Goal: Answer question/provide support: Share knowledge or assist other users

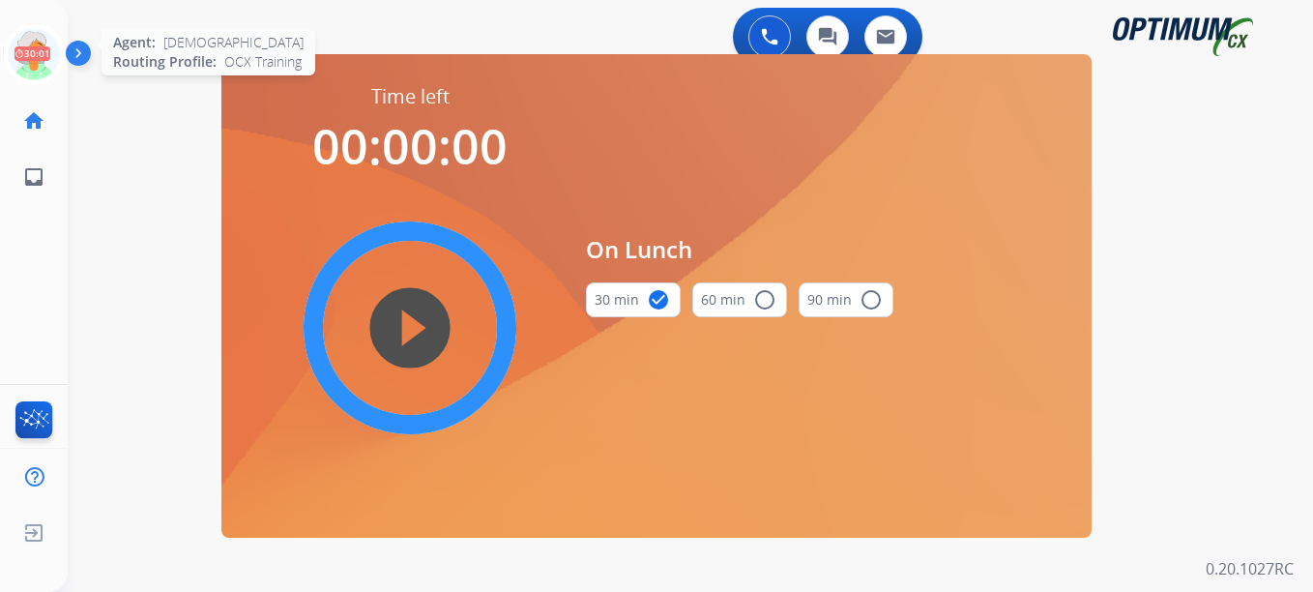
click at [27, 61] on icon at bounding box center [34, 54] width 63 height 63
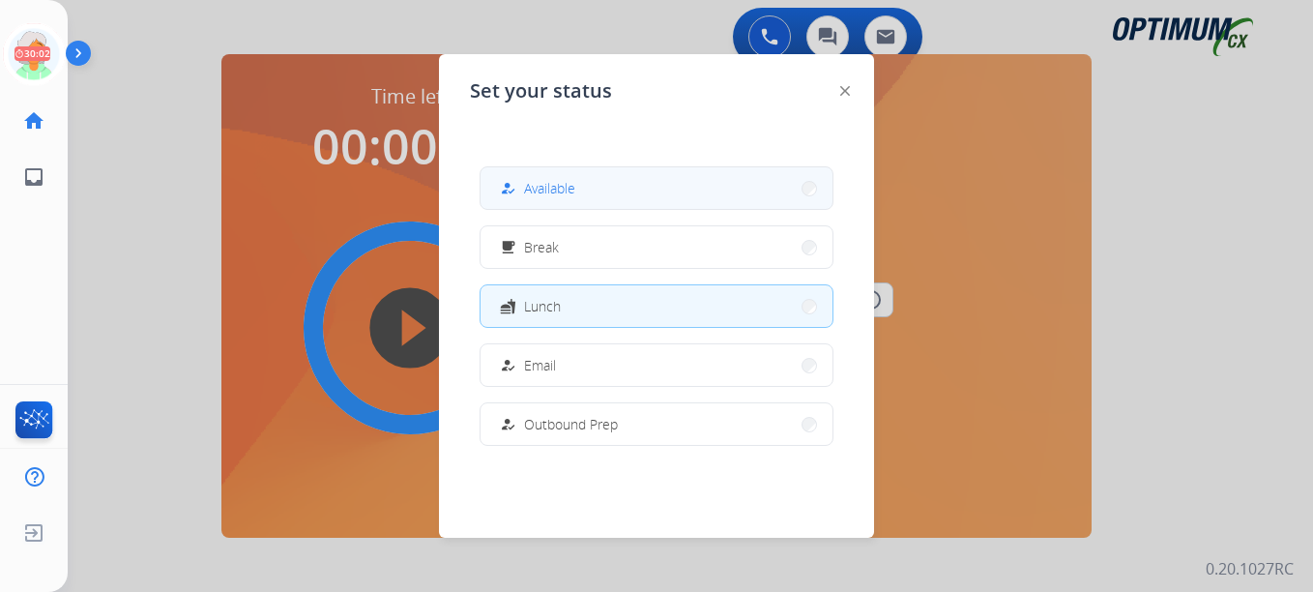
click at [535, 193] on span "Available" at bounding box center [549, 188] width 51 height 20
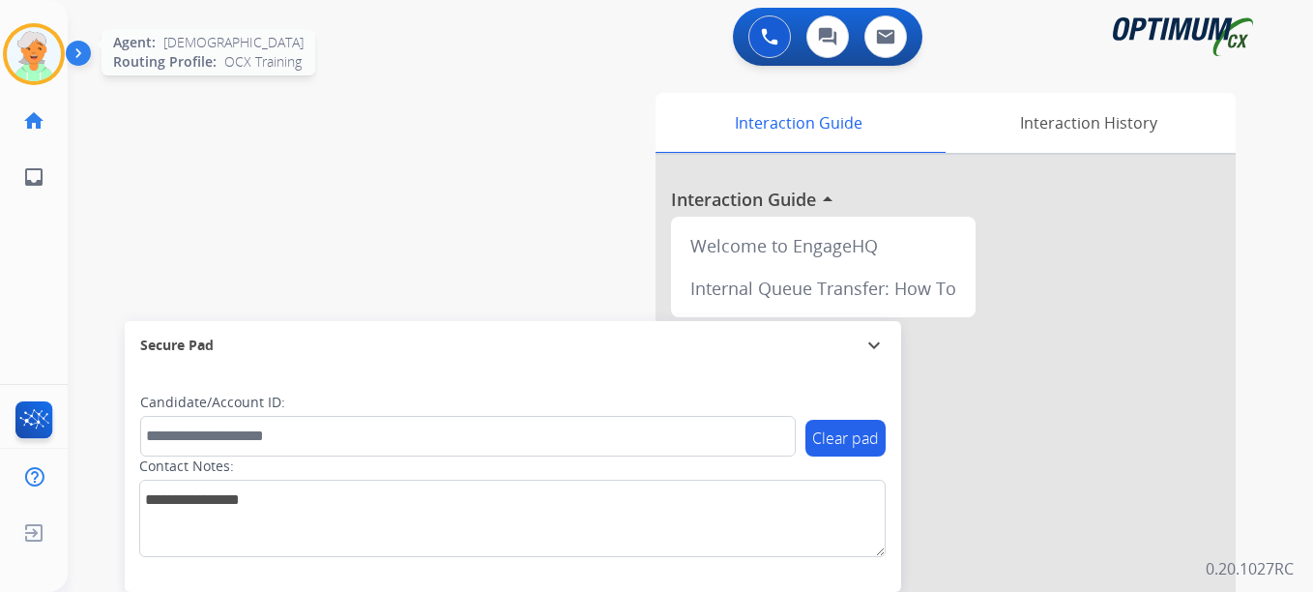
click at [39, 41] on img at bounding box center [34, 54] width 54 height 54
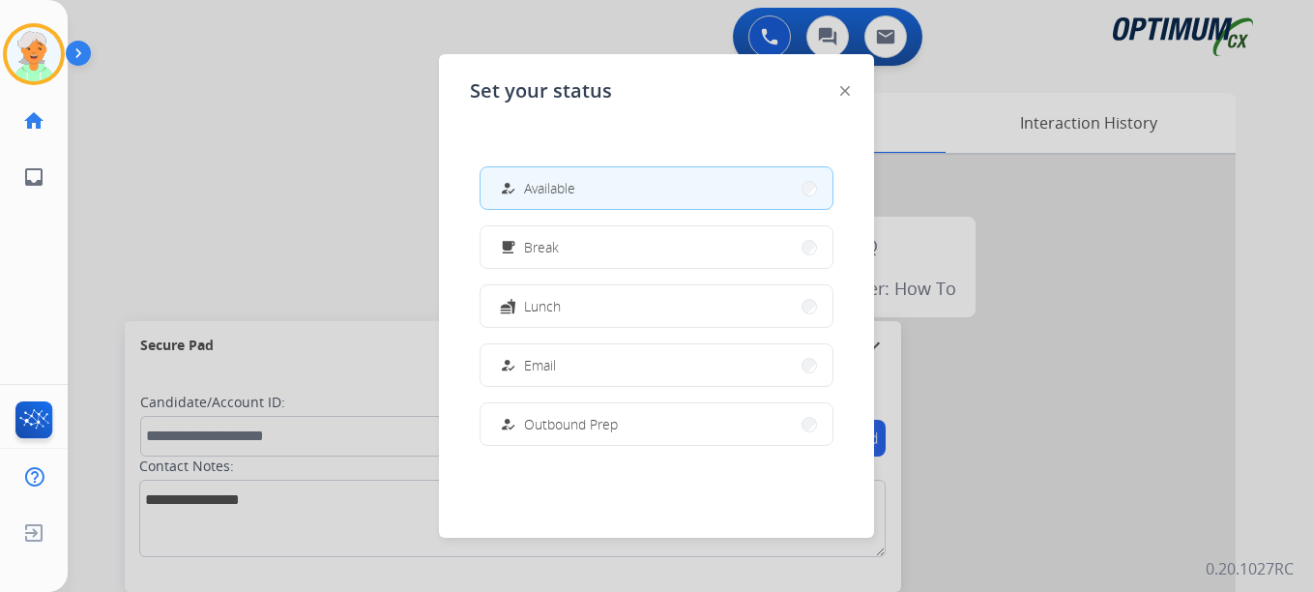
click at [256, 131] on div at bounding box center [656, 296] width 1313 height 592
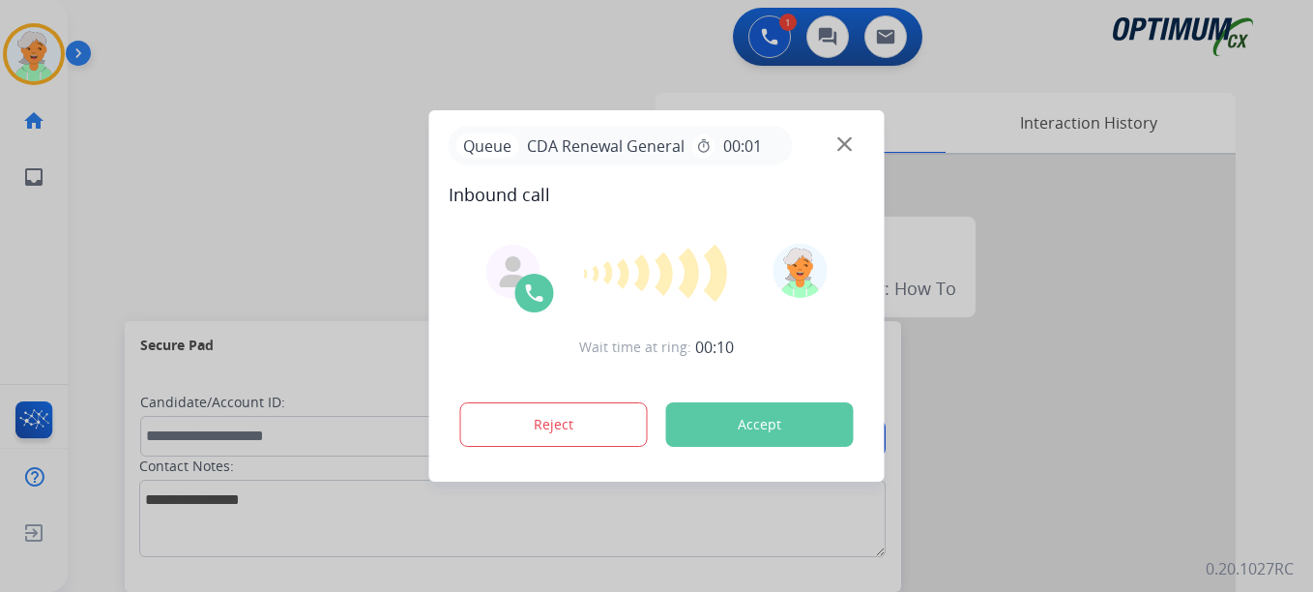
click at [722, 411] on button "Accept" at bounding box center [760, 424] width 188 height 44
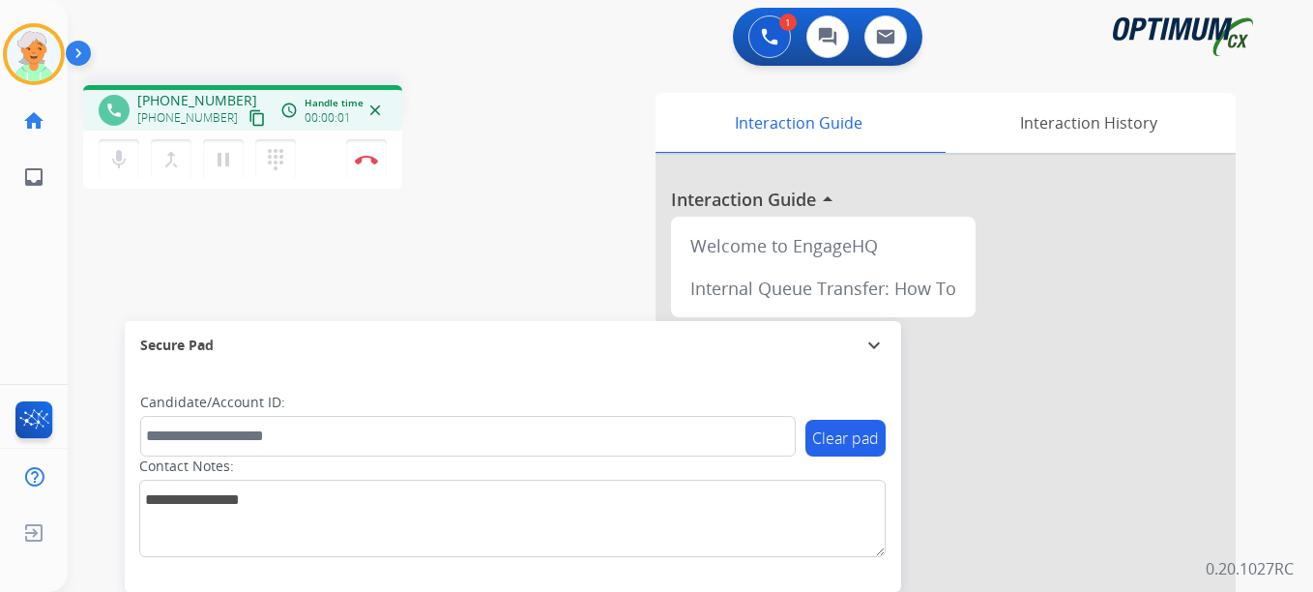
click at [248, 110] on mat-icon "content_copy" at bounding box center [256, 117] width 17 height 17
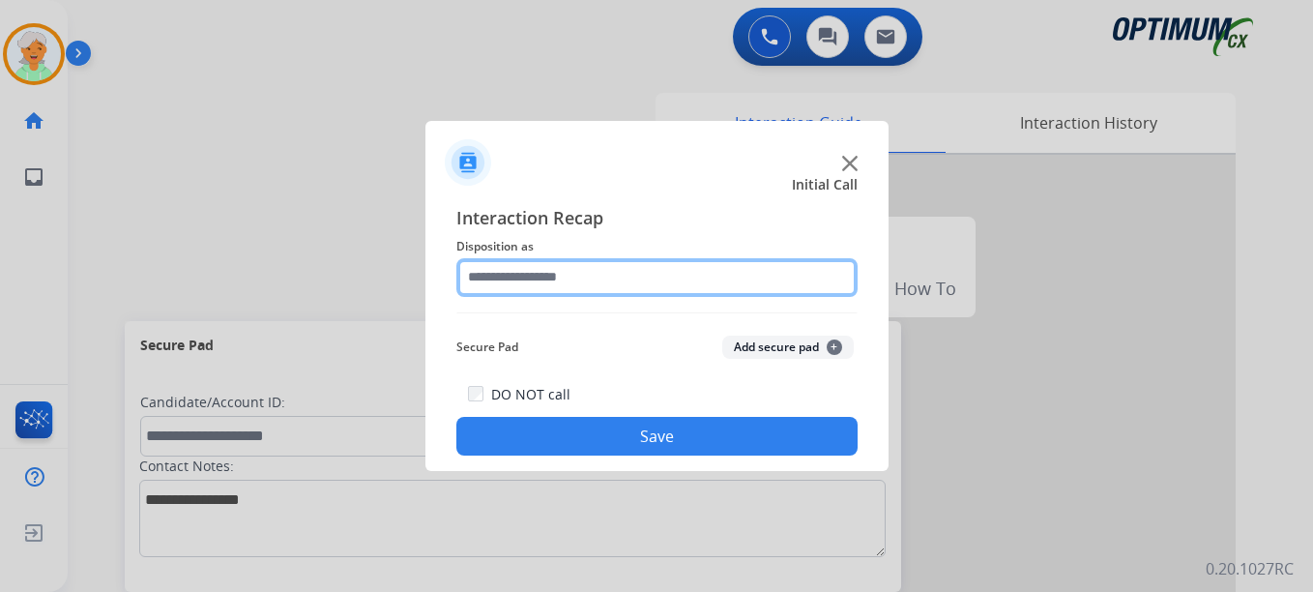
click at [597, 273] on input "text" at bounding box center [656, 277] width 401 height 39
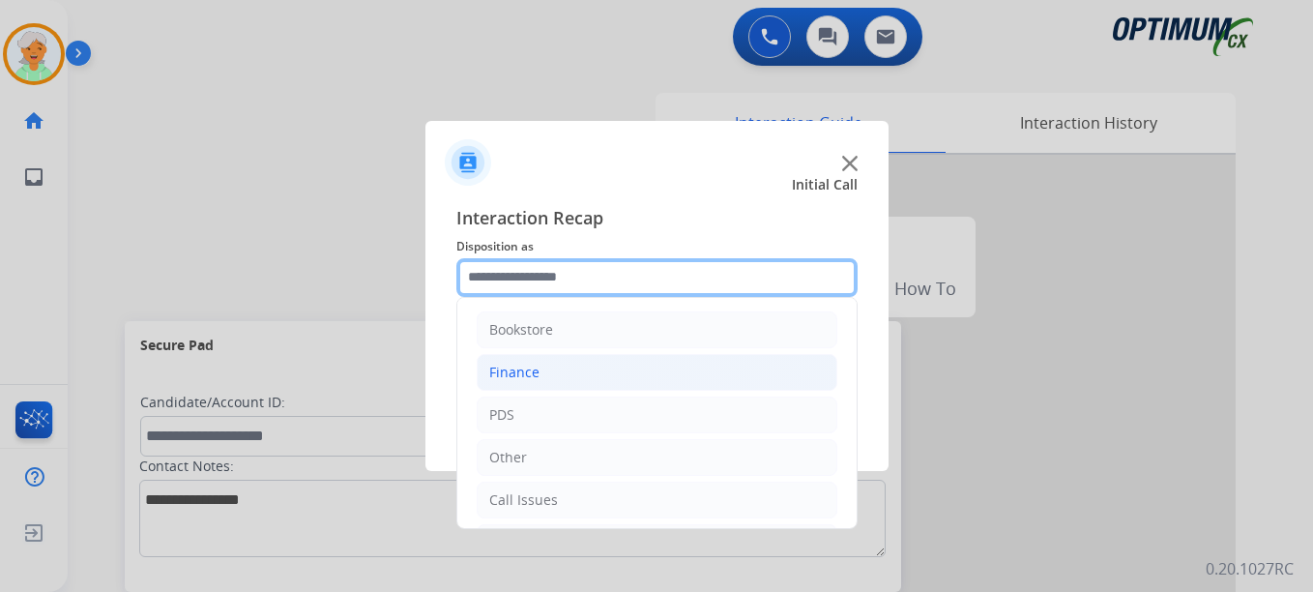
scroll to position [131, 0]
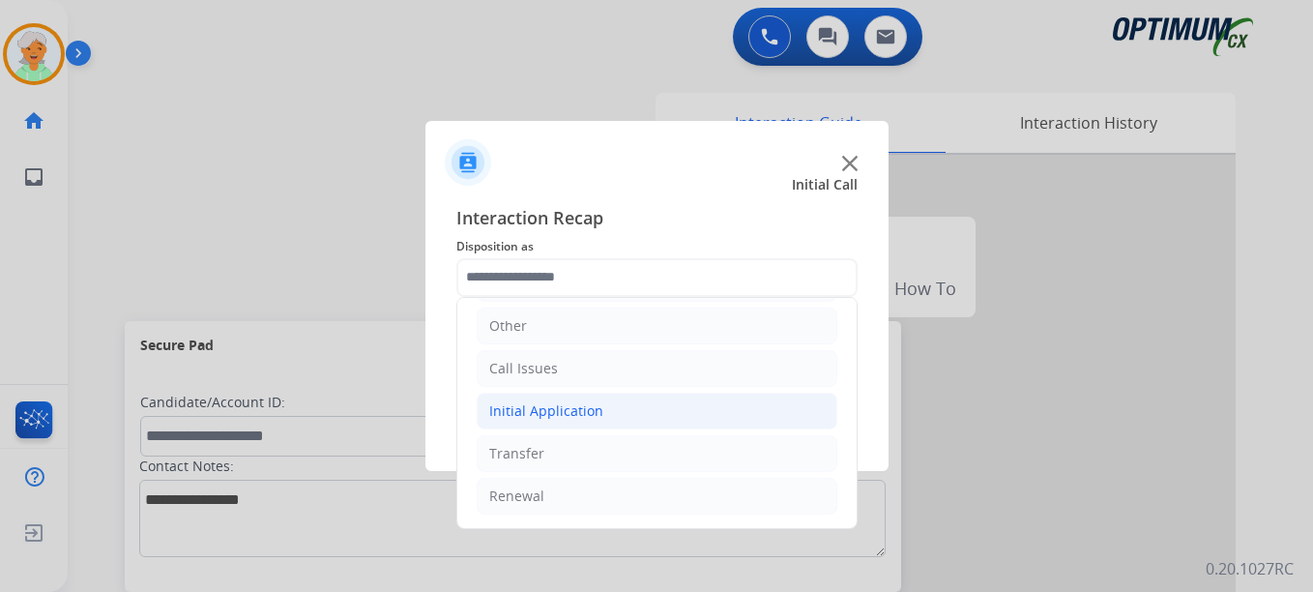
click at [572, 416] on div "Initial Application" at bounding box center [546, 410] width 114 height 19
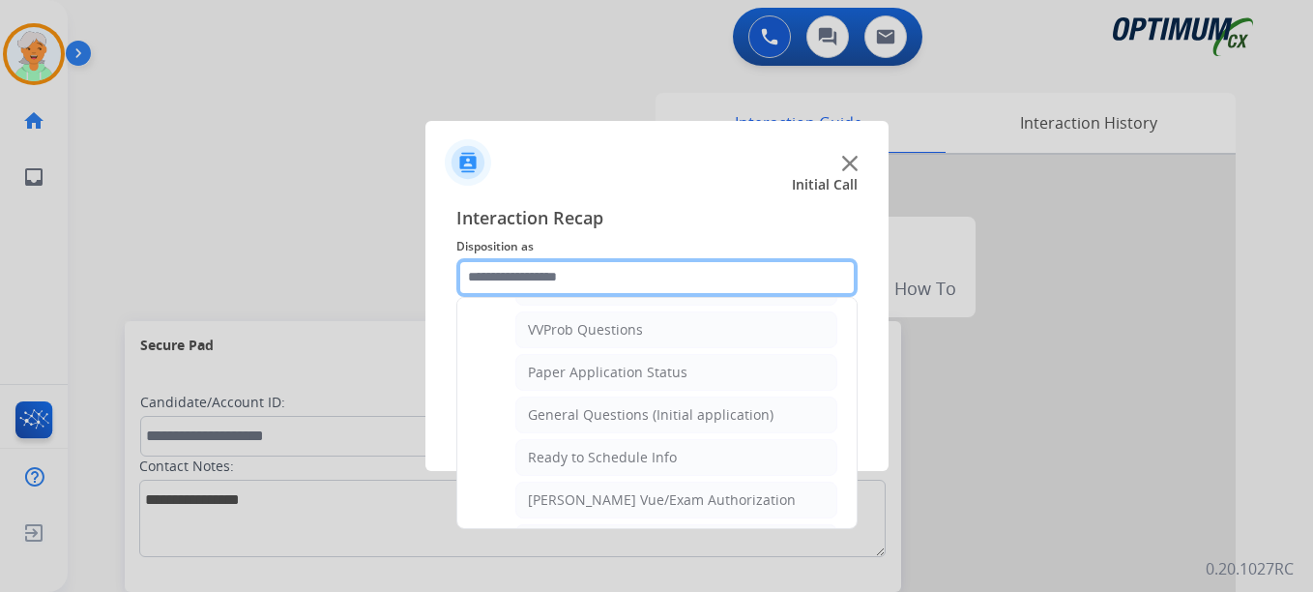
scroll to position [1075, 0]
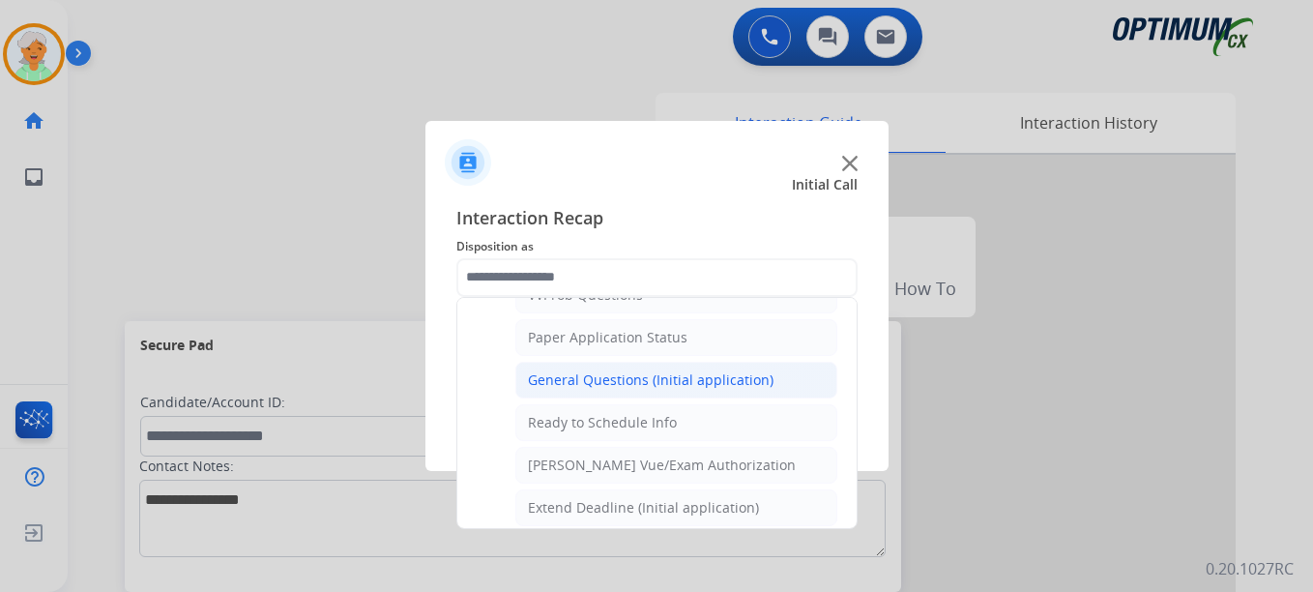
click at [602, 376] on div "General Questions (Initial application)" at bounding box center [651, 379] width 246 height 19
type input "**********"
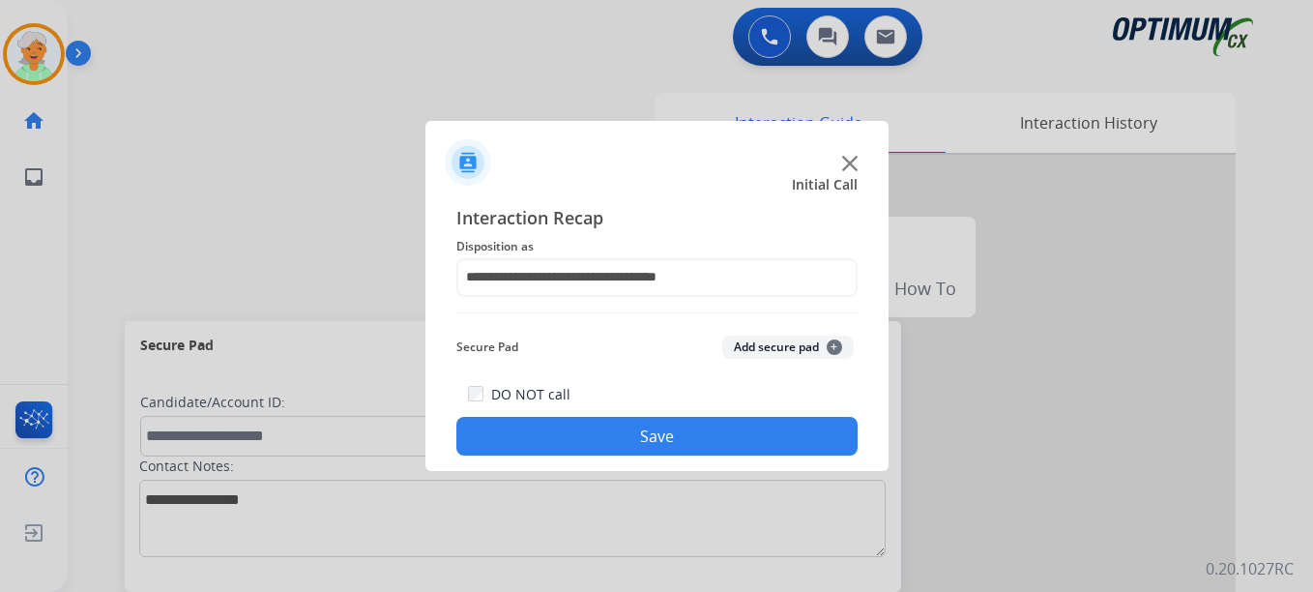
click at [627, 427] on button "Save" at bounding box center [656, 436] width 401 height 39
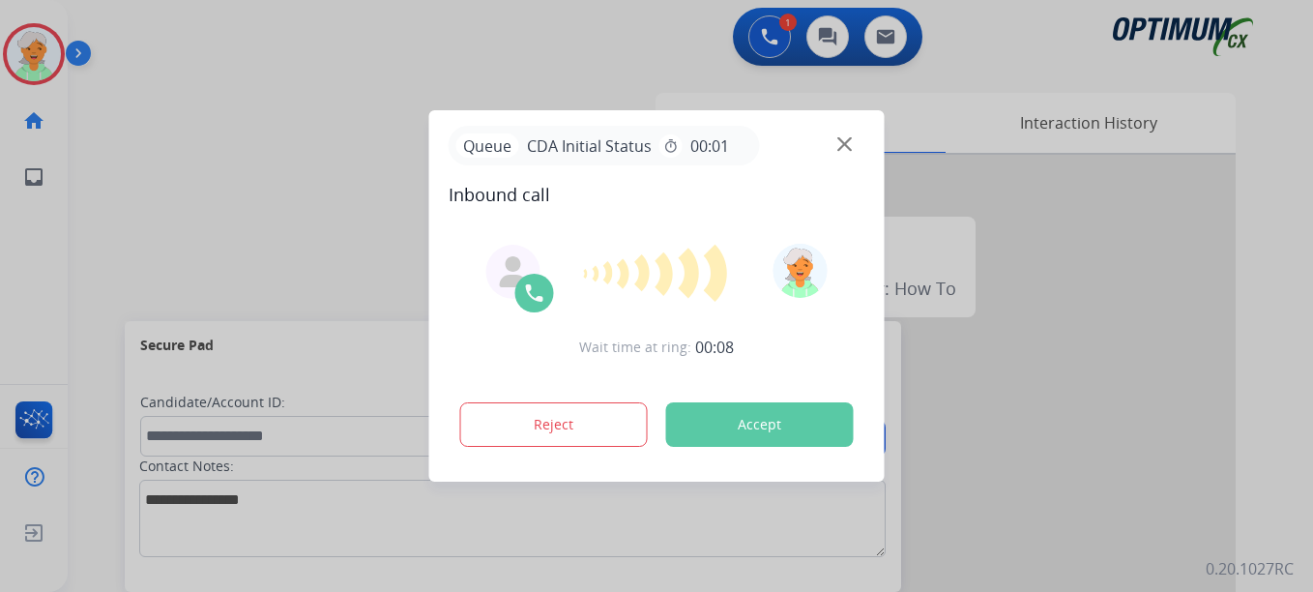
click at [768, 427] on button "Accept" at bounding box center [760, 424] width 188 height 44
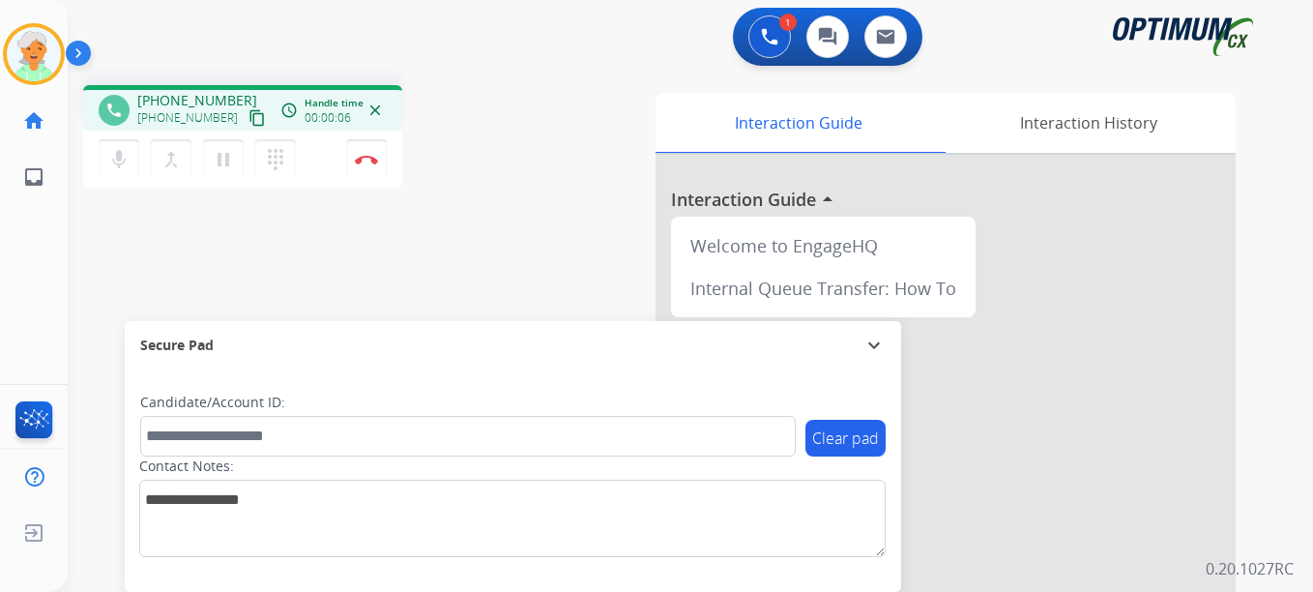
click at [248, 122] on mat-icon "content_copy" at bounding box center [256, 117] width 17 height 17
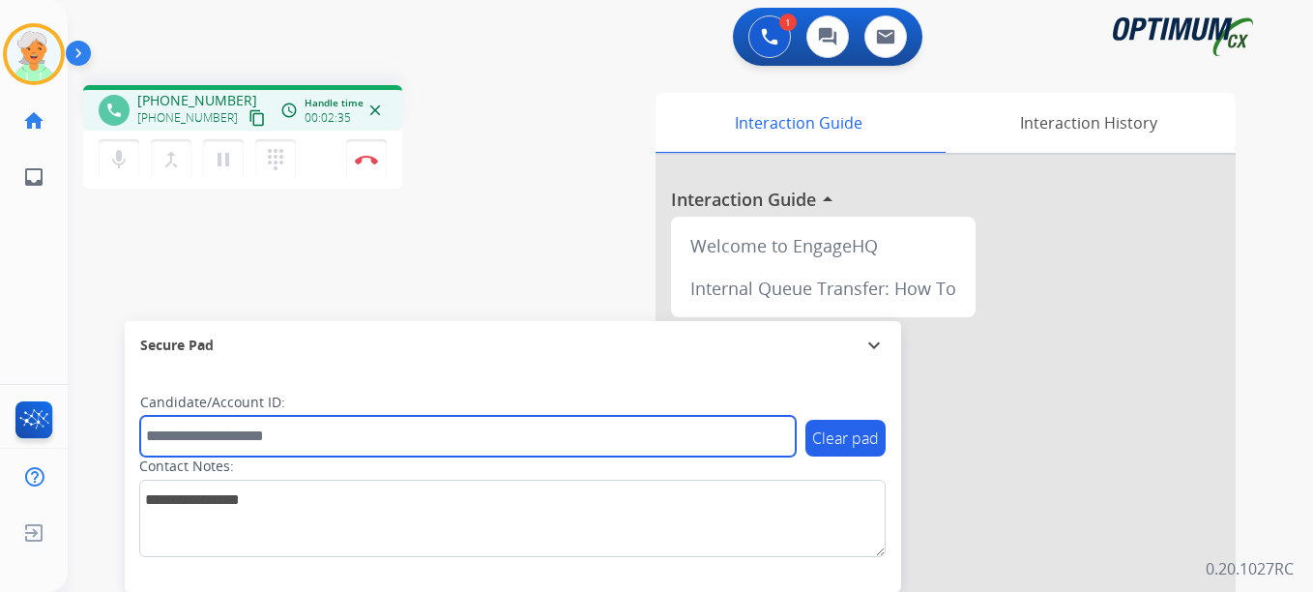
click at [207, 441] on input "text" at bounding box center [468, 436] width 656 height 41
paste input "*******"
type input "*******"
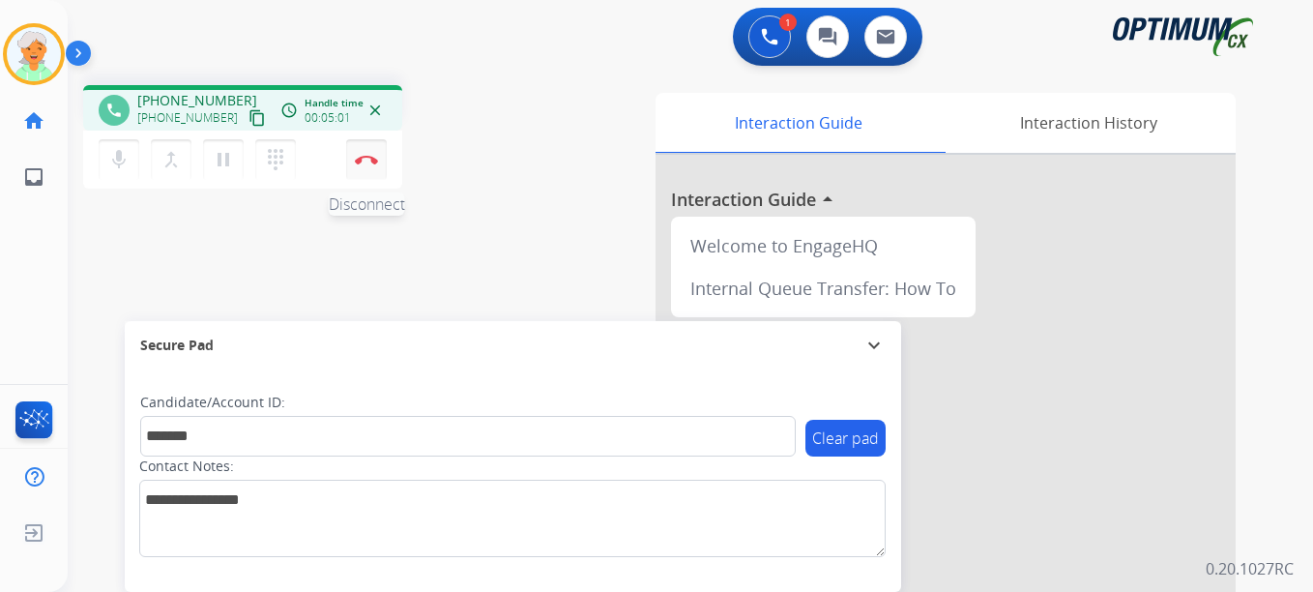
click at [360, 157] on img at bounding box center [366, 160] width 23 height 10
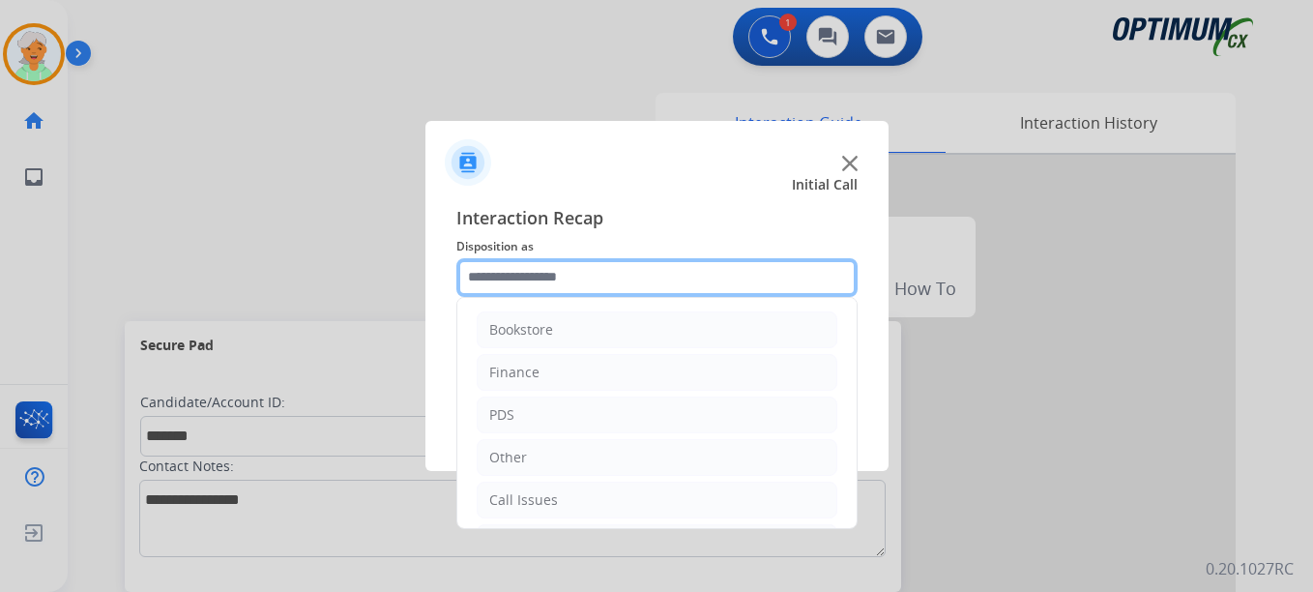
click at [613, 284] on input "text" at bounding box center [656, 277] width 401 height 39
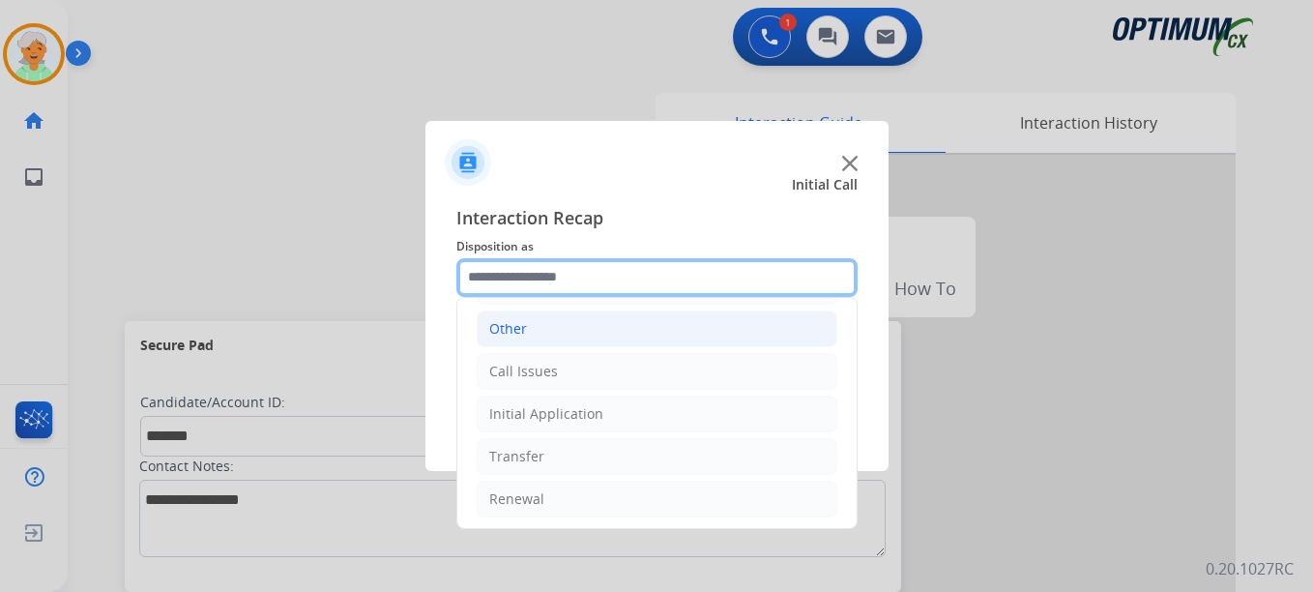
scroll to position [131, 0]
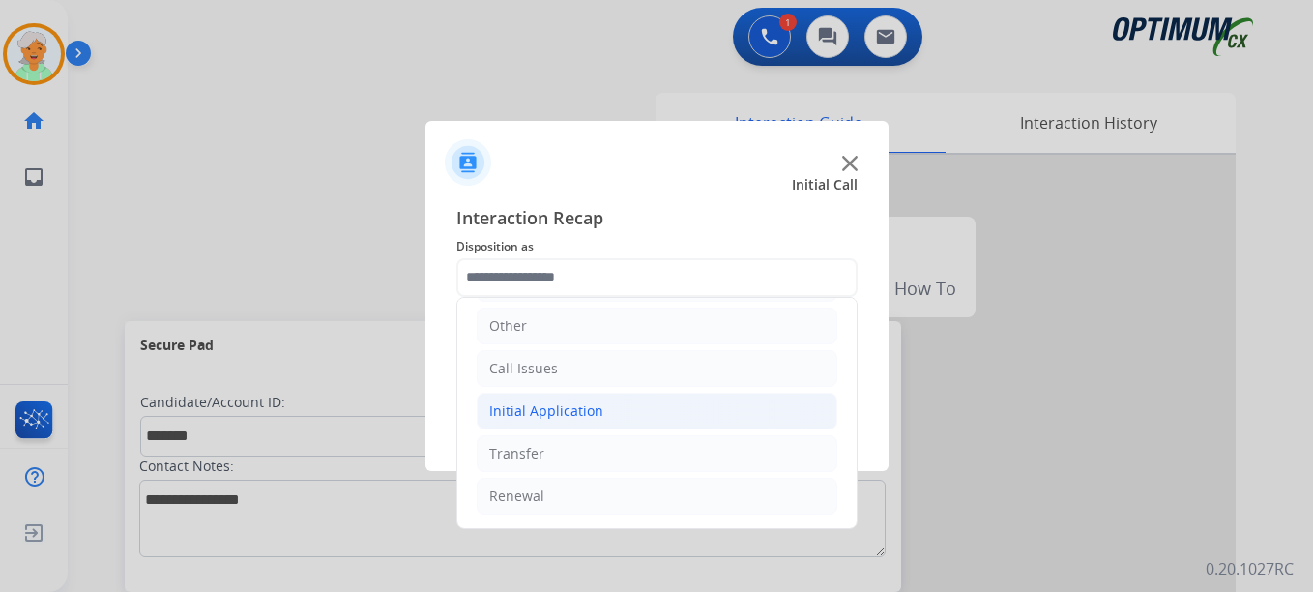
click at [587, 418] on div "Initial Application" at bounding box center [546, 410] width 114 height 19
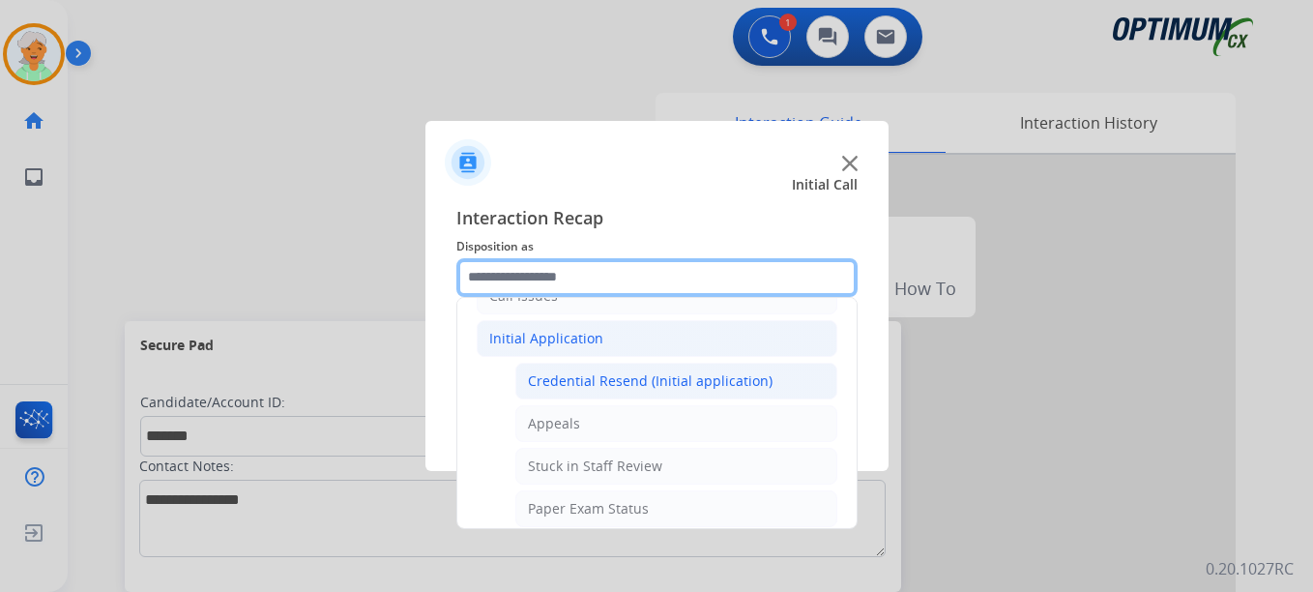
scroll to position [422, 0]
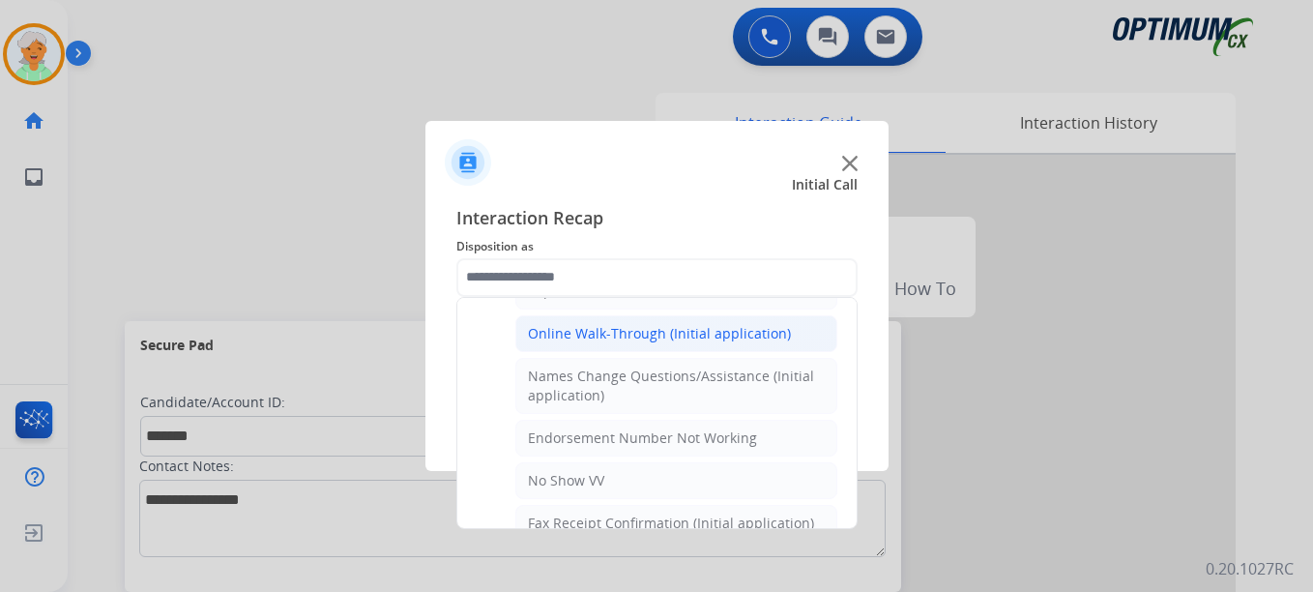
click at [618, 333] on div "Online Walk-Through (Initial application)" at bounding box center [659, 333] width 263 height 19
type input "**********"
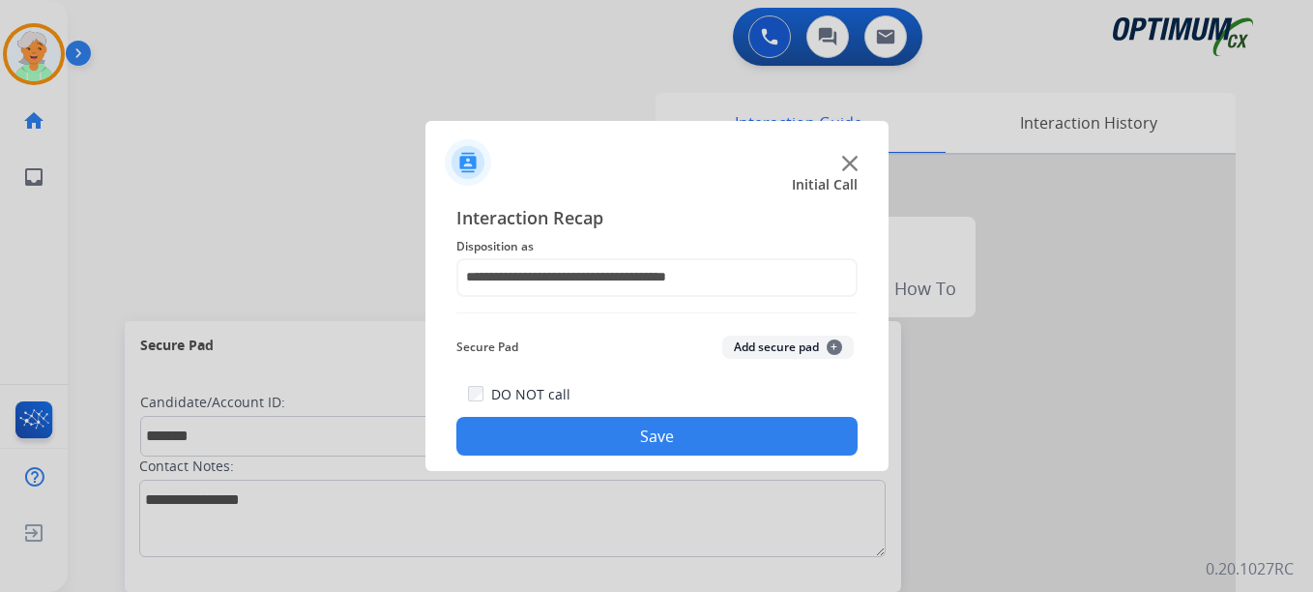
click at [606, 448] on button "Save" at bounding box center [656, 436] width 401 height 39
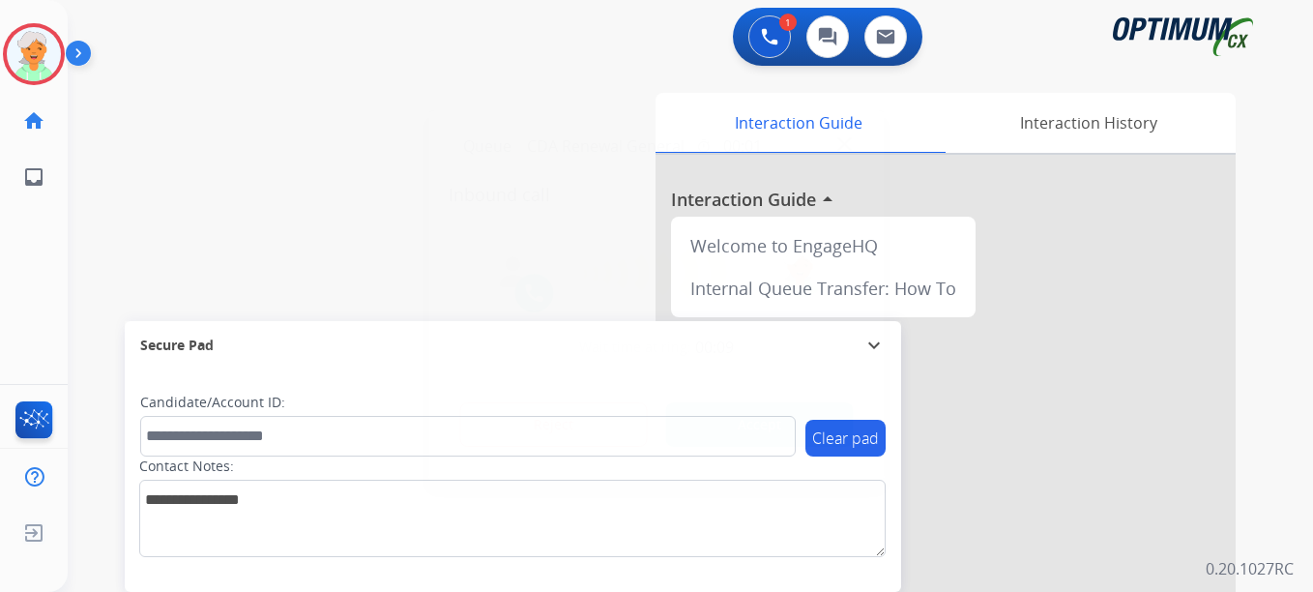
click at [825, 432] on button "Accept" at bounding box center [760, 424] width 188 height 44
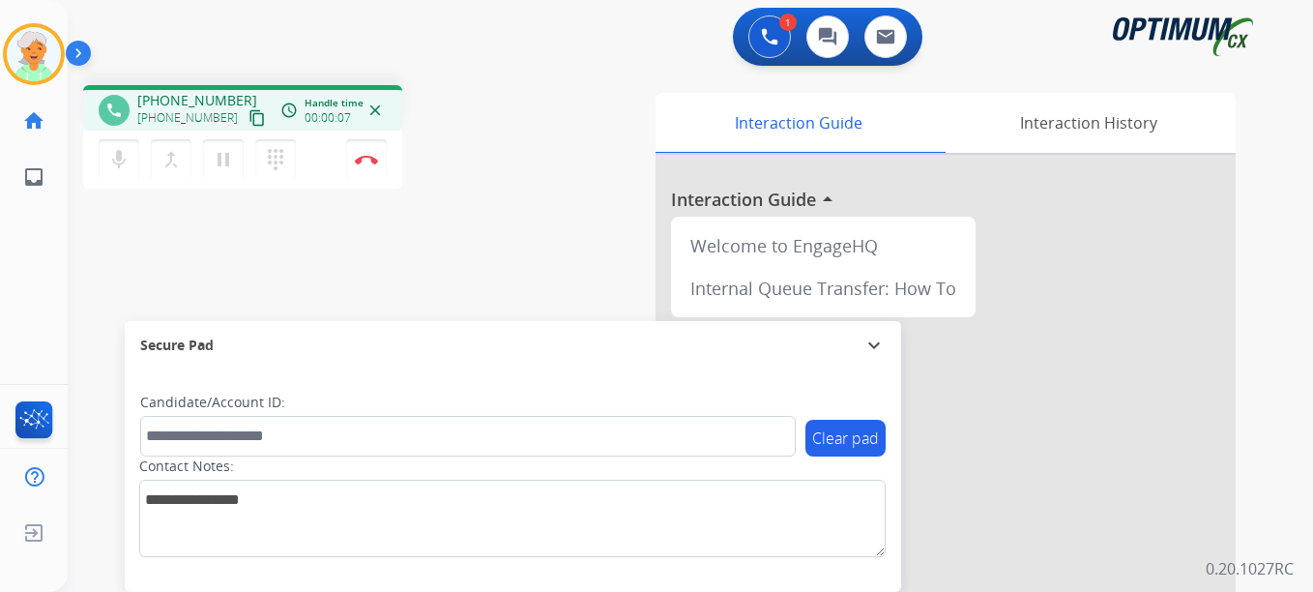
click at [248, 118] on mat-icon "content_copy" at bounding box center [256, 117] width 17 height 17
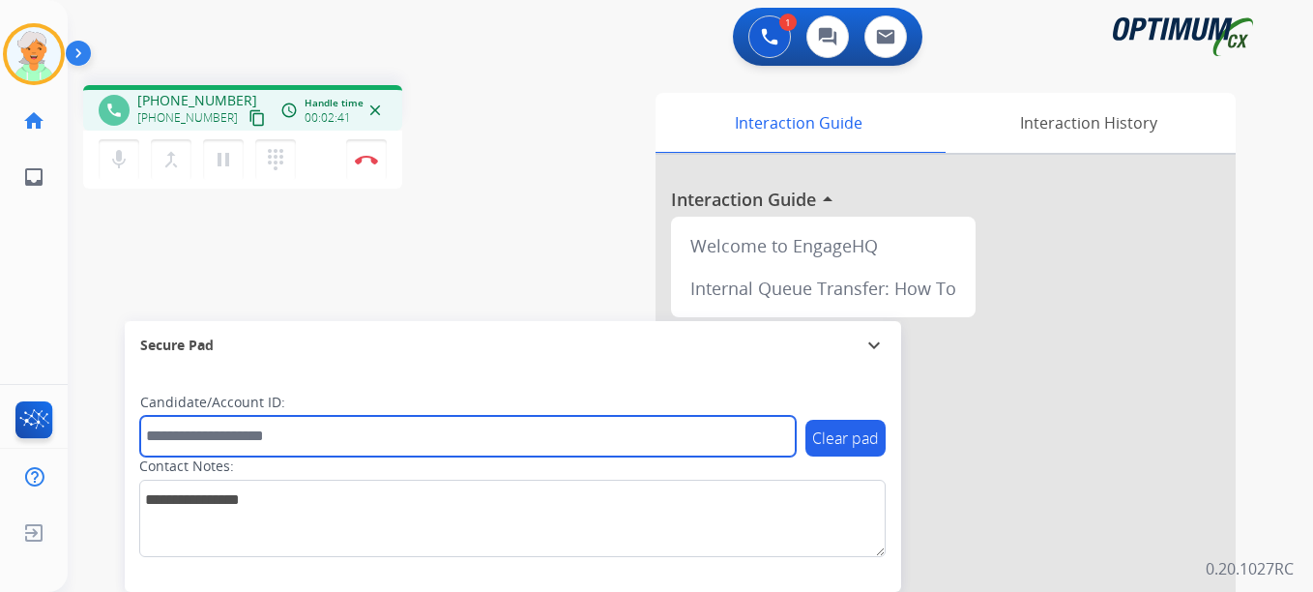
click at [255, 428] on input "text" at bounding box center [468, 436] width 656 height 41
paste input "*******"
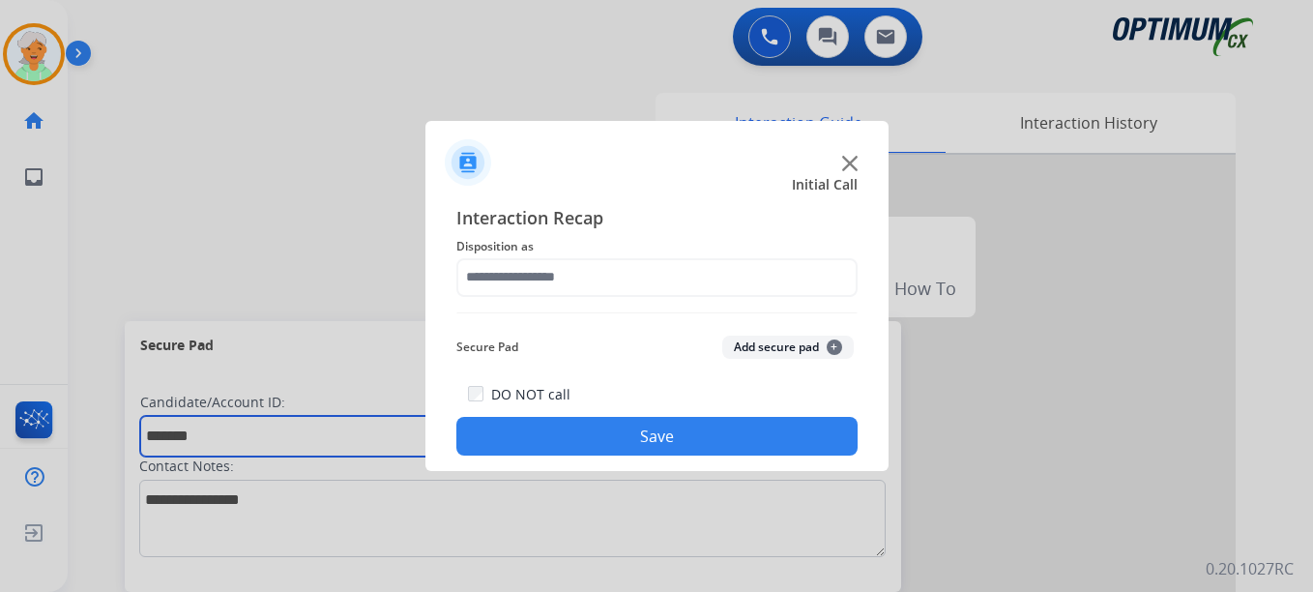
type input "*******"
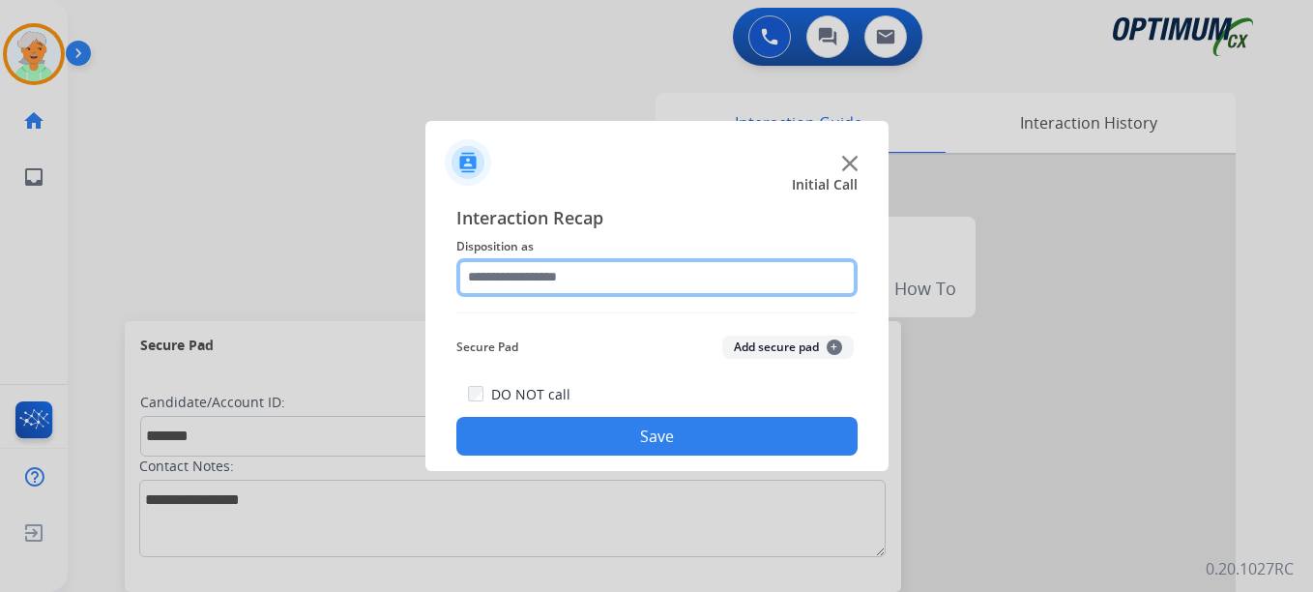
click at [565, 281] on input "text" at bounding box center [656, 277] width 401 height 39
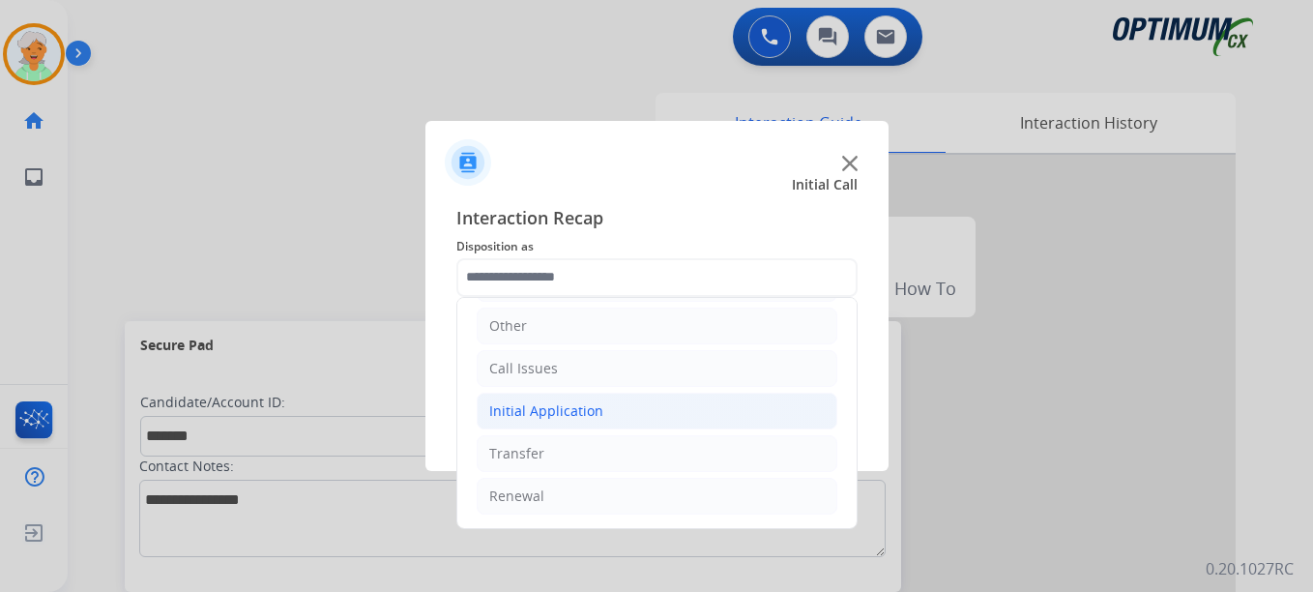
click at [547, 413] on div "Initial Application" at bounding box center [546, 410] width 114 height 19
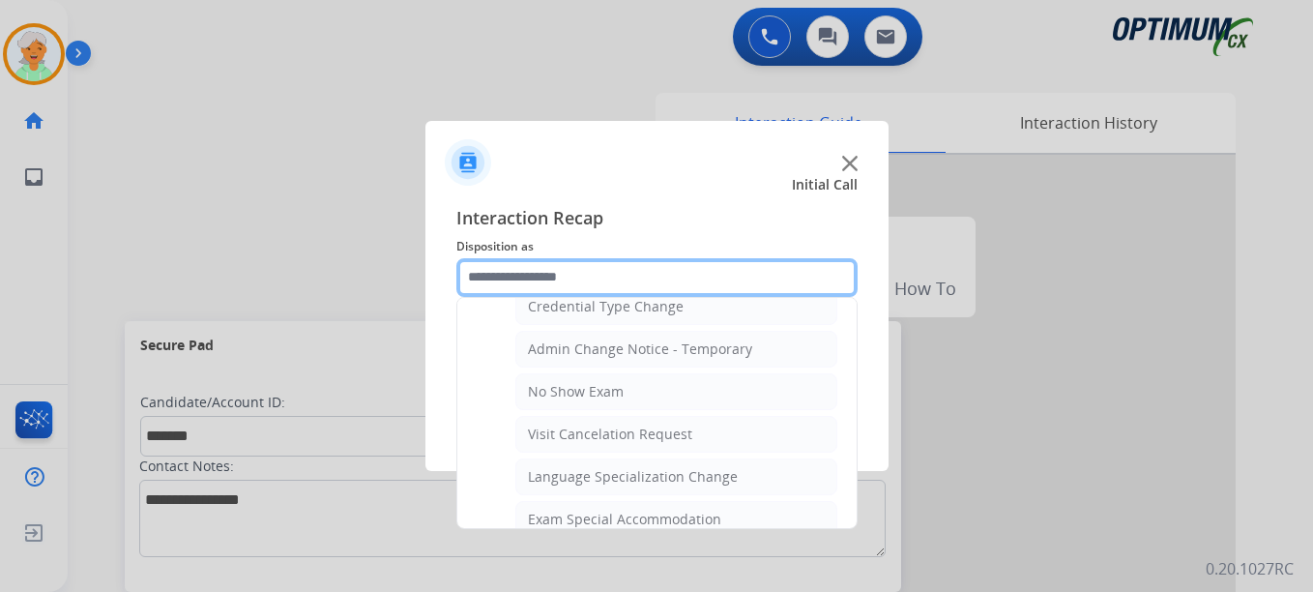
scroll to position [1002, 0]
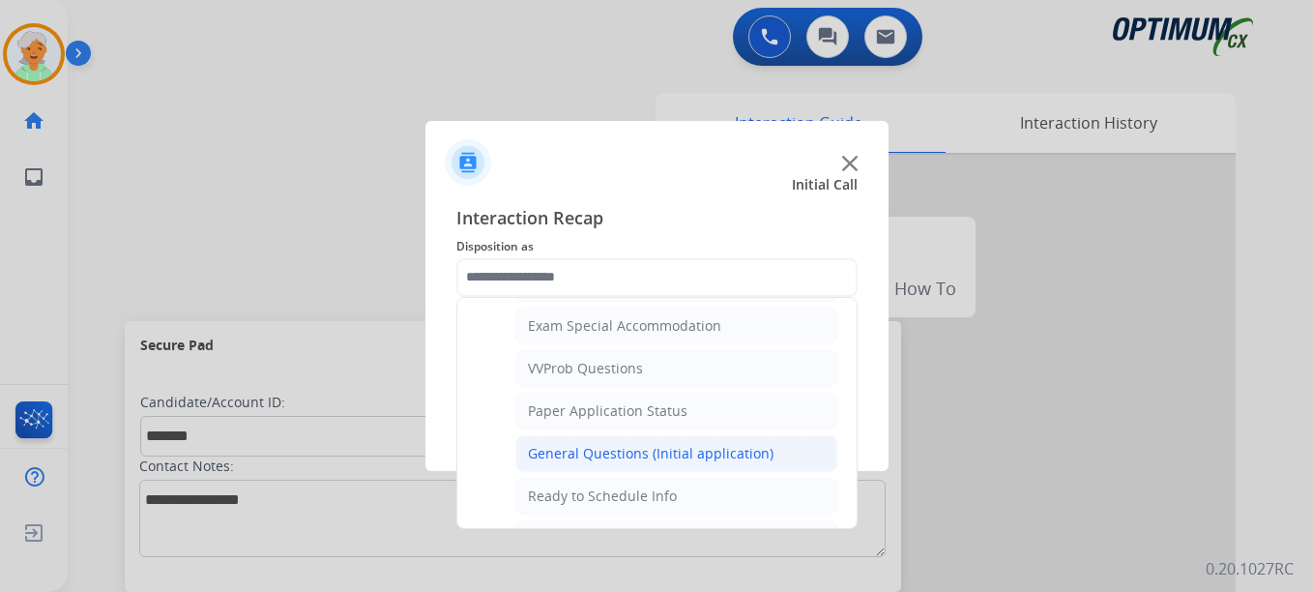
click at [586, 451] on div "General Questions (Initial application)" at bounding box center [651, 453] width 246 height 19
type input "**********"
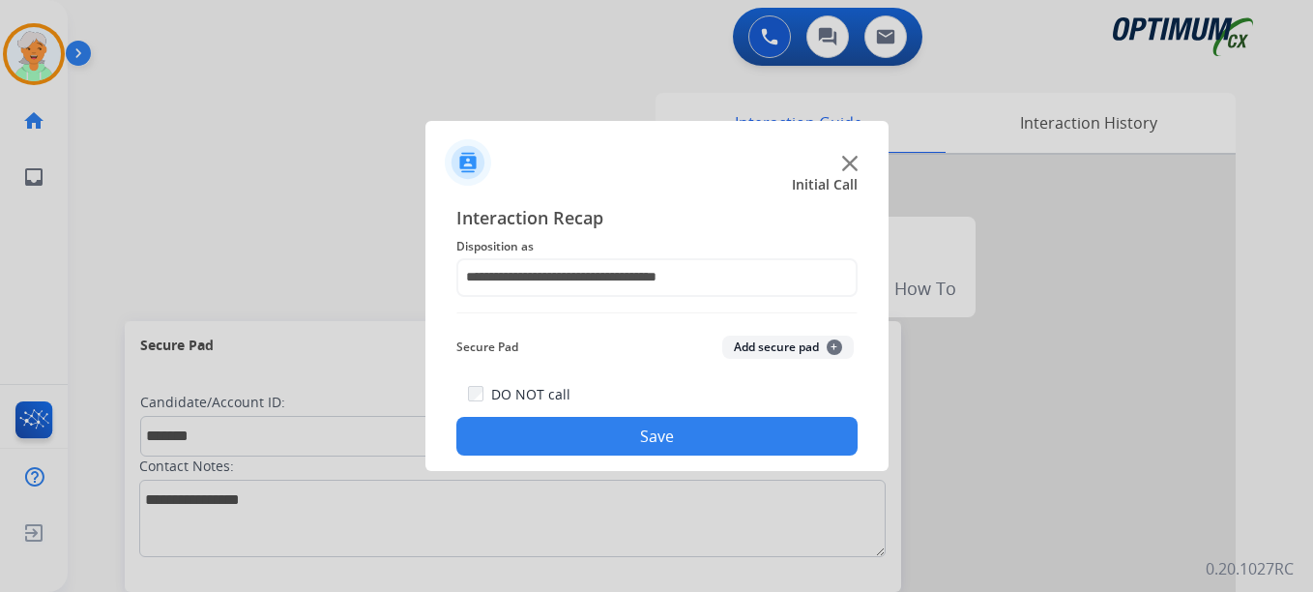
click at [594, 435] on button "Save" at bounding box center [656, 436] width 401 height 39
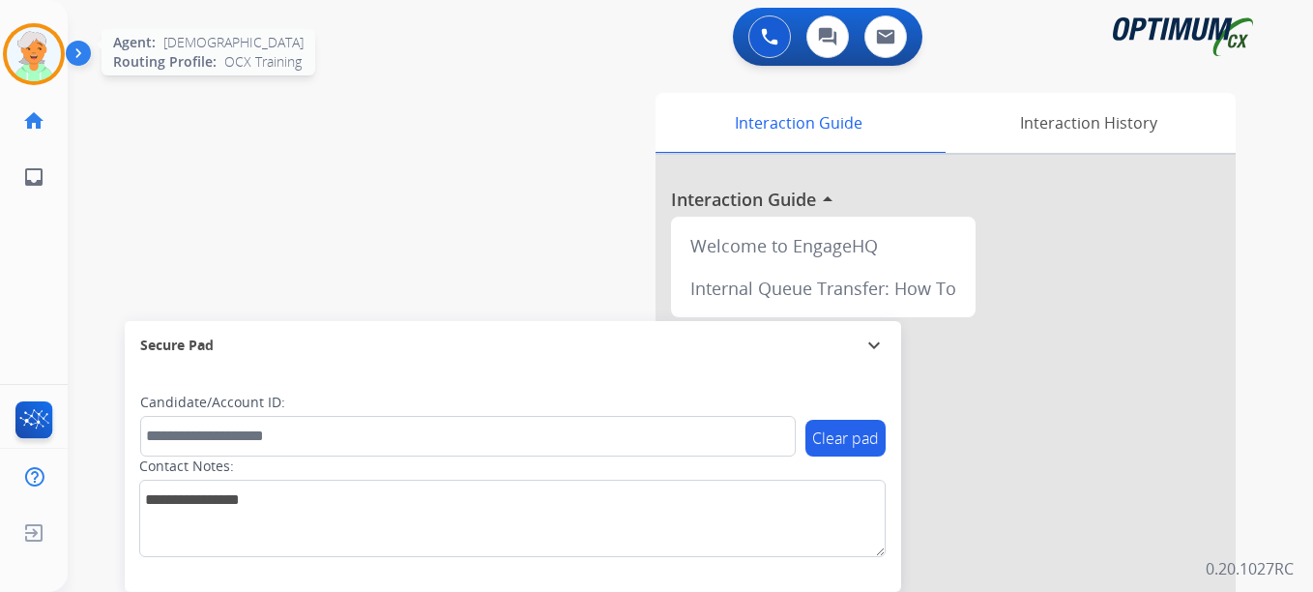
click at [44, 50] on img at bounding box center [34, 54] width 54 height 54
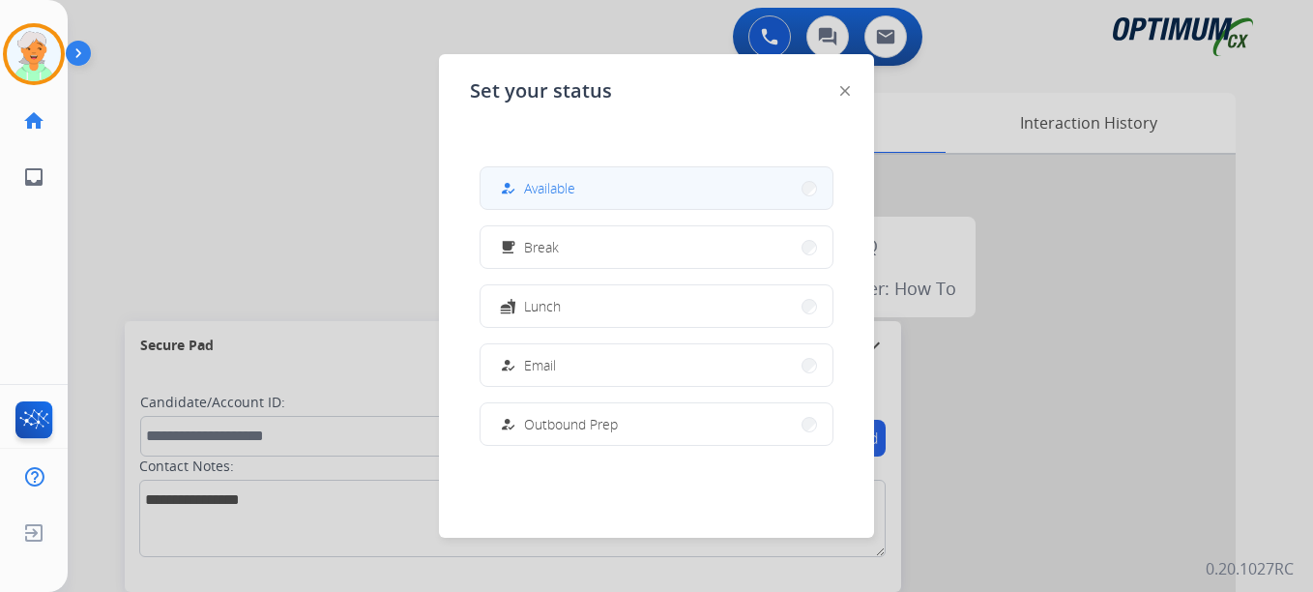
click at [549, 192] on span "Available" at bounding box center [549, 188] width 51 height 20
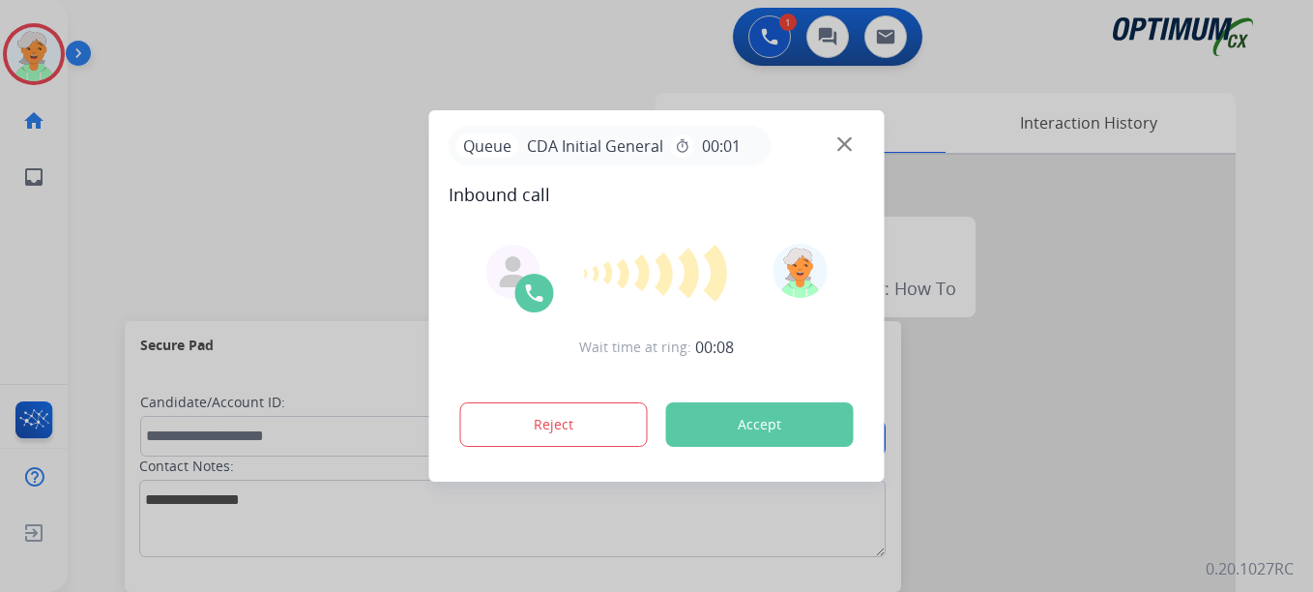
click at [795, 434] on button "Accept" at bounding box center [760, 424] width 188 height 44
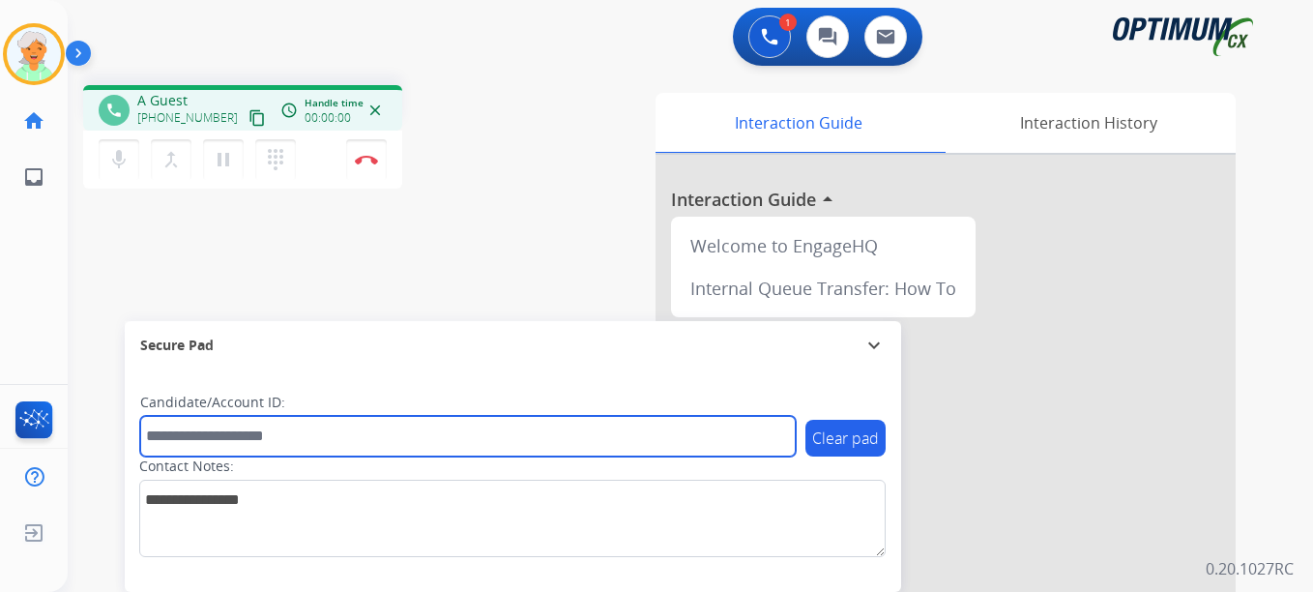
click at [713, 419] on input "text" at bounding box center [468, 436] width 656 height 41
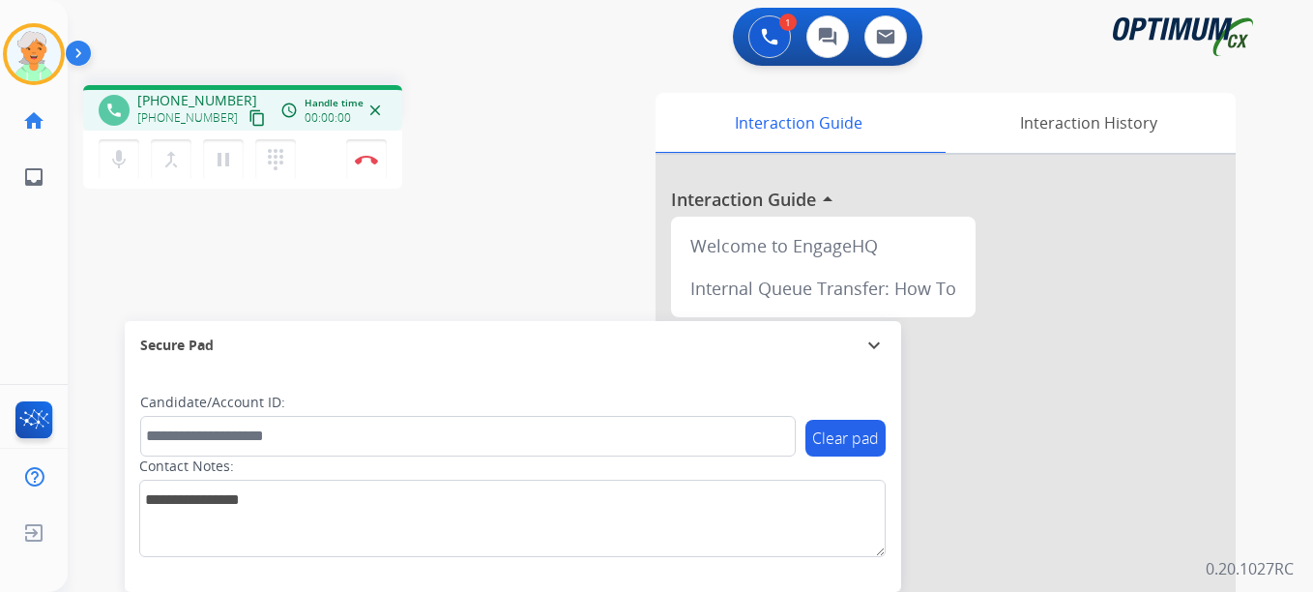
click at [248, 118] on mat-icon "content_copy" at bounding box center [256, 117] width 17 height 17
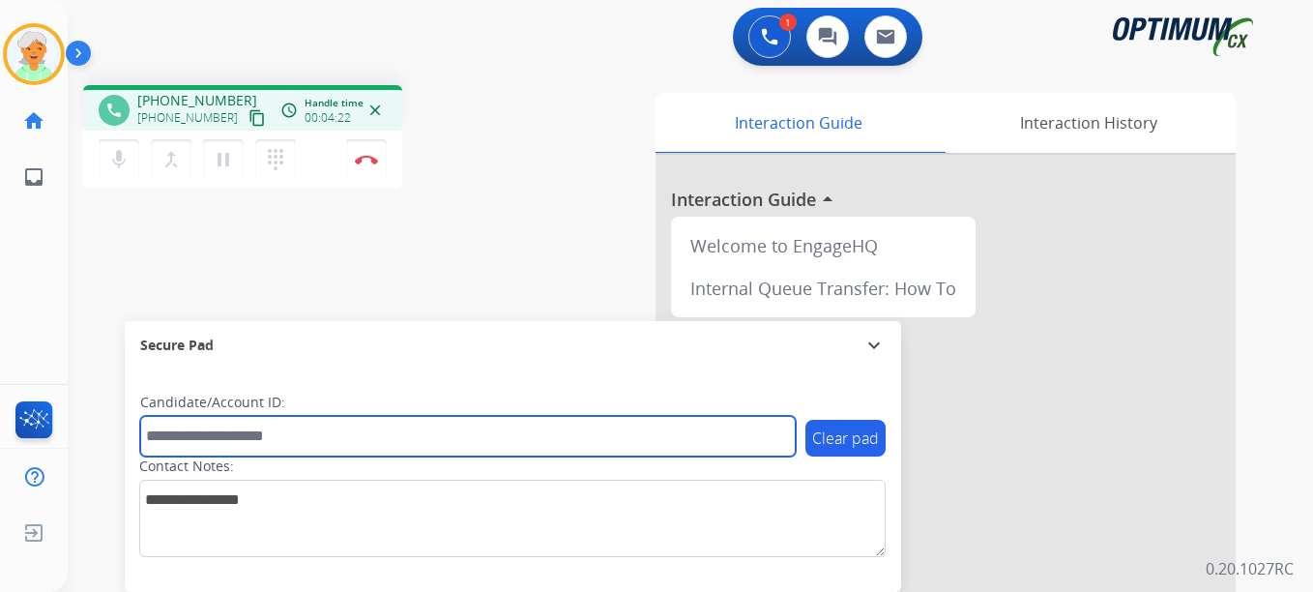
click at [187, 436] on input "text" at bounding box center [468, 436] width 656 height 41
paste input "*******"
type input "*******"
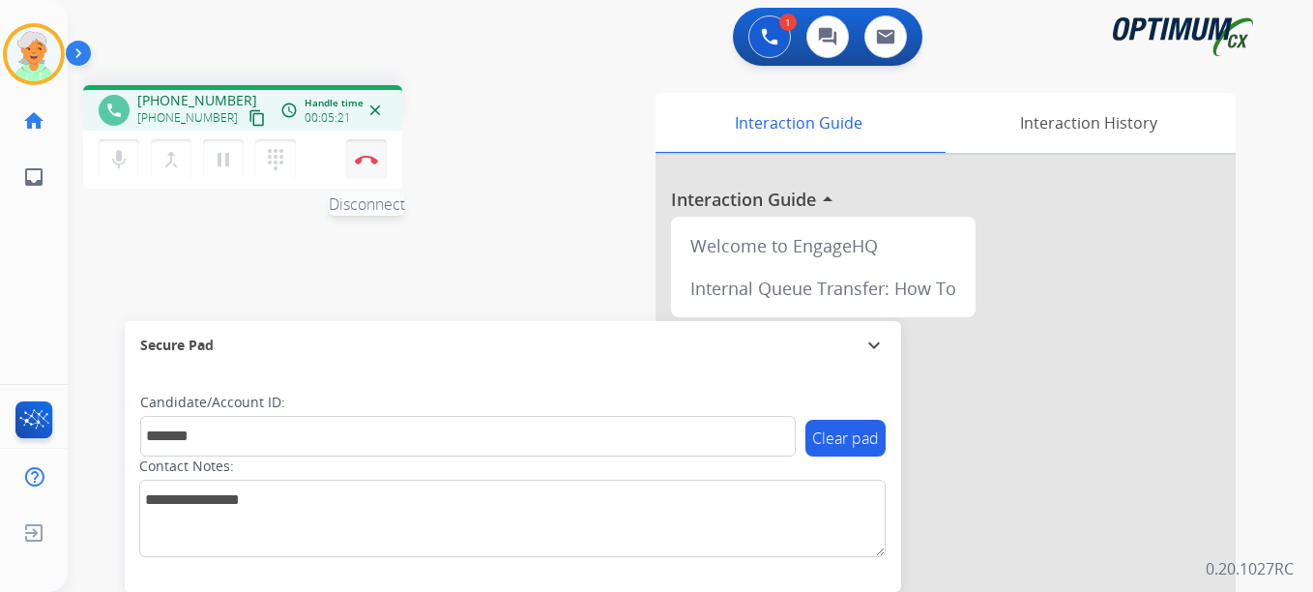
click at [355, 168] on button "Disconnect" at bounding box center [366, 159] width 41 height 41
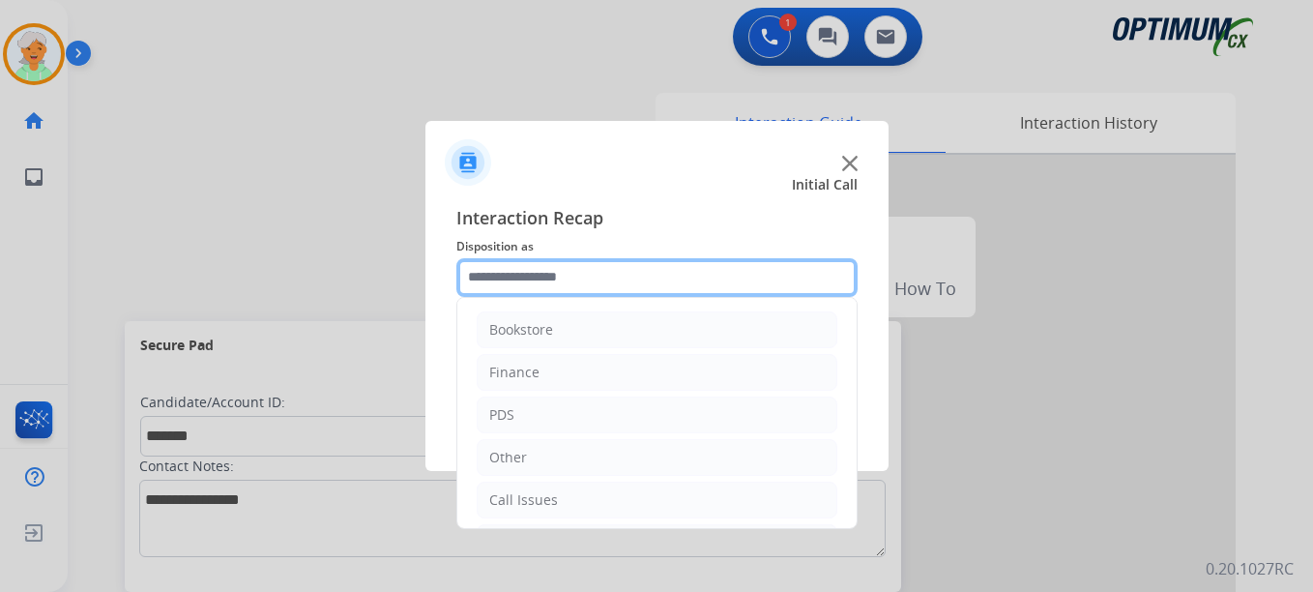
click at [548, 283] on input "text" at bounding box center [656, 277] width 401 height 39
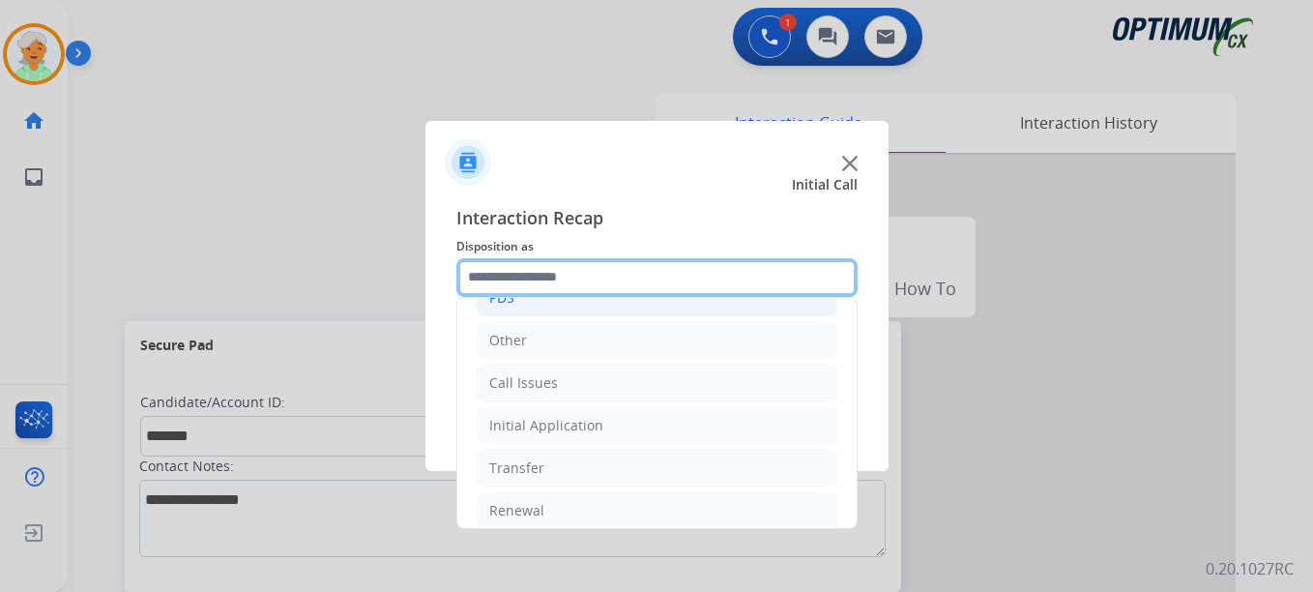
scroll to position [131, 0]
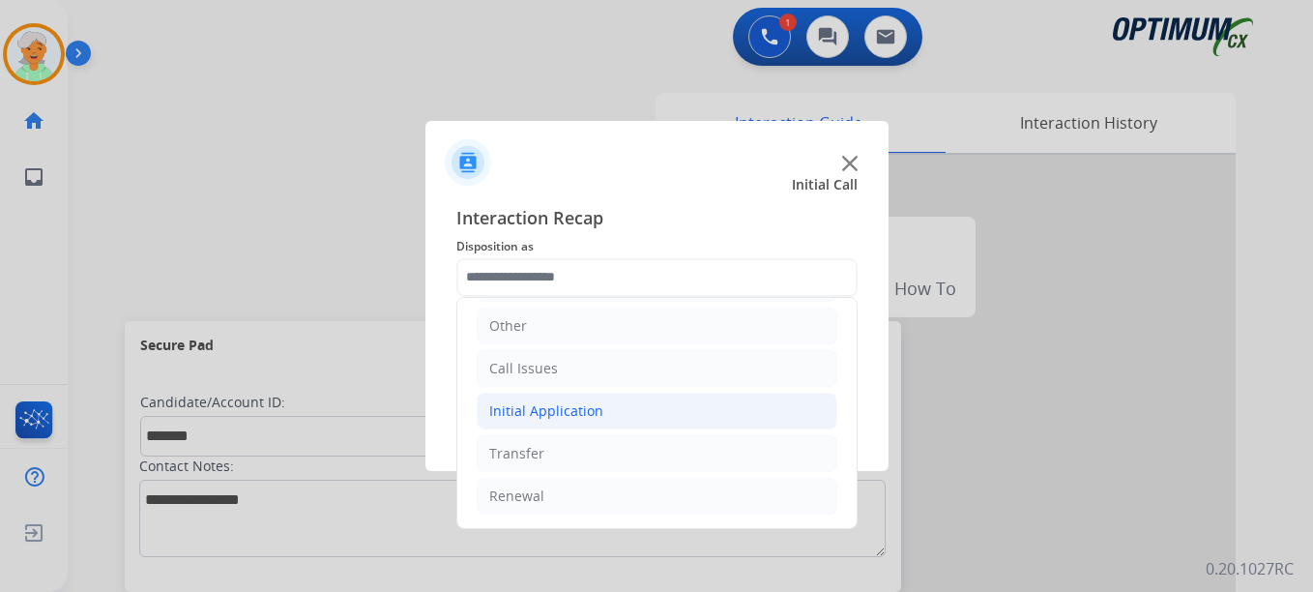
click at [593, 416] on div "Initial Application" at bounding box center [546, 410] width 114 height 19
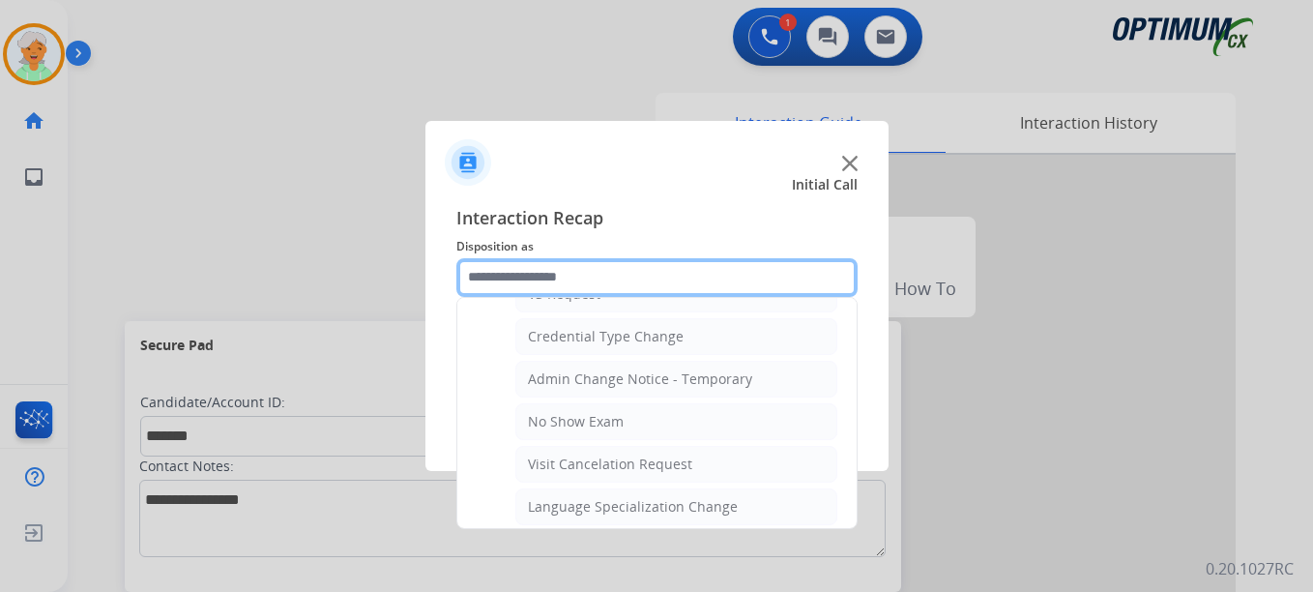
scroll to position [808, 0]
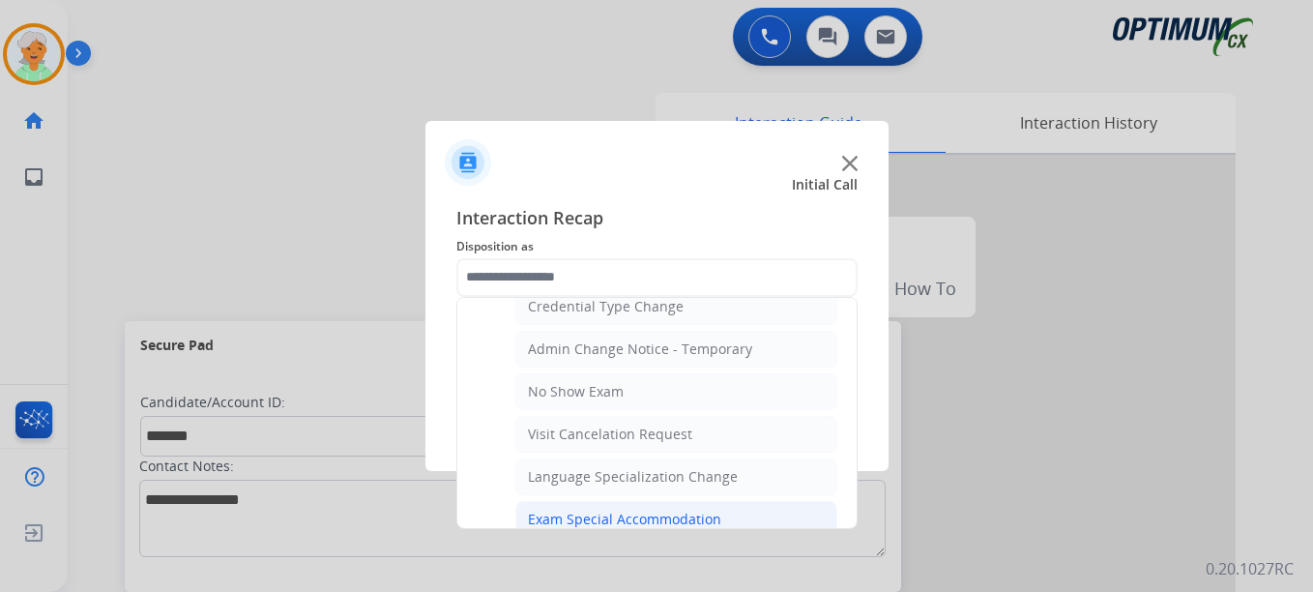
click at [619, 511] on div "Exam Special Accommodation" at bounding box center [624, 519] width 193 height 19
type input "**********"
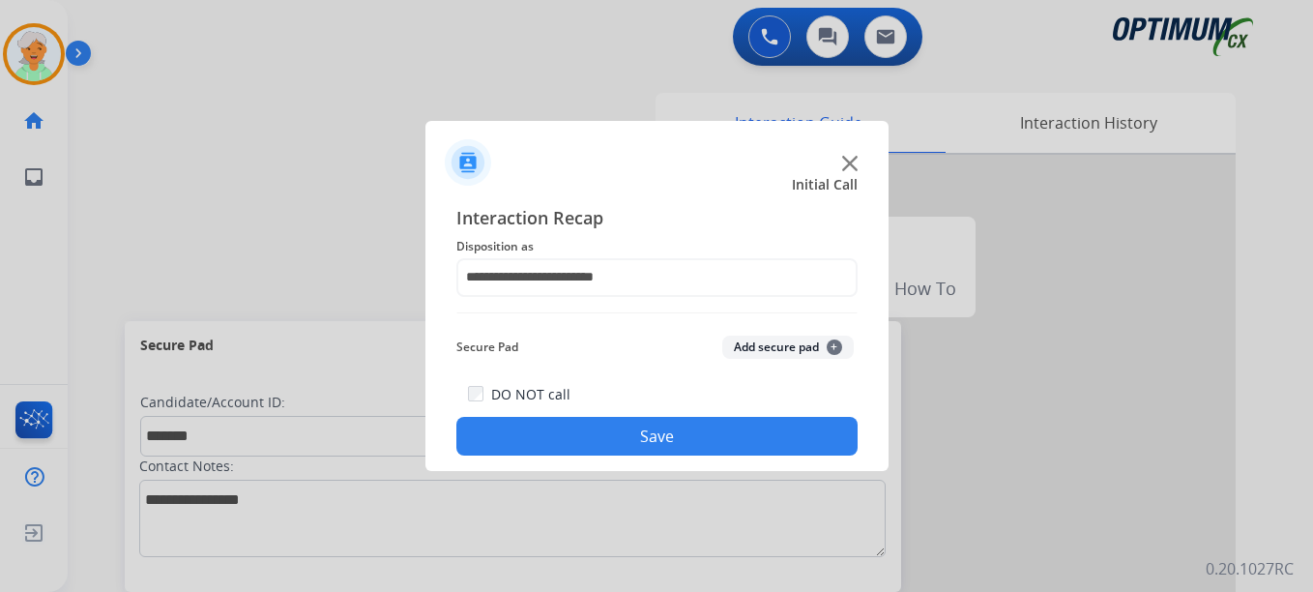
click at [619, 455] on div "DO NOT call Save" at bounding box center [656, 418] width 401 height 73
click at [619, 429] on button "Save" at bounding box center [656, 436] width 401 height 39
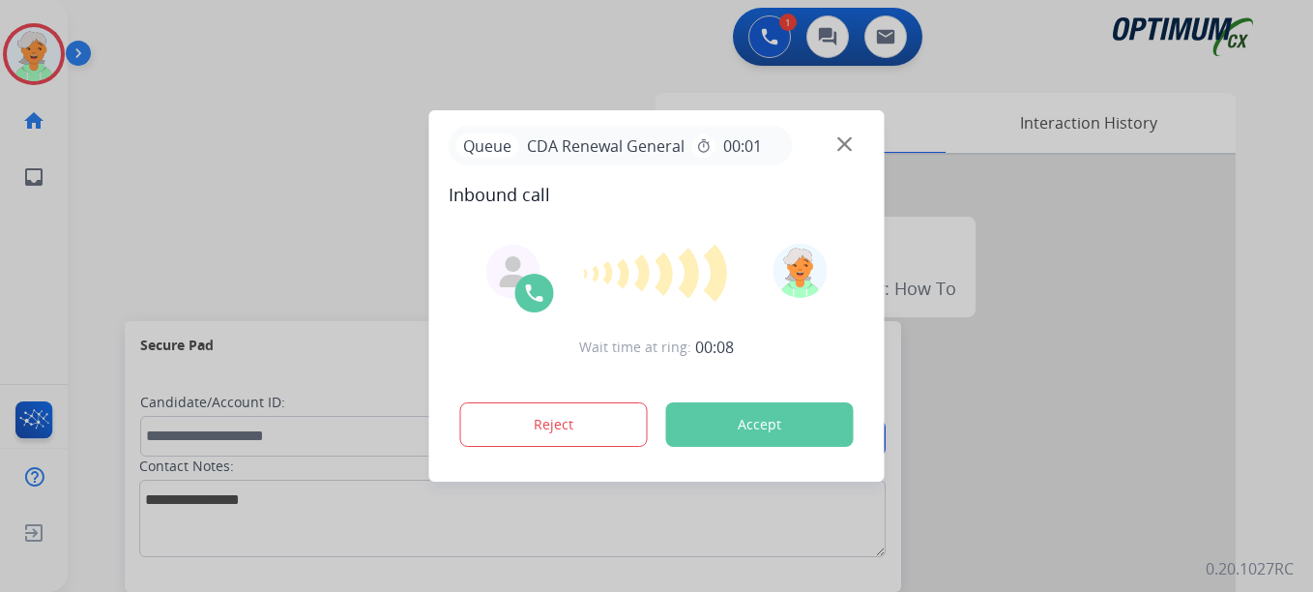
drag, startPoint x: 806, startPoint y: 426, endPoint x: 781, endPoint y: 420, distance: 26.0
click at [806, 426] on button "Accept" at bounding box center [760, 424] width 188 height 44
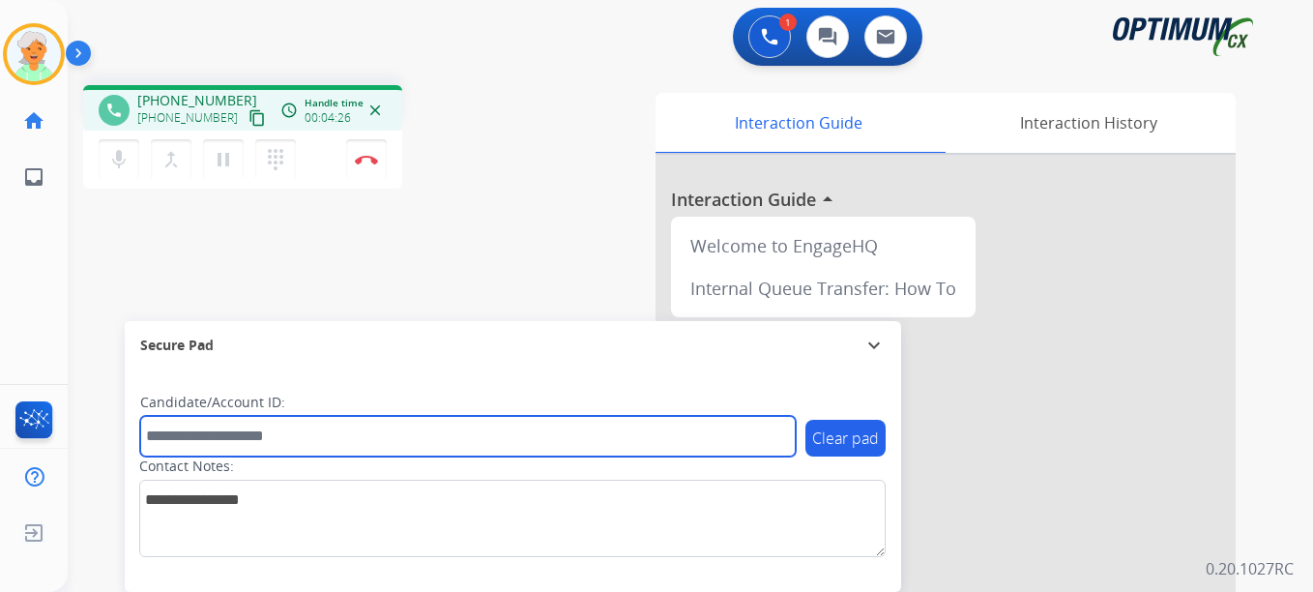
click at [304, 429] on input "text" at bounding box center [468, 436] width 656 height 41
paste input "*******"
type input "*******"
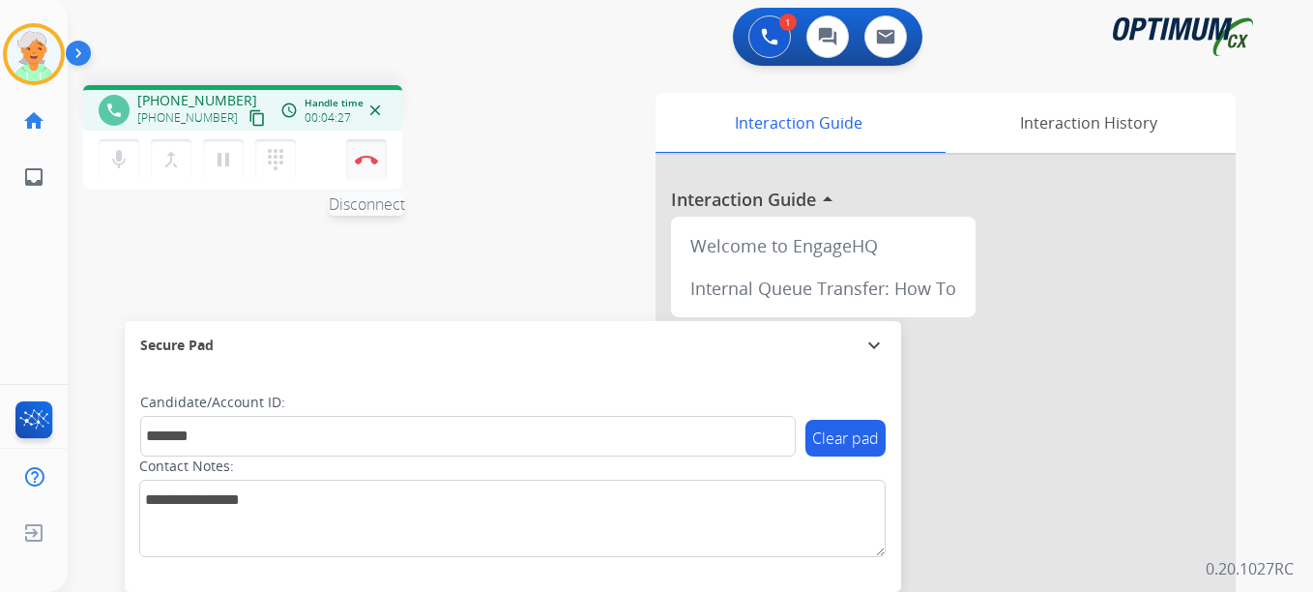
click at [368, 146] on button "Disconnect" at bounding box center [366, 159] width 41 height 41
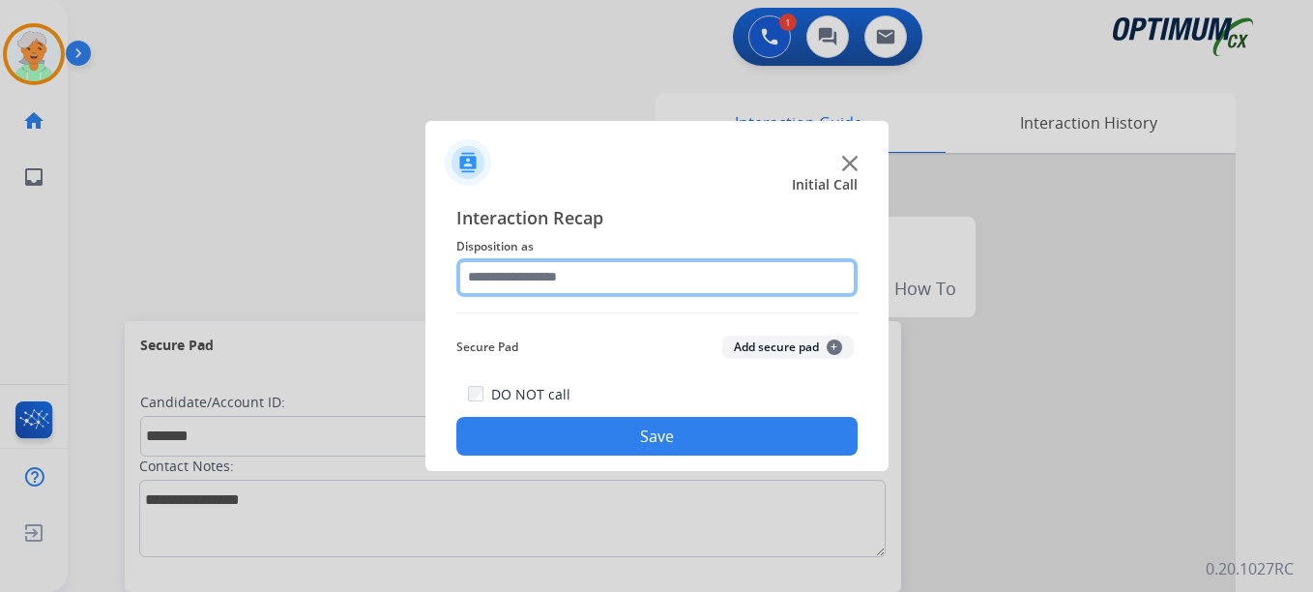
click at [622, 271] on input "text" at bounding box center [656, 277] width 401 height 39
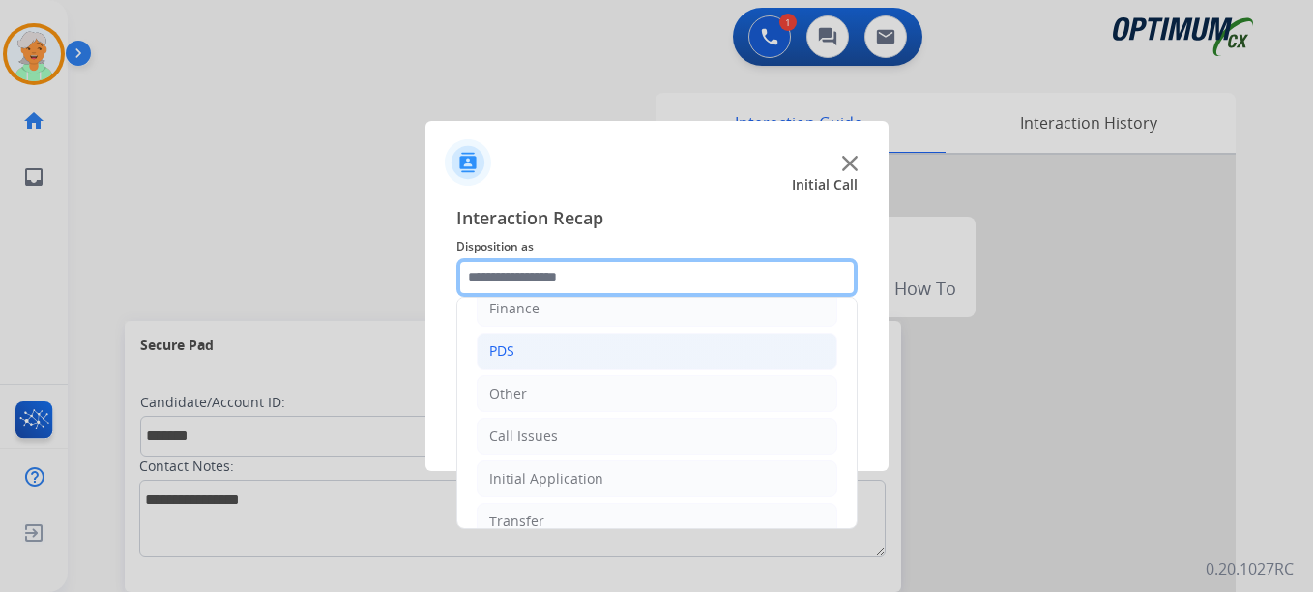
scroll to position [131, 0]
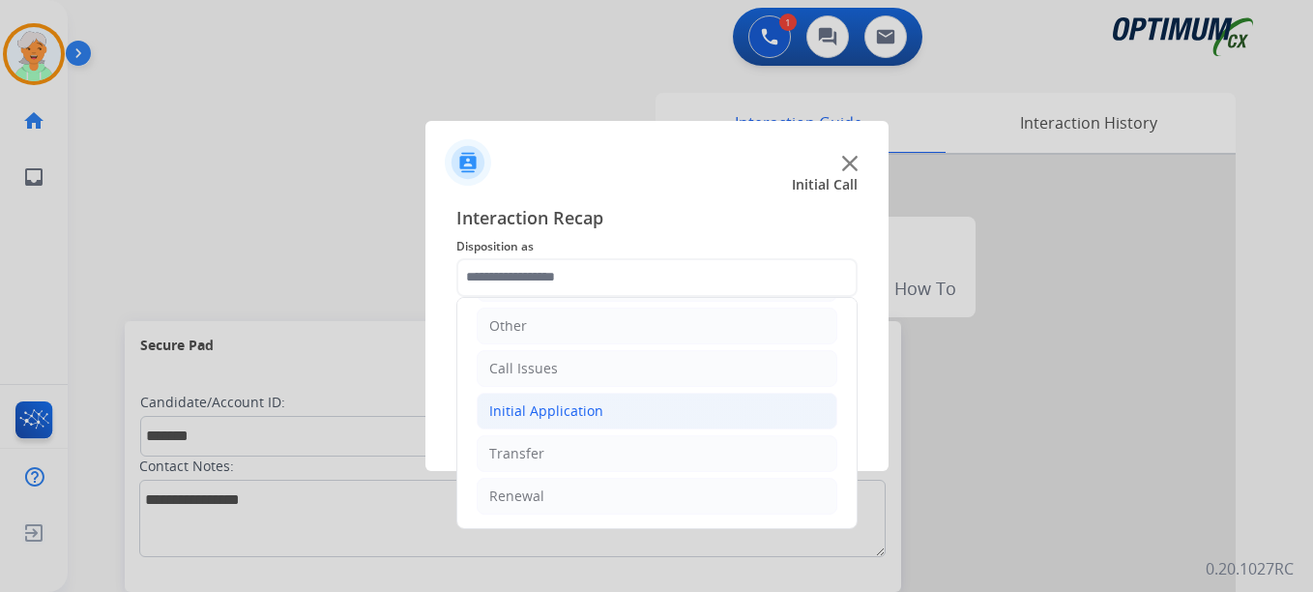
click at [599, 404] on li "Initial Application" at bounding box center [657, 411] width 361 height 37
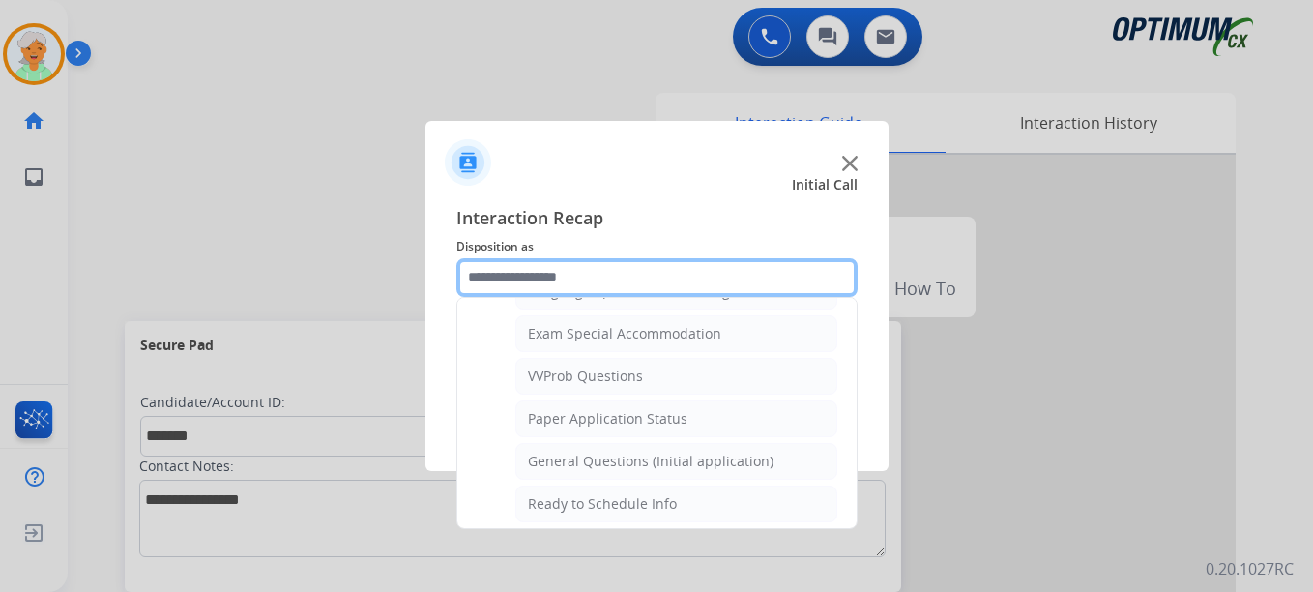
scroll to position [1002, 0]
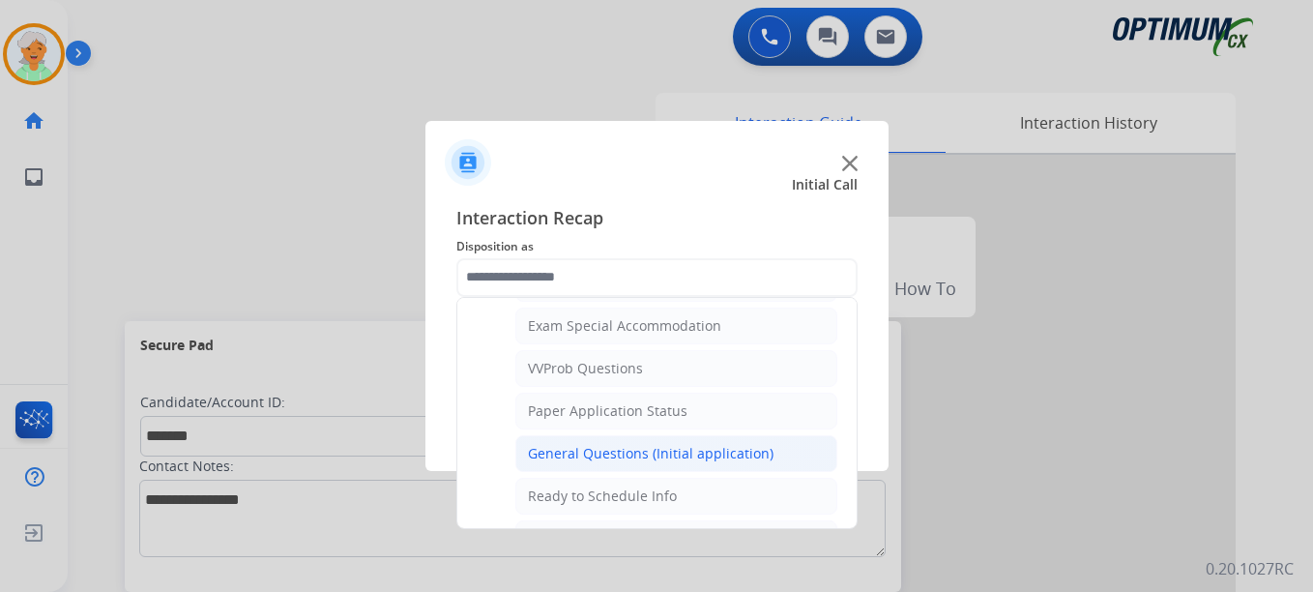
click at [645, 445] on div "General Questions (Initial application)" at bounding box center [651, 453] width 246 height 19
type input "**********"
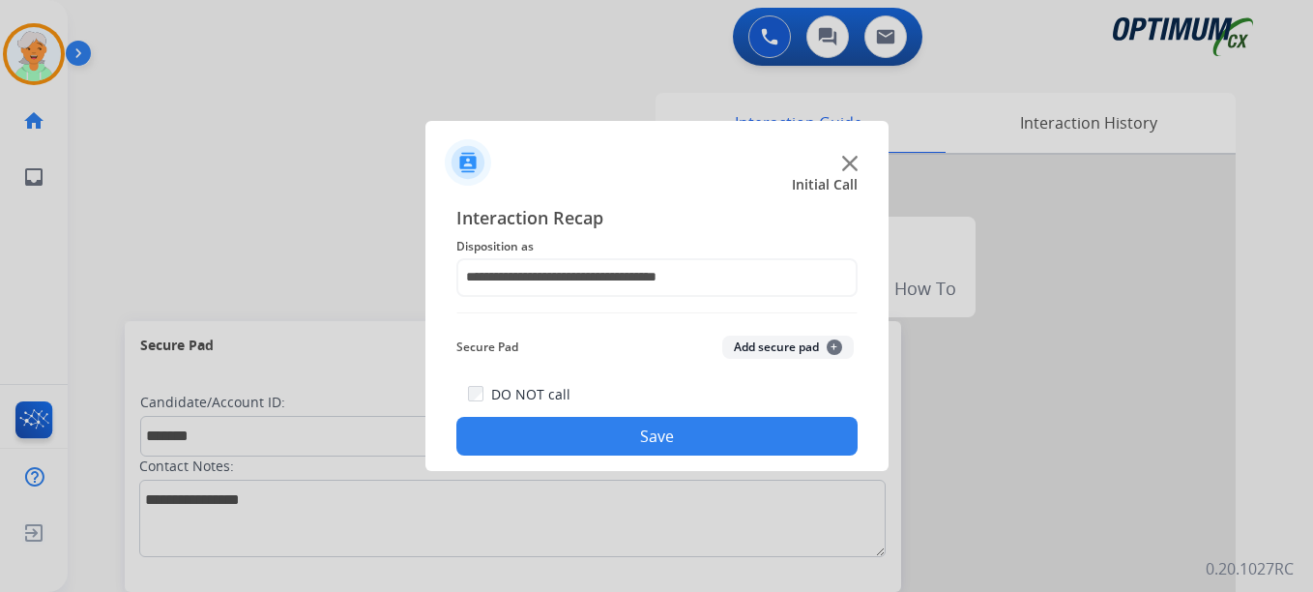
click at [642, 431] on button "Save" at bounding box center [656, 436] width 401 height 39
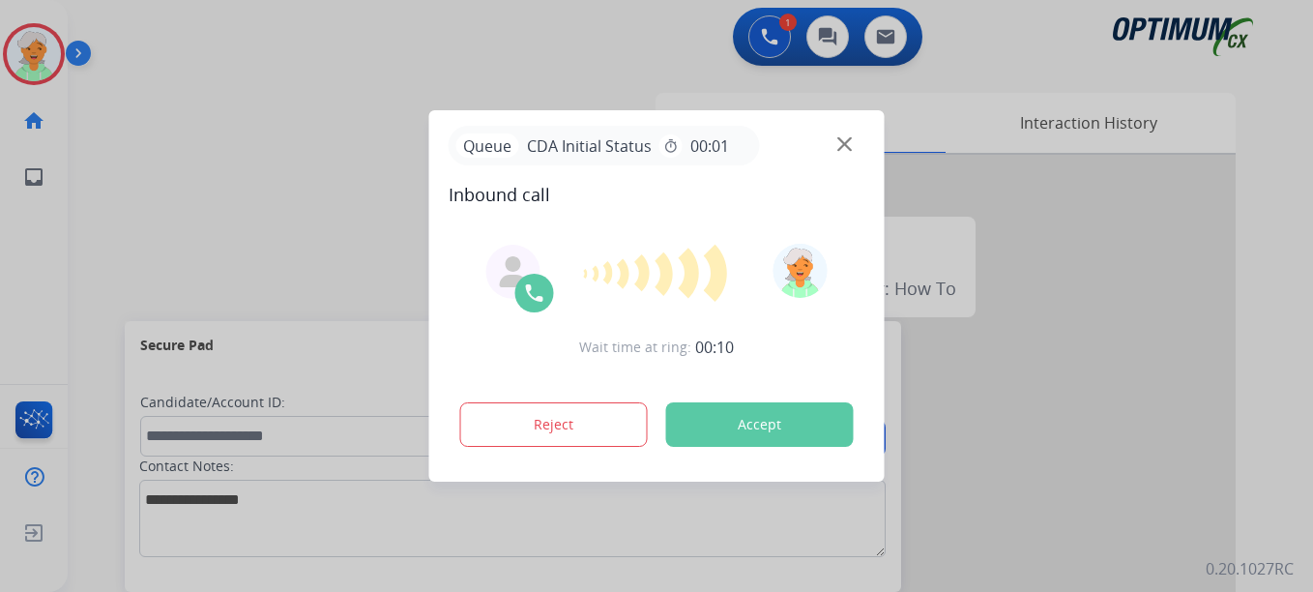
click at [702, 436] on button "Accept" at bounding box center [760, 424] width 188 height 44
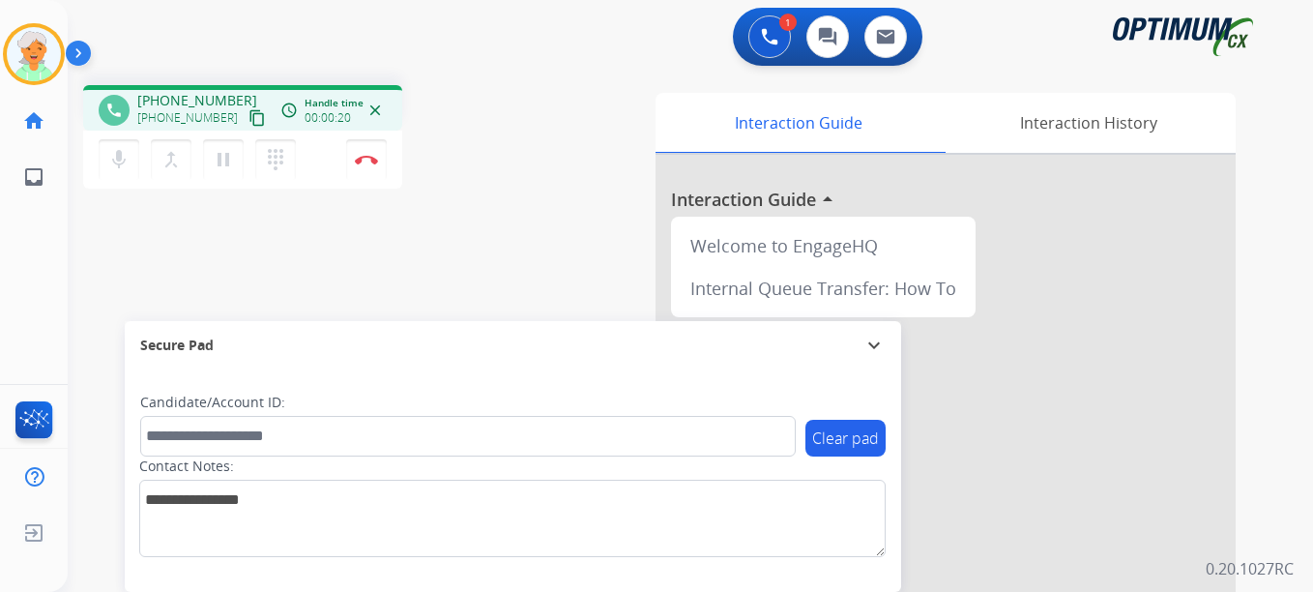
click at [108, 307] on div "phone [PHONE_NUMBER] [PHONE_NUMBER] content_copy access_time Call metrics Queue…" at bounding box center [667, 473] width 1199 height 806
click at [248, 123] on mat-icon "content_copy" at bounding box center [256, 117] width 17 height 17
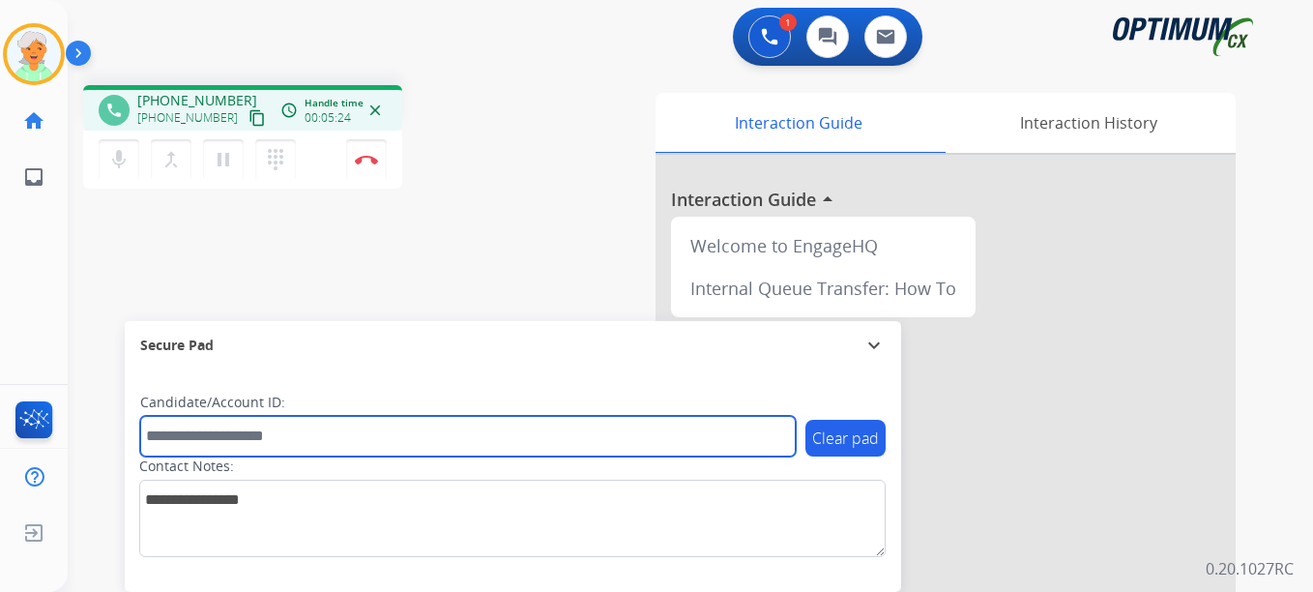
click at [182, 429] on input "text" at bounding box center [468, 436] width 656 height 41
paste input "*******"
type input "*******"
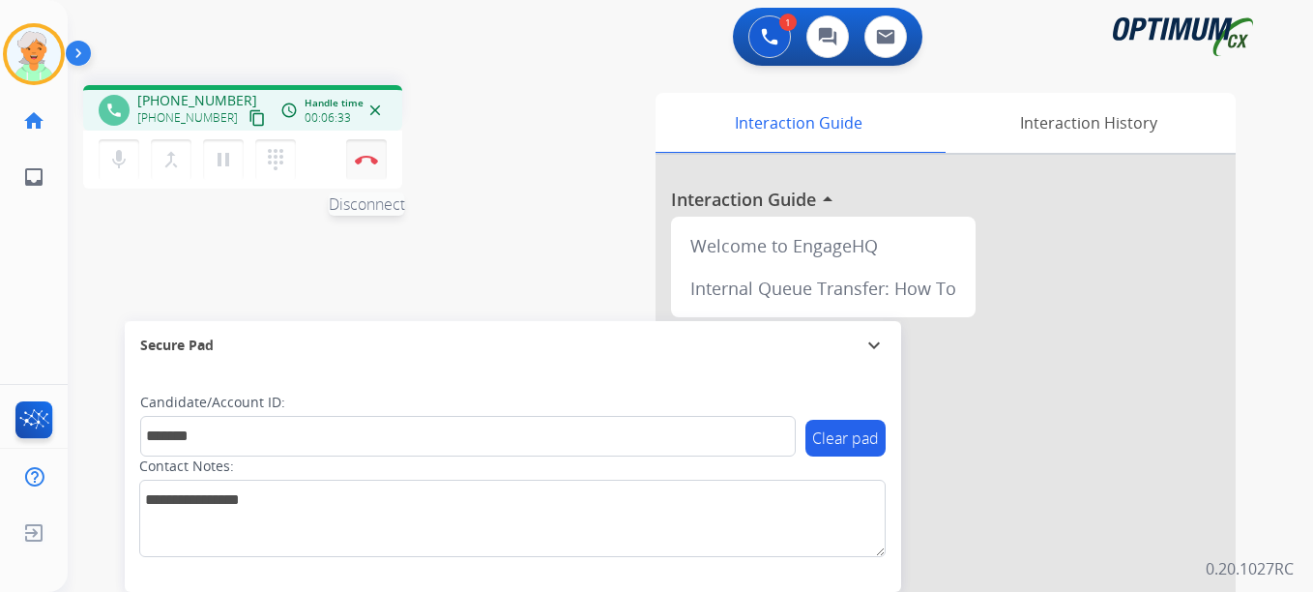
click at [372, 165] on button "Disconnect" at bounding box center [366, 159] width 41 height 41
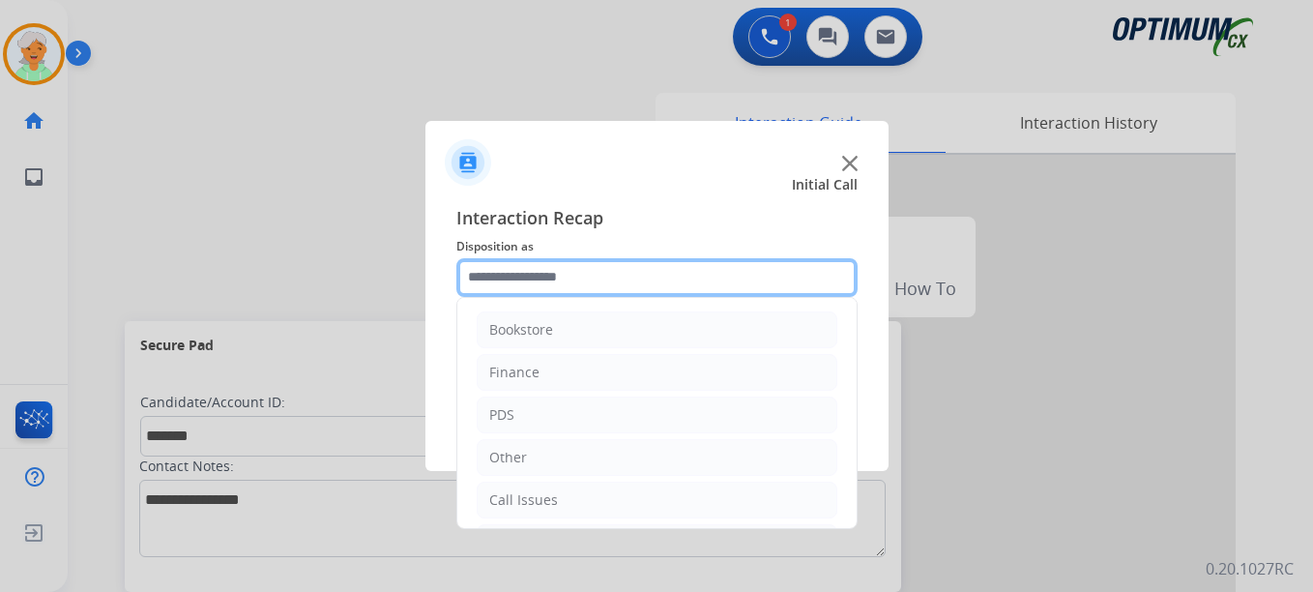
click at [614, 289] on input "text" at bounding box center [656, 277] width 401 height 39
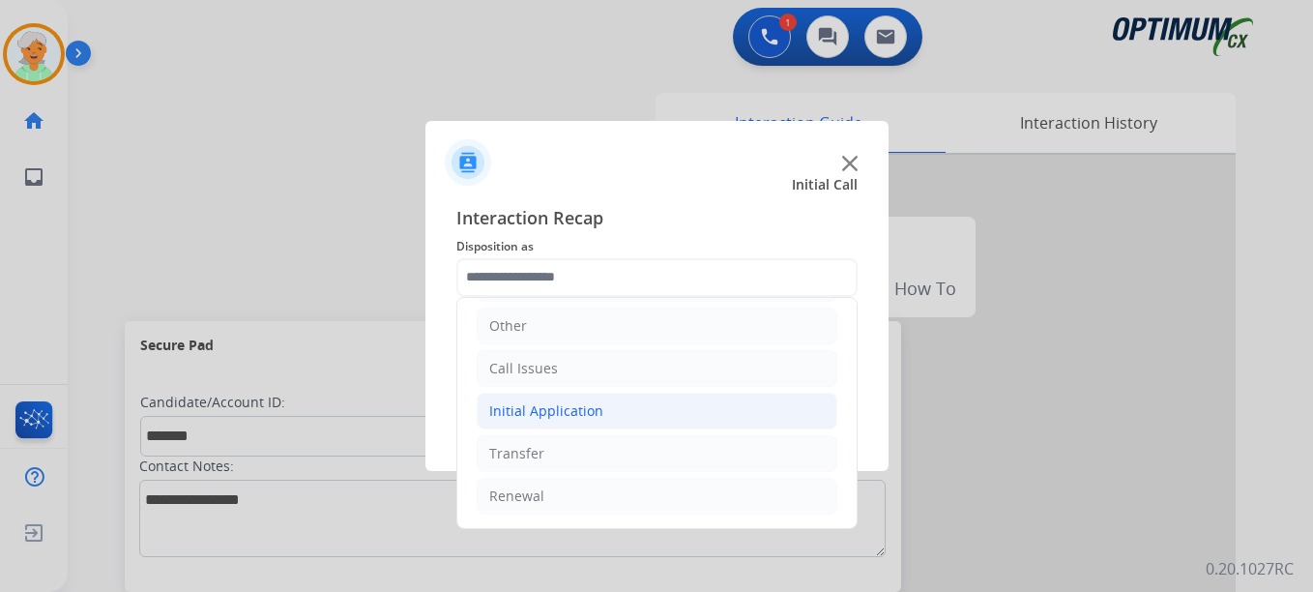
click at [571, 415] on div "Initial Application" at bounding box center [546, 410] width 114 height 19
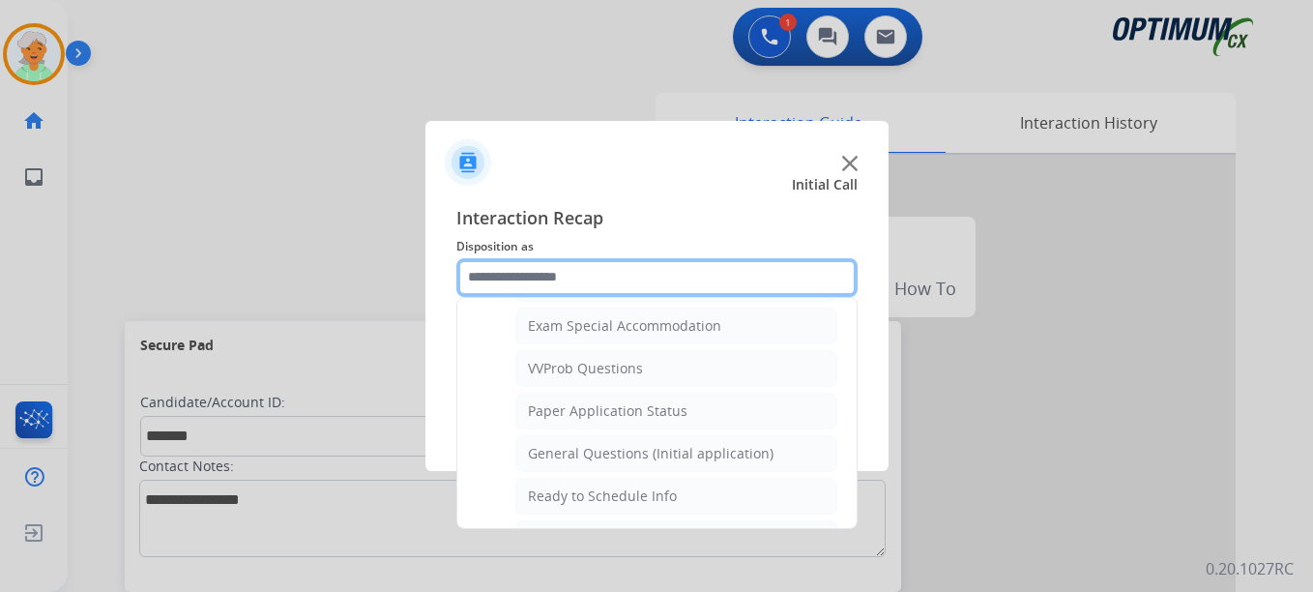
scroll to position [1098, 0]
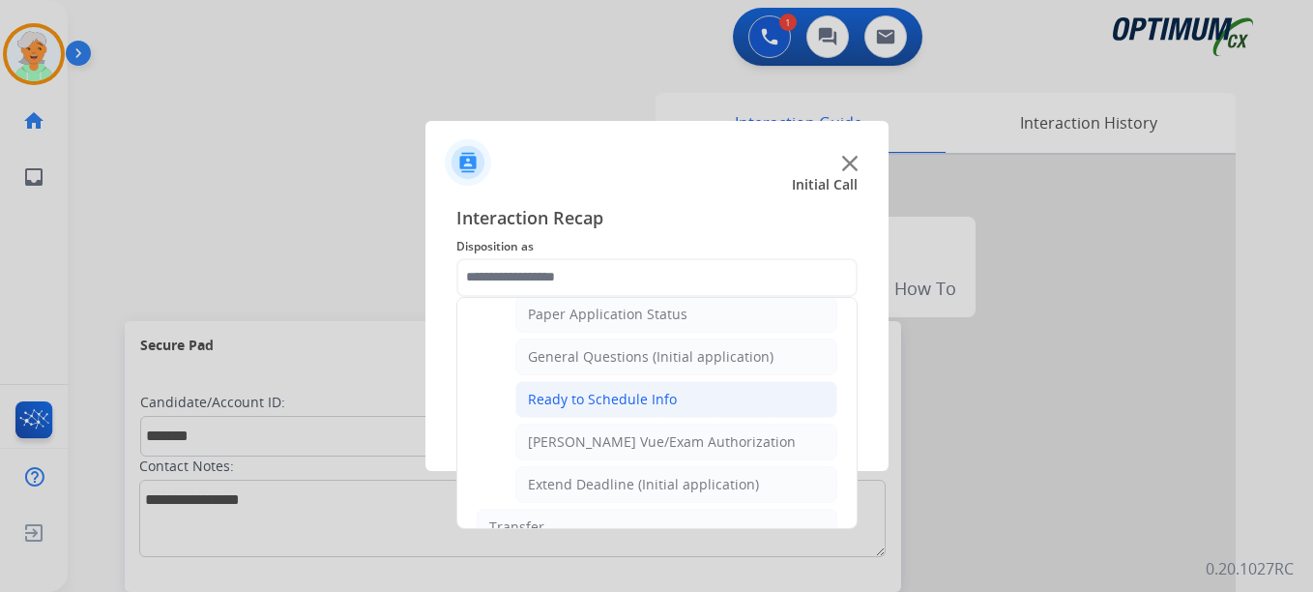
click at [591, 394] on div "Ready to Schedule Info" at bounding box center [602, 399] width 149 height 19
type input "**********"
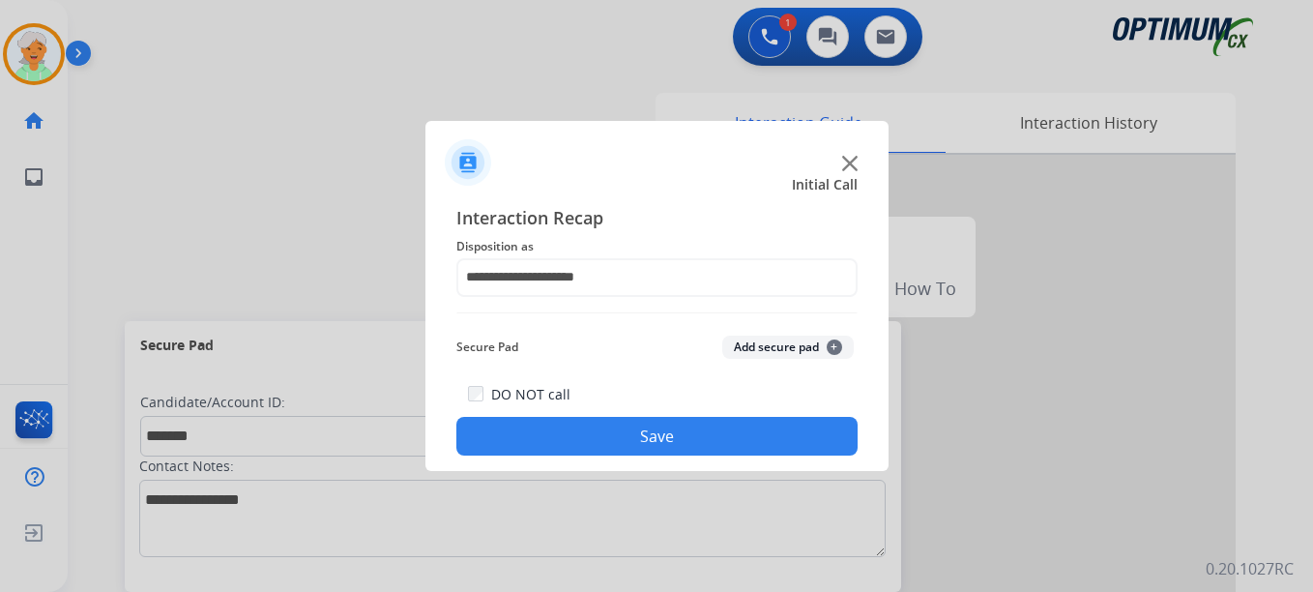
click at [597, 448] on button "Save" at bounding box center [656, 436] width 401 height 39
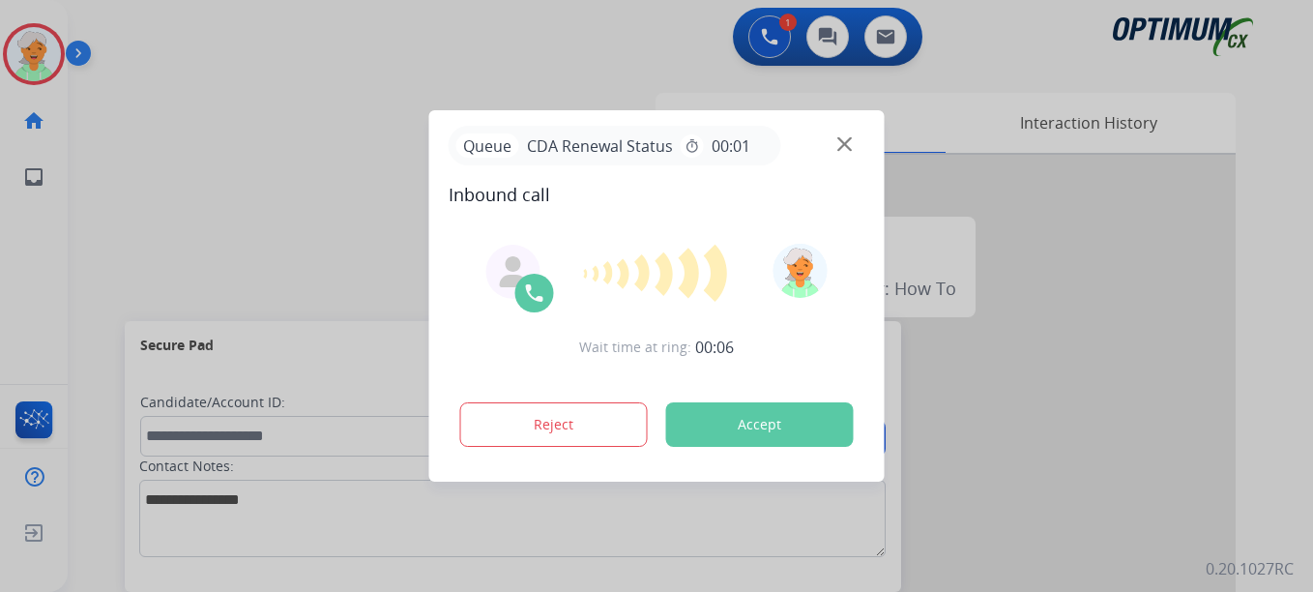
click at [736, 463] on div "Wait time at ring: 00:06 Reject Accept" at bounding box center [657, 346] width 417 height 239
click at [744, 427] on button "Accept" at bounding box center [760, 424] width 188 height 44
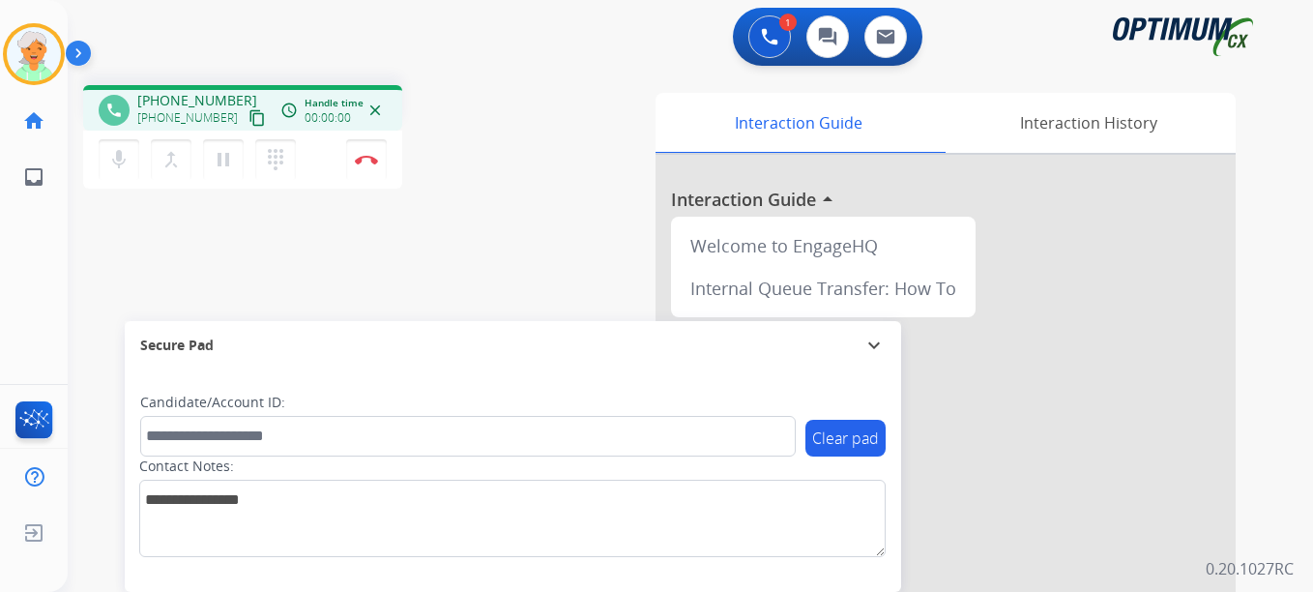
click at [248, 114] on mat-icon "content_copy" at bounding box center [256, 117] width 17 height 17
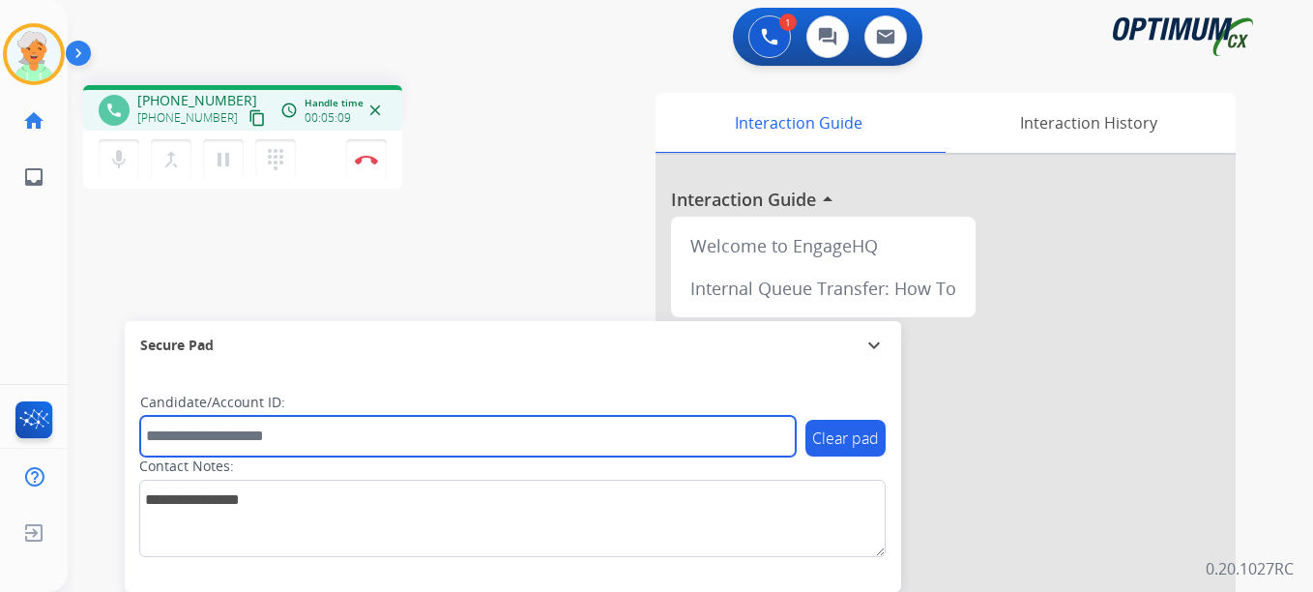
click at [209, 433] on input "text" at bounding box center [468, 436] width 656 height 41
paste input "*******"
type input "*******"
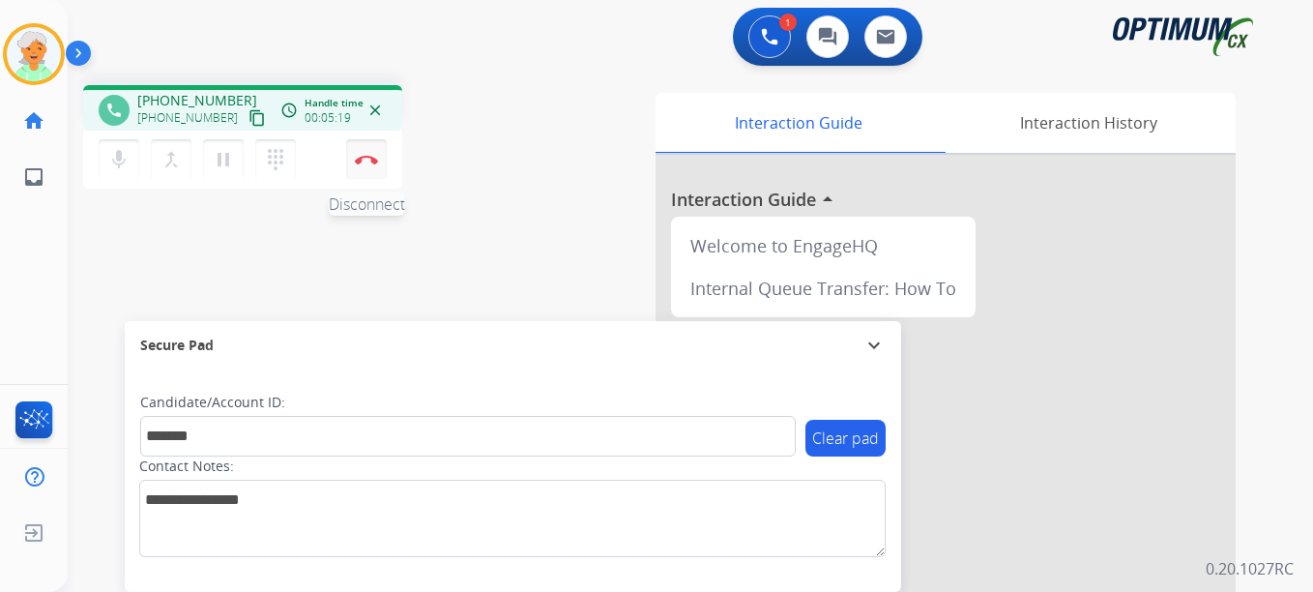
click at [365, 167] on button "Disconnect" at bounding box center [366, 159] width 41 height 41
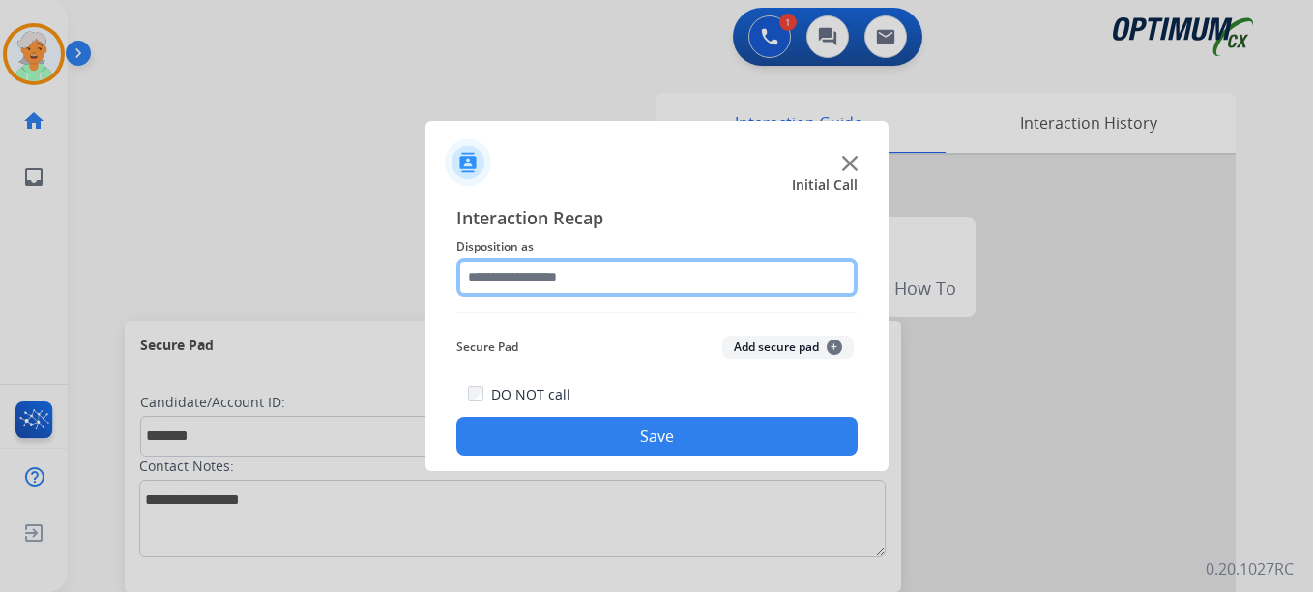
click at [564, 289] on input "text" at bounding box center [656, 277] width 401 height 39
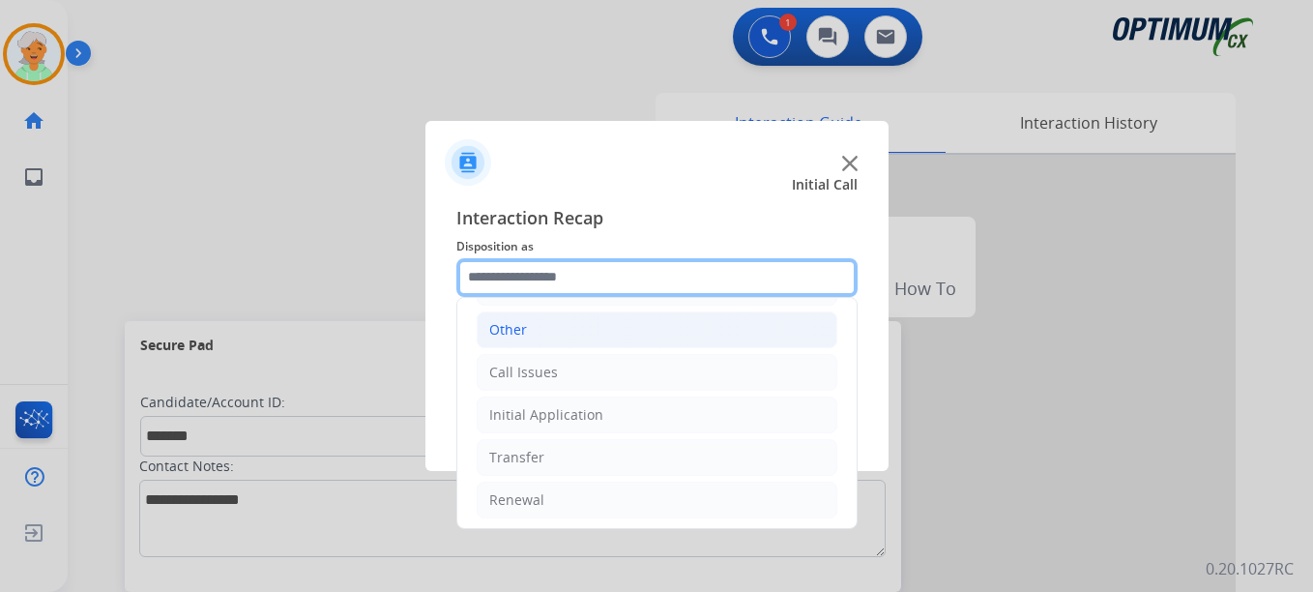
scroll to position [131, 0]
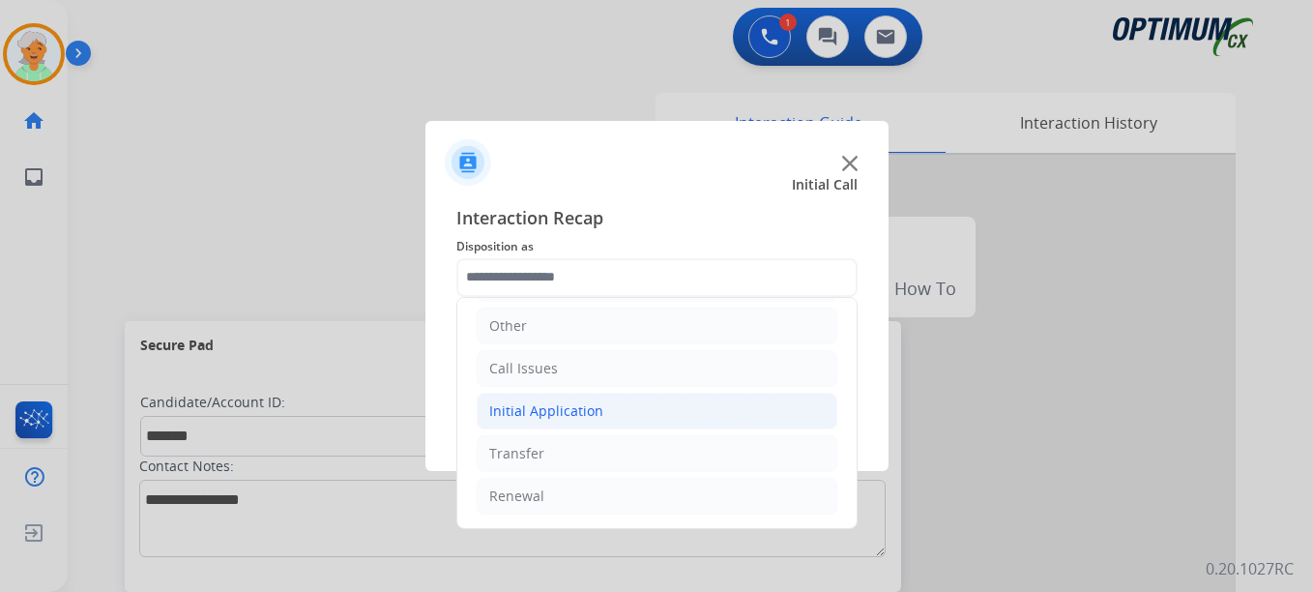
click at [579, 404] on div "Initial Application" at bounding box center [546, 410] width 114 height 19
click at [588, 453] on div "Credential Resend (Initial application)" at bounding box center [650, 453] width 245 height 19
type input "**********"
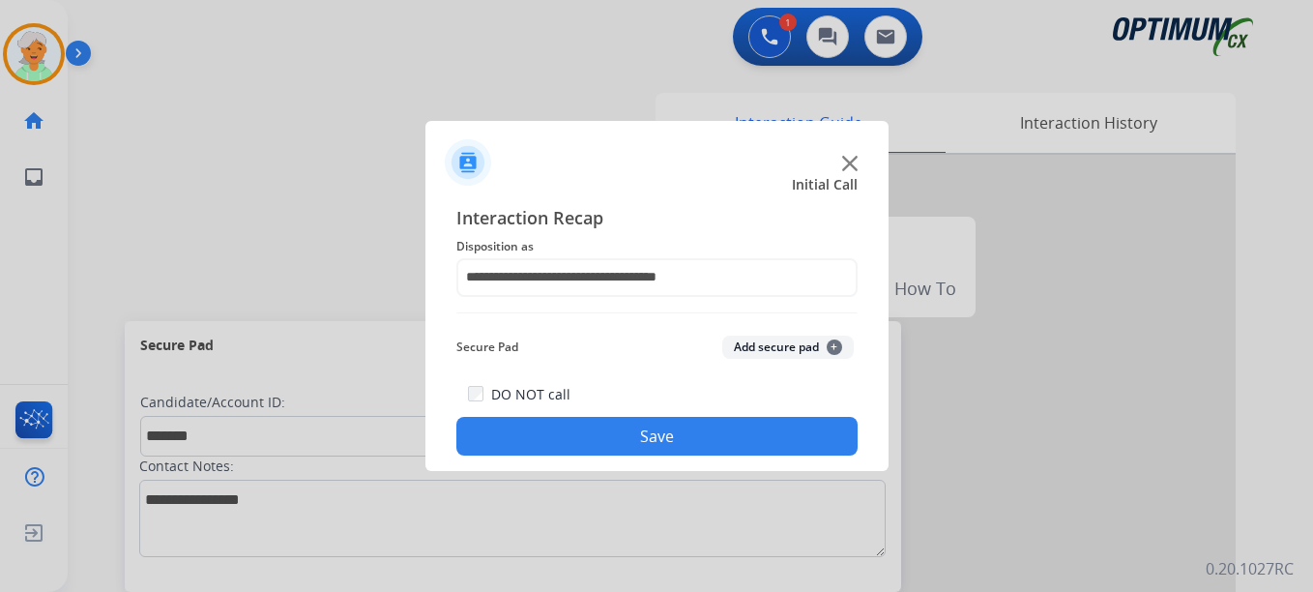
click at [658, 435] on button "Save" at bounding box center [656, 436] width 401 height 39
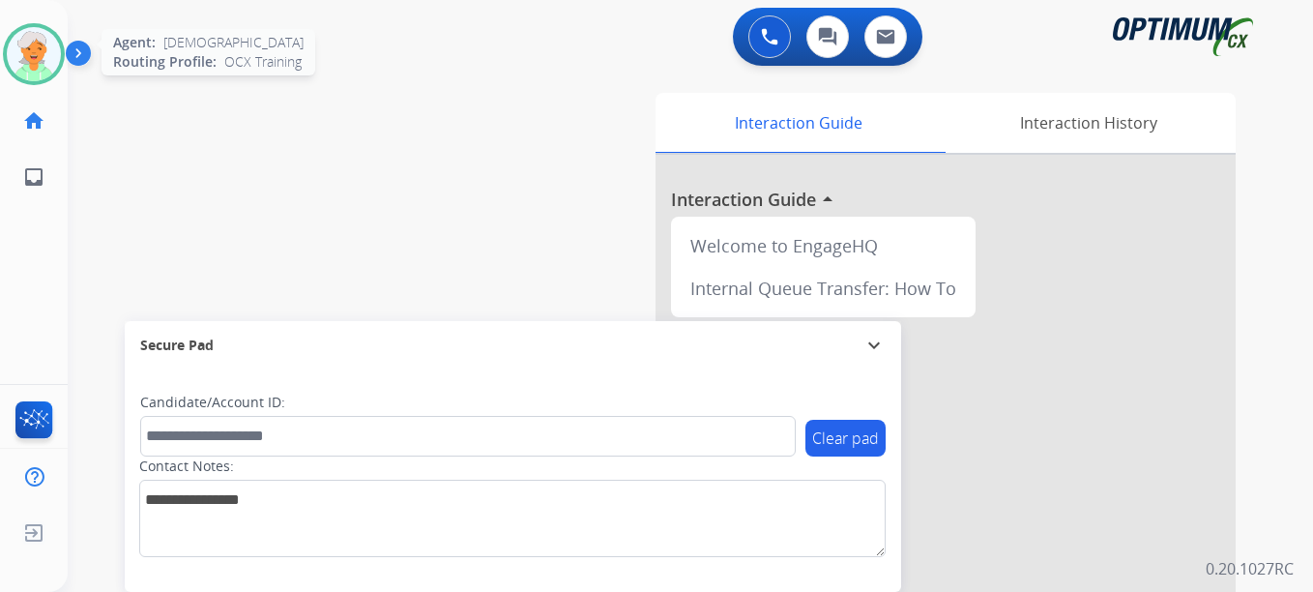
click at [29, 90] on div "Christi Available Edit Avatar Agent: [PERSON_NAME] Profile: OCX Training home H…" at bounding box center [34, 102] width 68 height 205
click at [29, 79] on img at bounding box center [34, 54] width 54 height 54
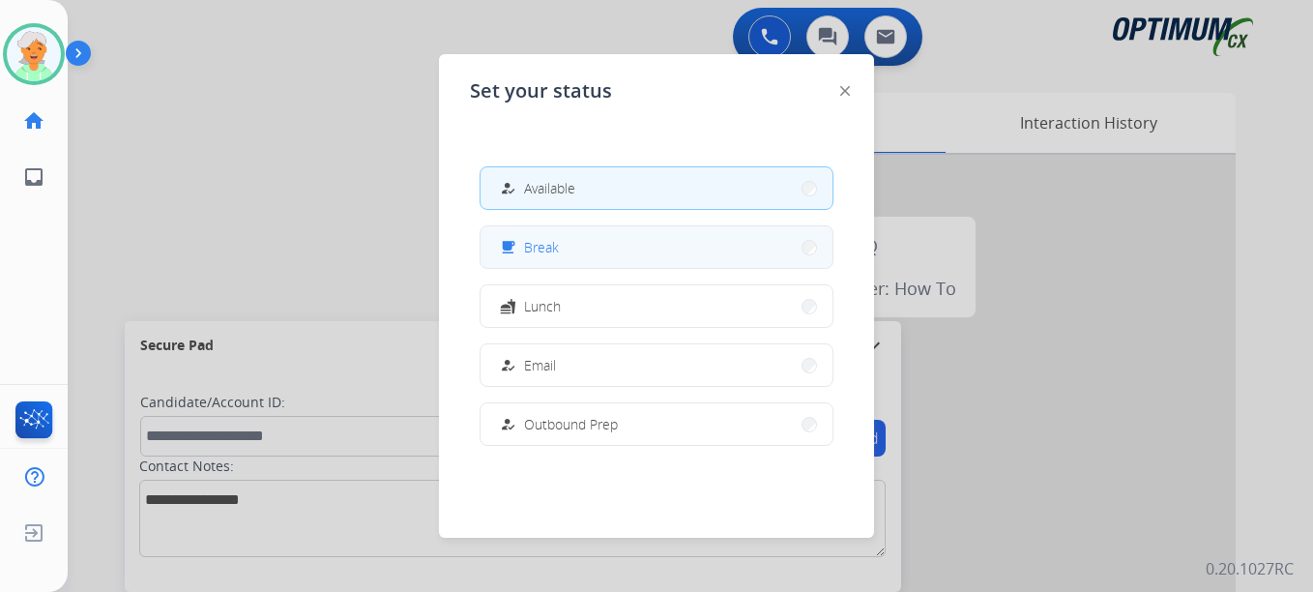
click at [497, 256] on button "free_breakfast Break" at bounding box center [657, 247] width 352 height 42
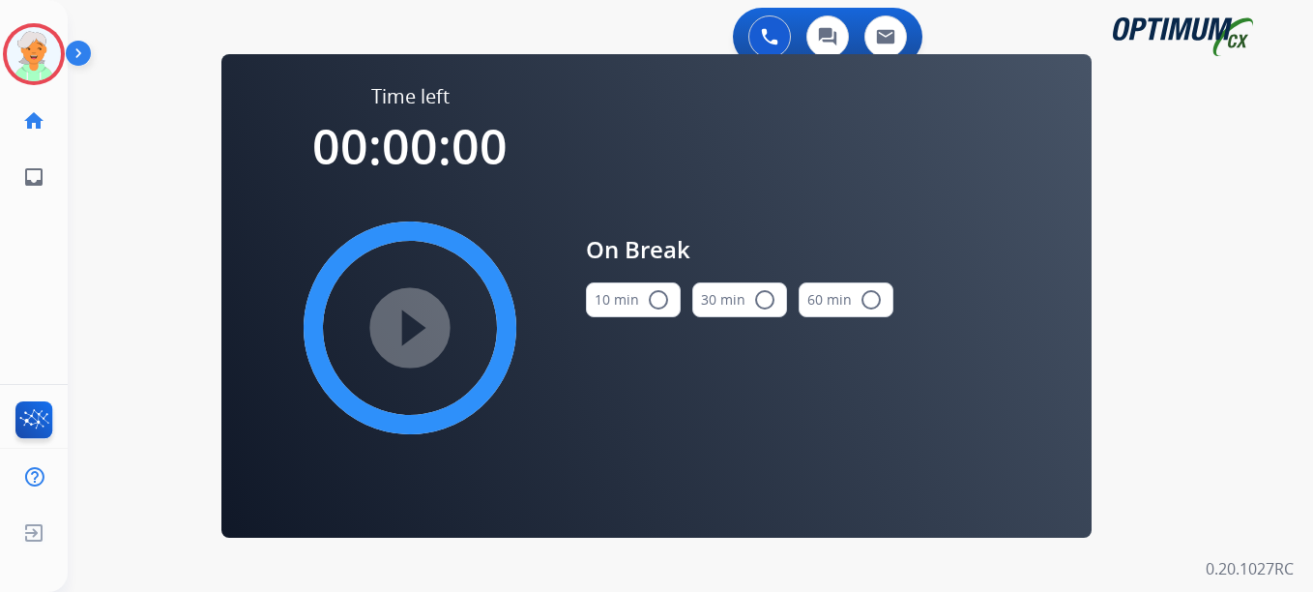
click at [651, 307] on mat-icon "radio_button_unchecked" at bounding box center [658, 299] width 23 height 23
click at [416, 324] on mat-icon "play_circle_filled" at bounding box center [409, 327] width 23 height 23
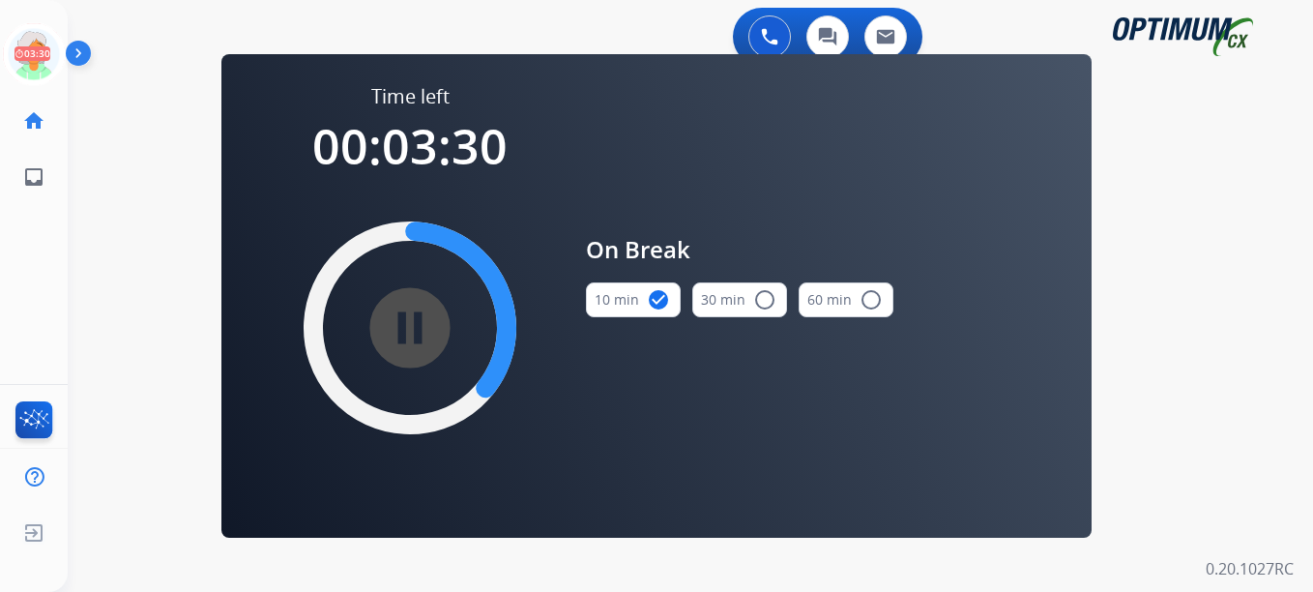
click at [98, 229] on div "0 Voice Interactions 0 Chat Interactions 0 Email Interactions swap_horiz Break …" at bounding box center [690, 296] width 1245 height 592
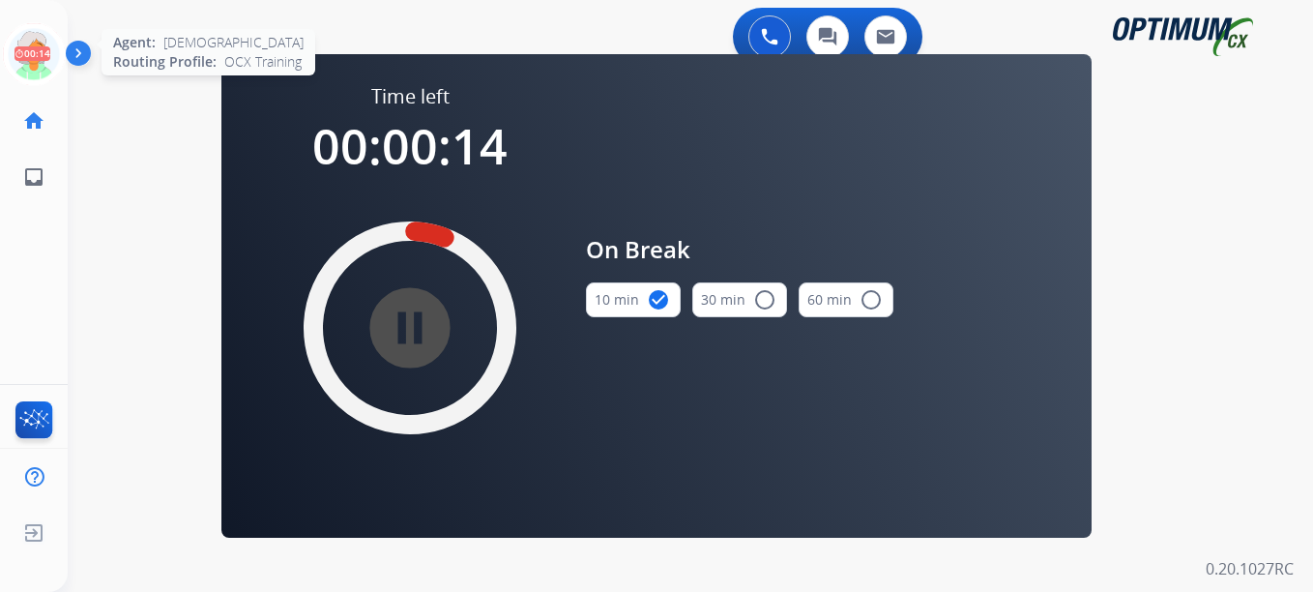
click at [41, 49] on icon at bounding box center [34, 54] width 63 height 63
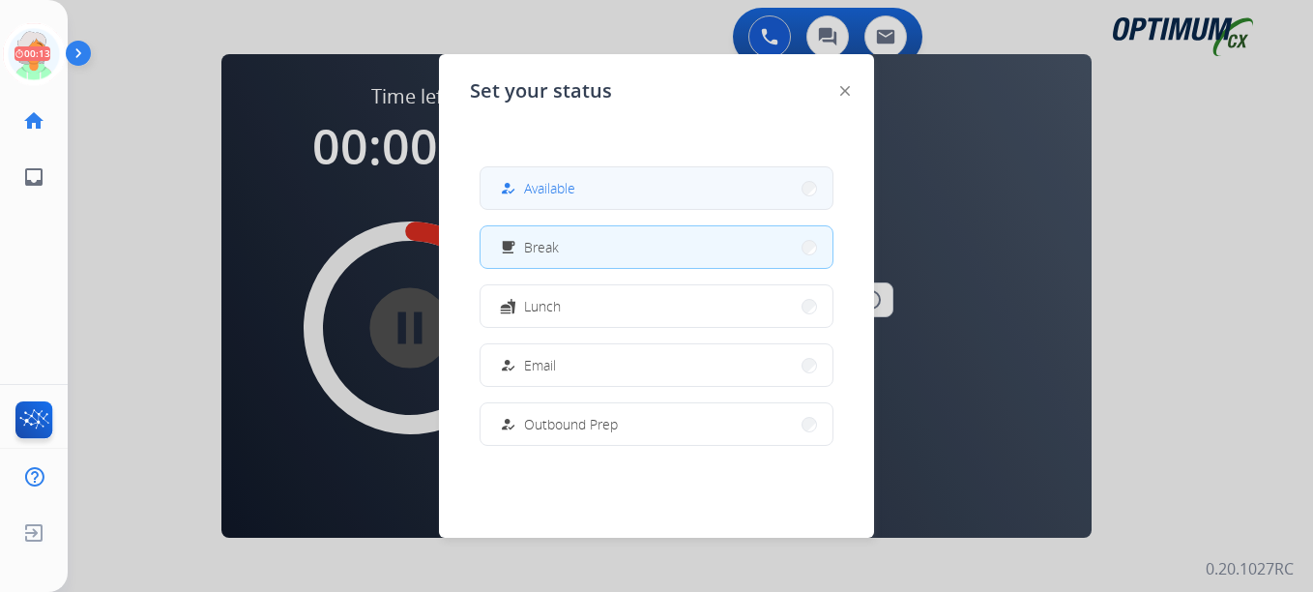
click at [572, 191] on span "Available" at bounding box center [549, 188] width 51 height 20
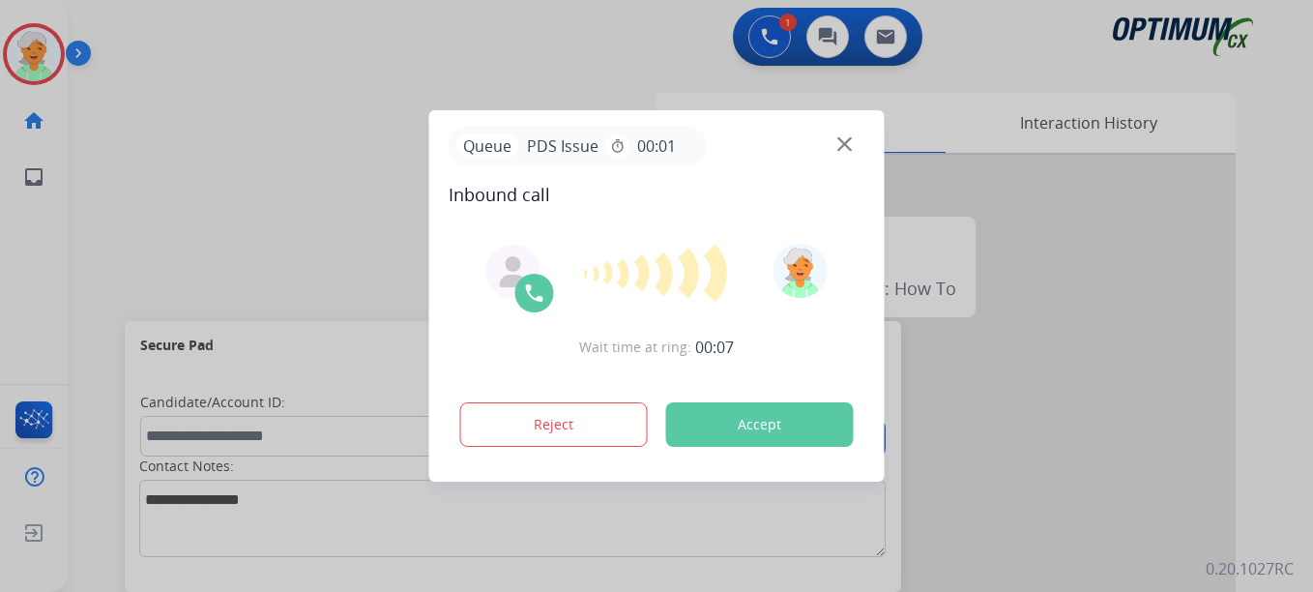
drag, startPoint x: 65, startPoint y: 189, endPoint x: 86, endPoint y: 191, distance: 21.5
click at [65, 189] on div at bounding box center [656, 296] width 1313 height 592
click at [763, 413] on button "Accept" at bounding box center [760, 424] width 188 height 44
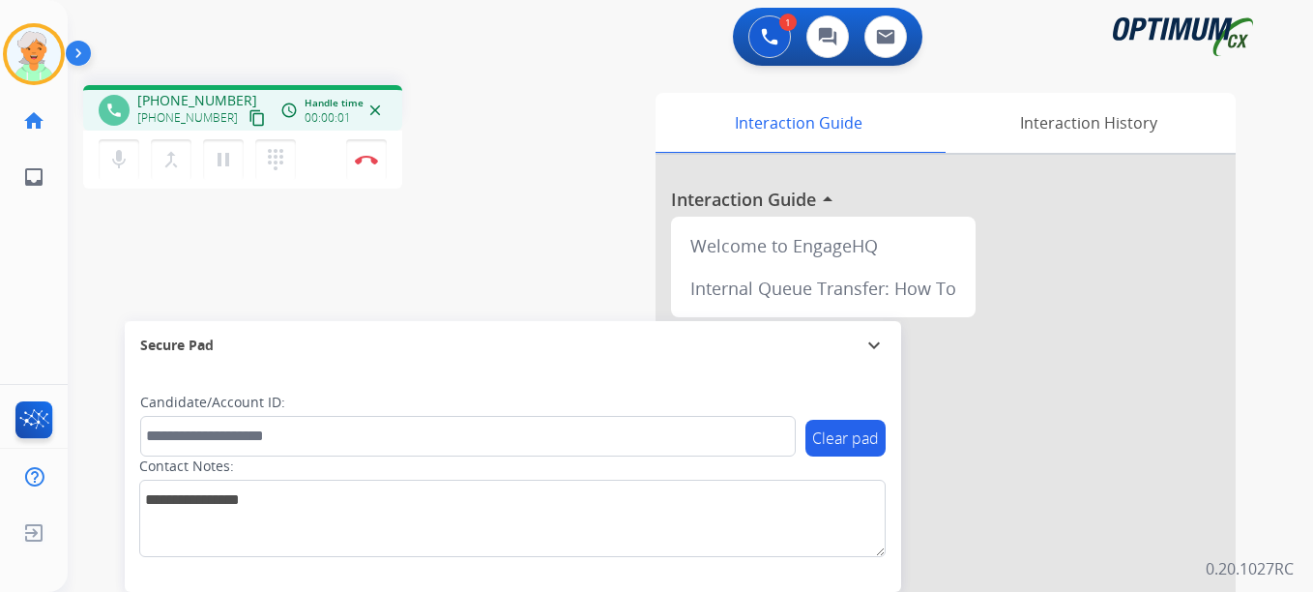
click at [248, 117] on mat-icon "content_copy" at bounding box center [256, 117] width 17 height 17
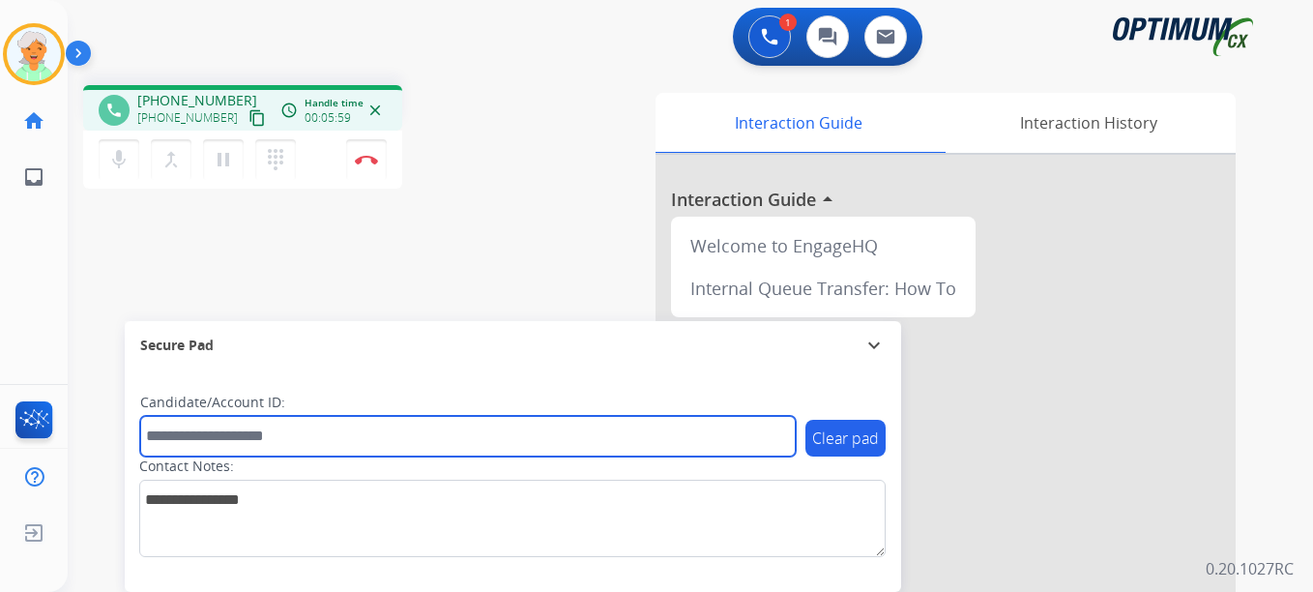
click at [235, 442] on input "text" at bounding box center [468, 436] width 656 height 41
paste input "*******"
type input "*******"
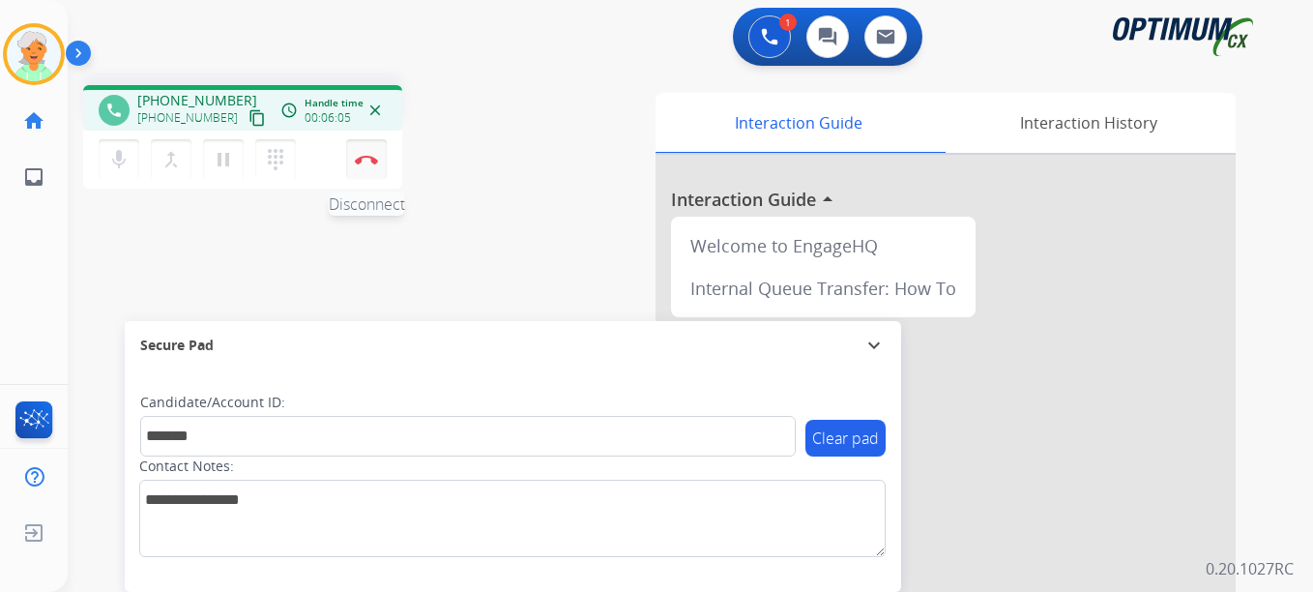
click at [375, 158] on img at bounding box center [366, 160] width 23 height 10
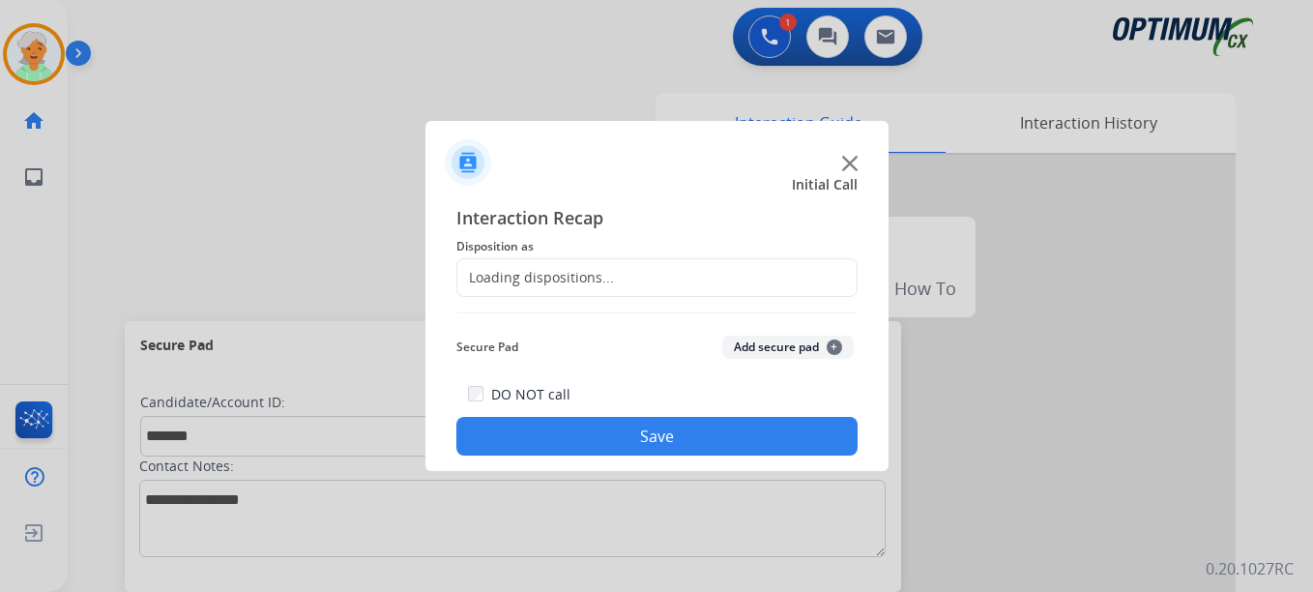
click at [511, 293] on div "Loading dispositions..." at bounding box center [656, 277] width 401 height 39
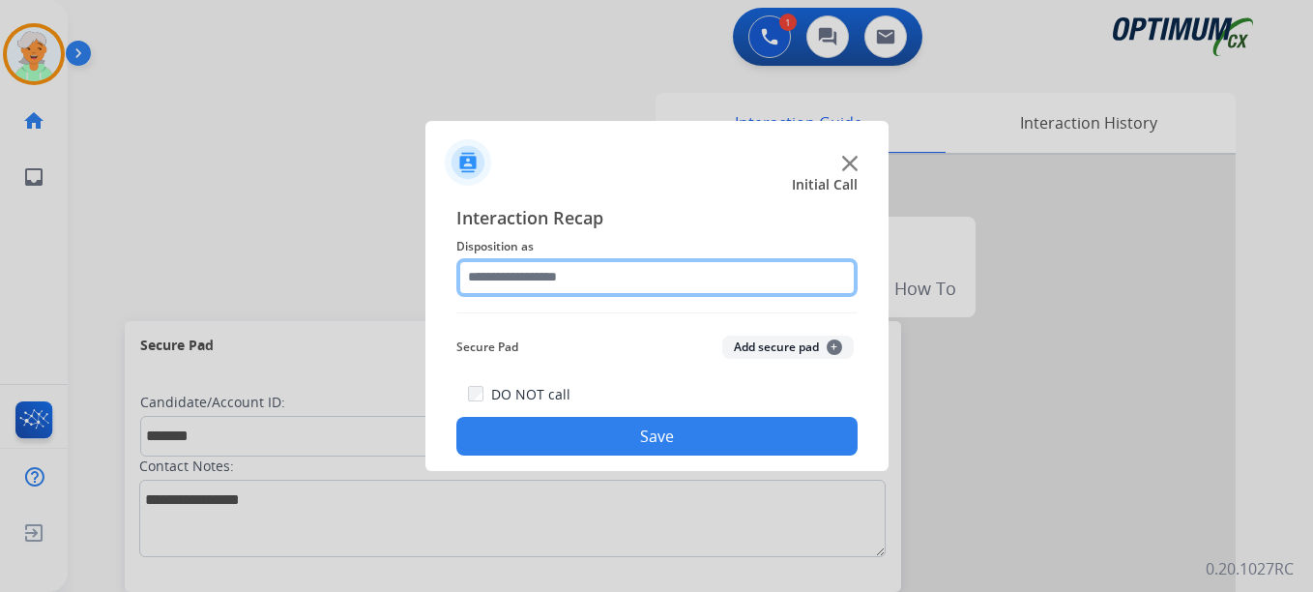
click at [511, 283] on input "text" at bounding box center [656, 277] width 401 height 39
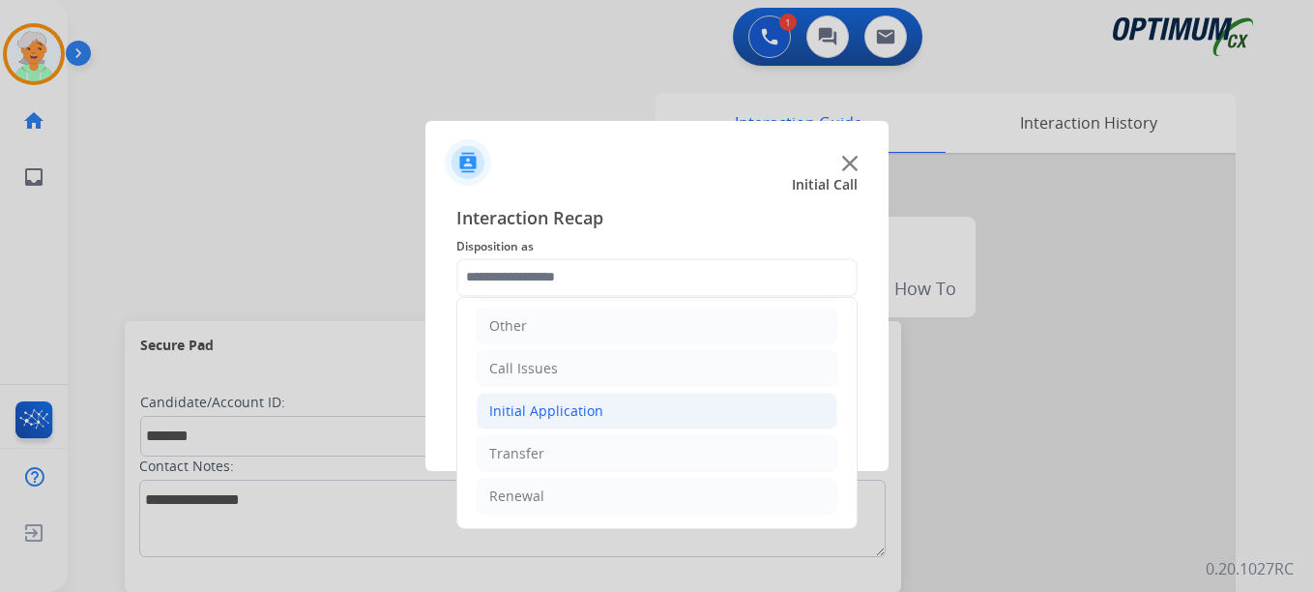
click at [559, 417] on div "Initial Application" at bounding box center [546, 410] width 114 height 19
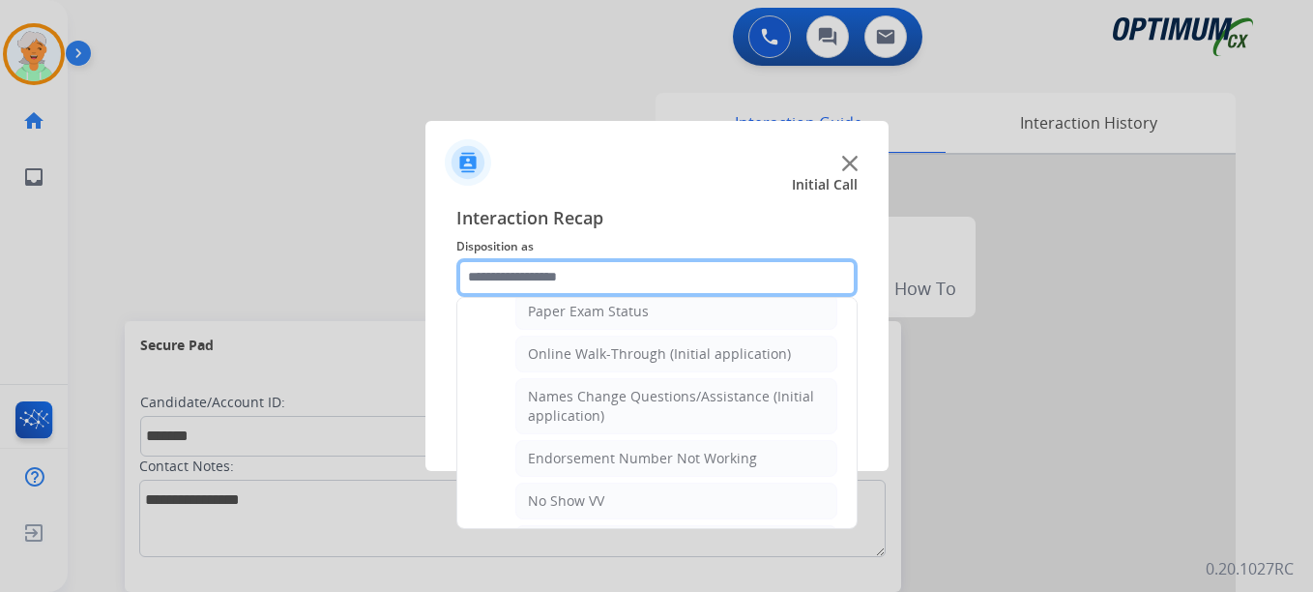
scroll to position [422, 0]
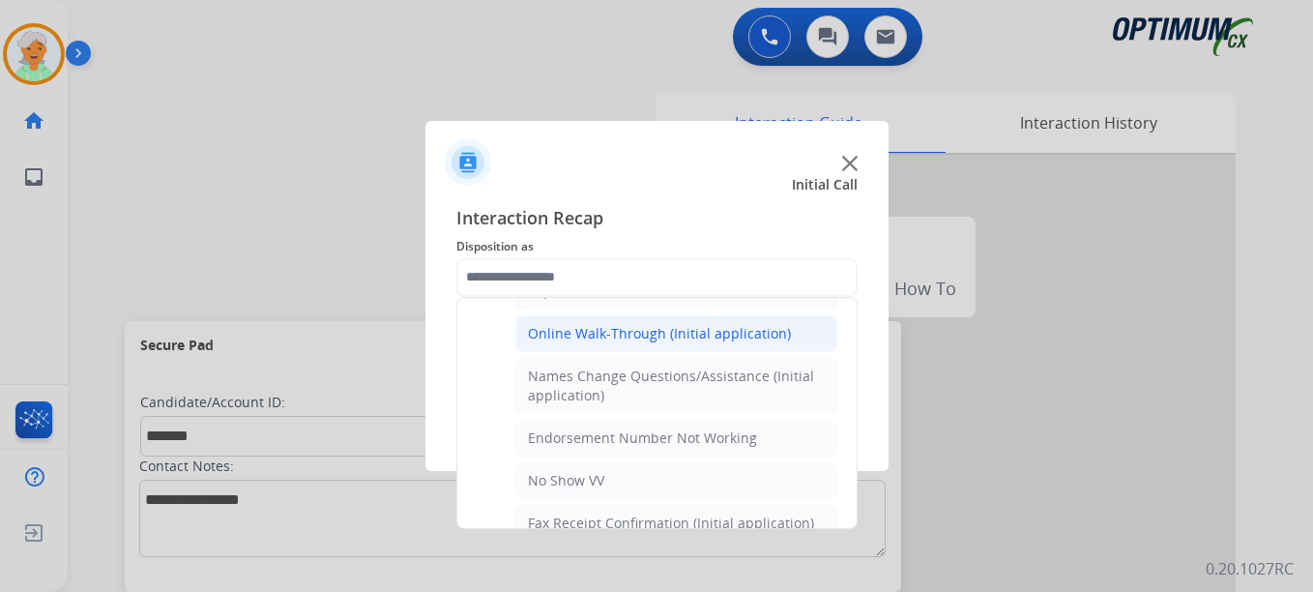
click at [602, 336] on div "Online Walk-Through (Initial application)" at bounding box center [659, 333] width 263 height 19
type input "**********"
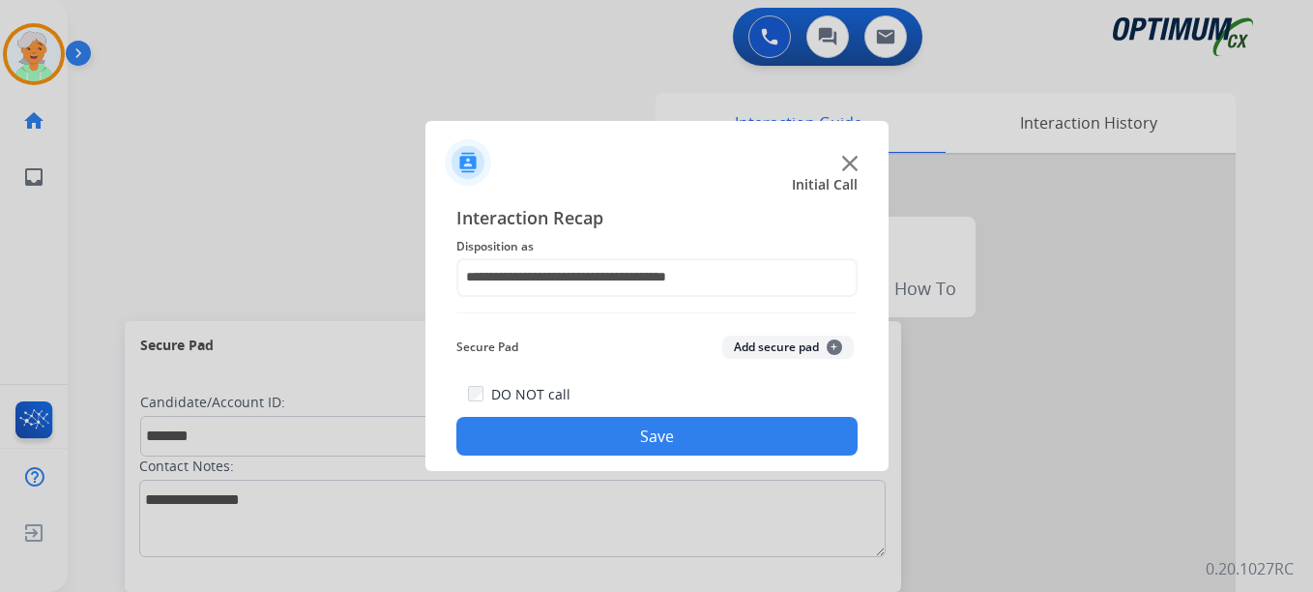
click at [594, 429] on button "Save" at bounding box center [656, 436] width 401 height 39
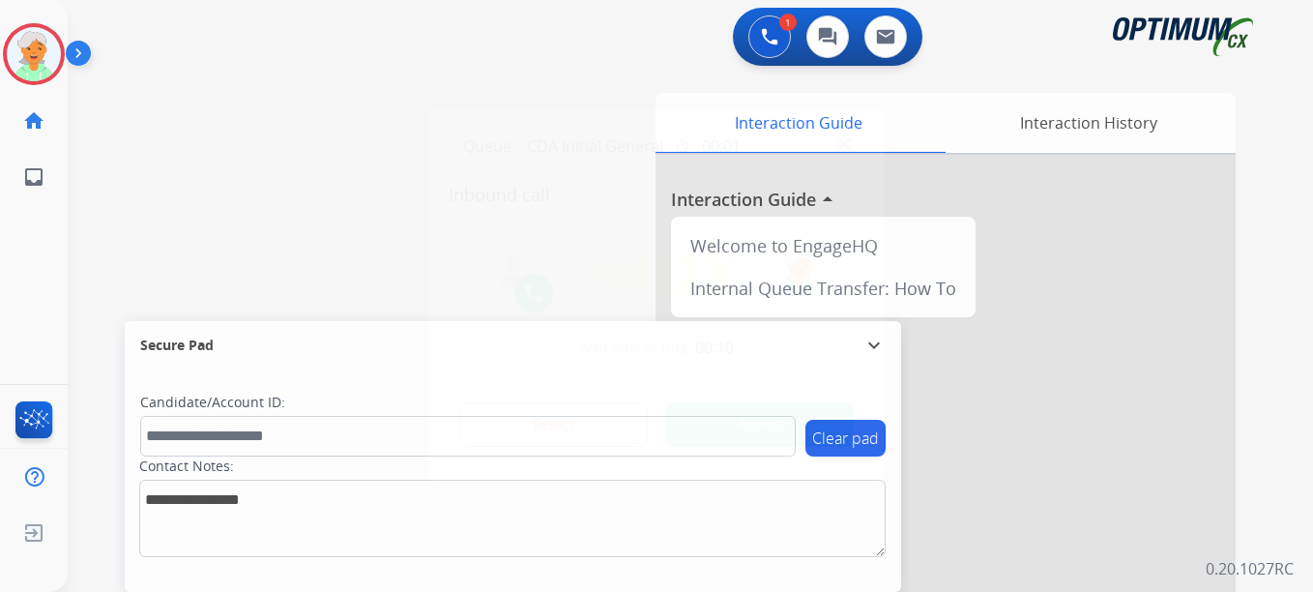
click at [702, 407] on button "Accept" at bounding box center [760, 424] width 188 height 44
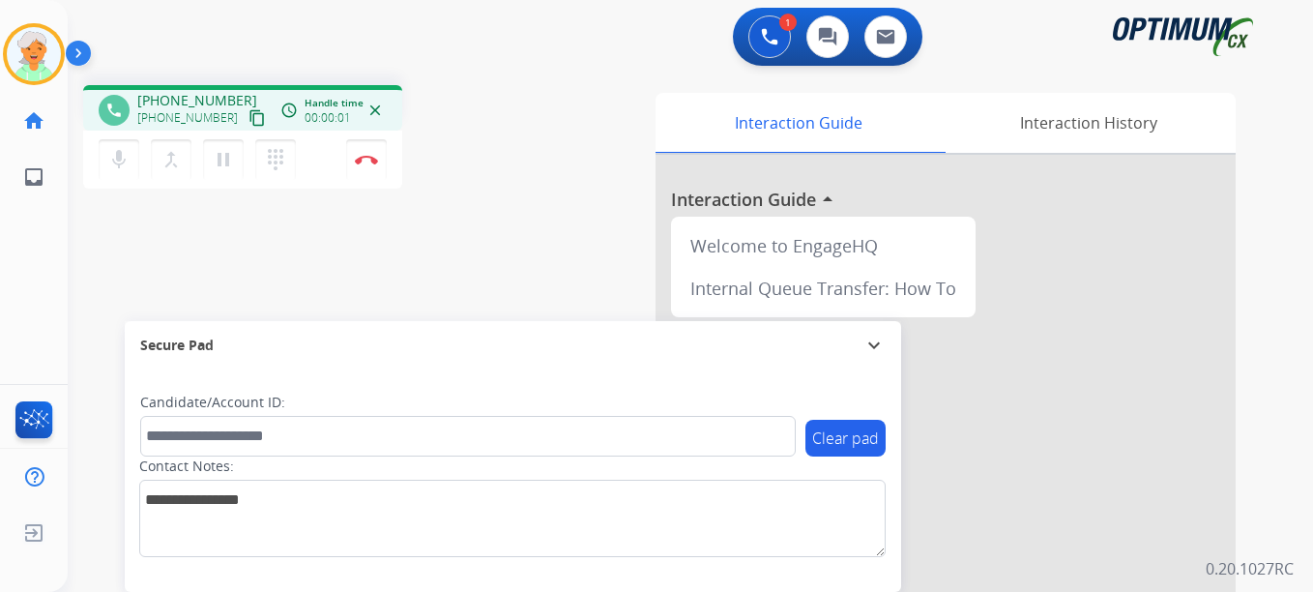
click at [248, 109] on mat-icon "content_copy" at bounding box center [256, 117] width 17 height 17
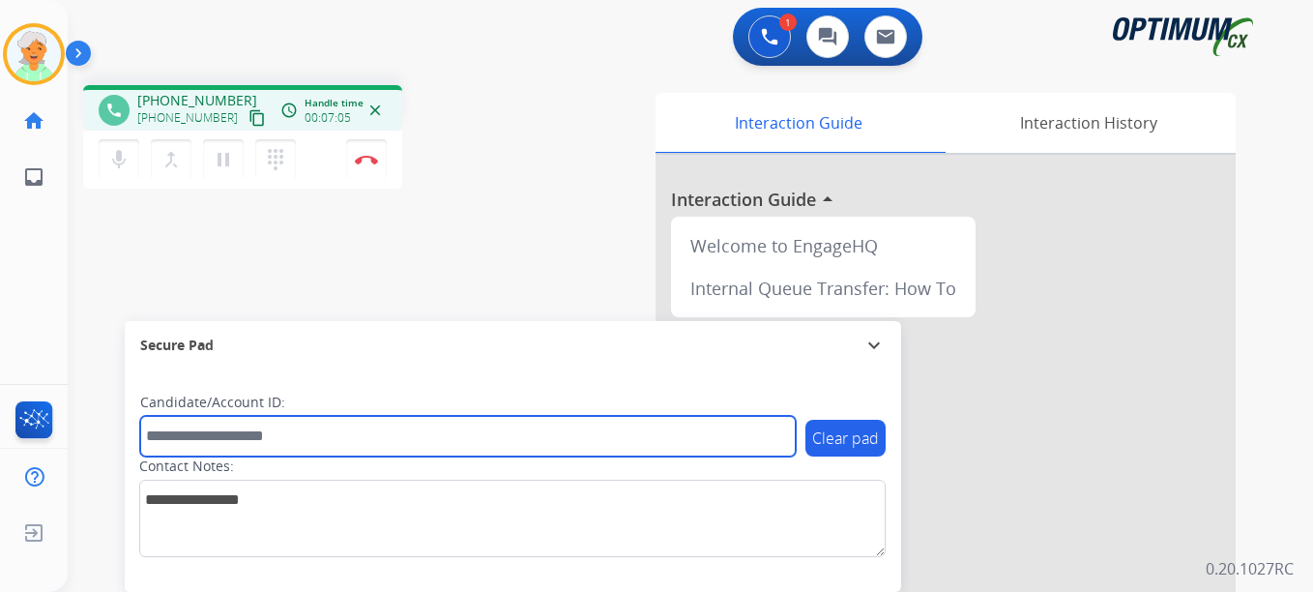
click at [205, 436] on input "text" at bounding box center [468, 436] width 656 height 41
paste input "*******"
type input "*******"
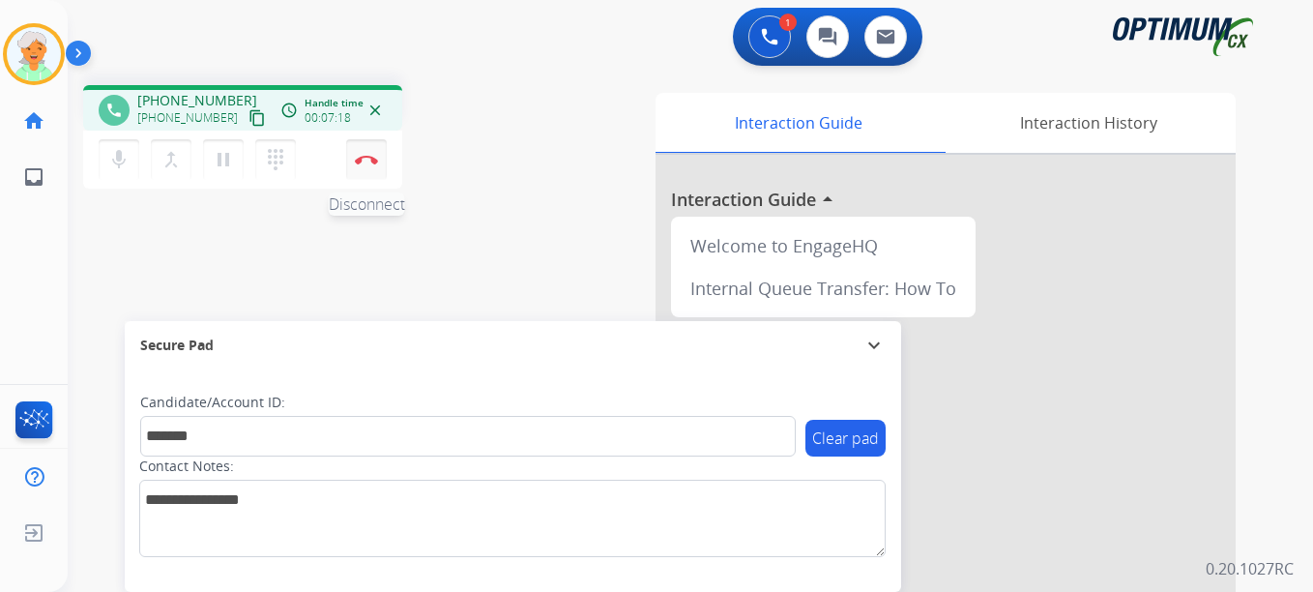
click at [358, 165] on button "Disconnect" at bounding box center [366, 159] width 41 height 41
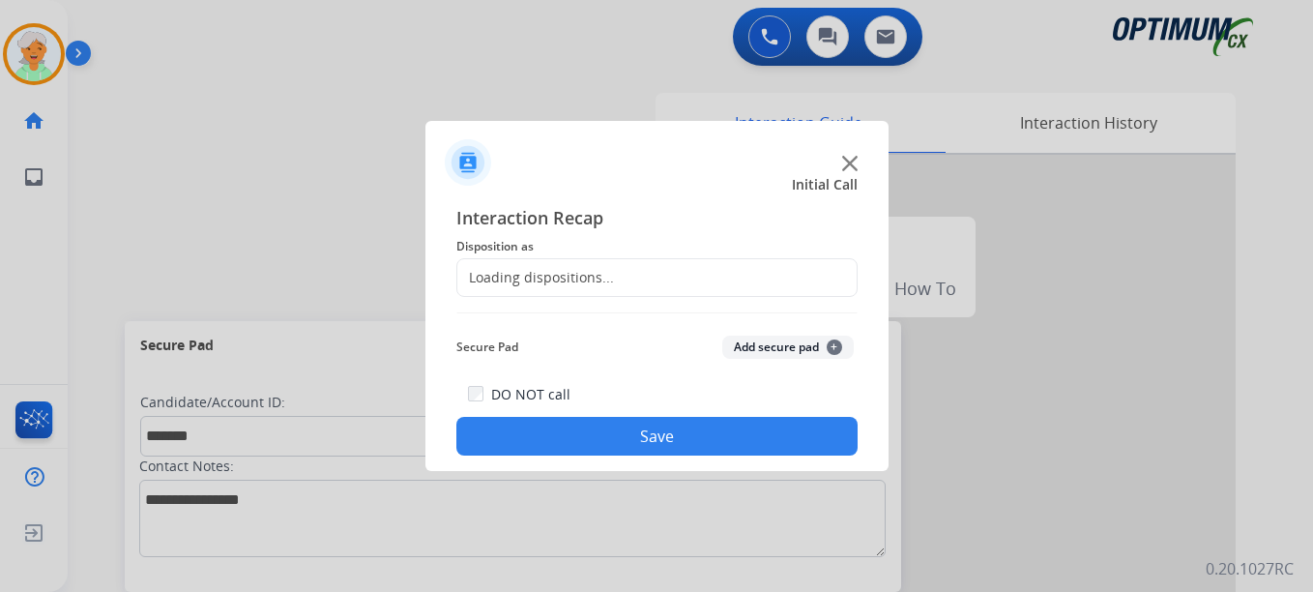
click at [540, 276] on div "Loading dispositions..." at bounding box center [535, 277] width 157 height 19
click at [541, 277] on div "Loading dispositions..." at bounding box center [535, 277] width 157 height 19
click at [624, 276] on div "Loading dispositions..." at bounding box center [656, 277] width 401 height 39
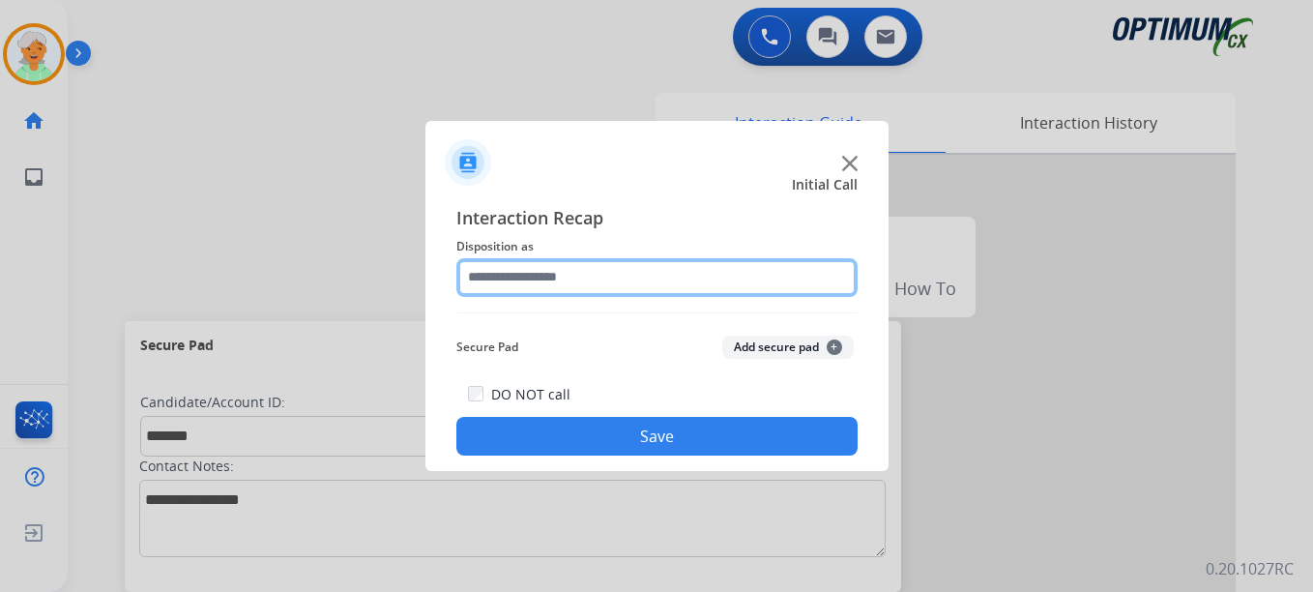
click at [618, 292] on input "text" at bounding box center [656, 277] width 401 height 39
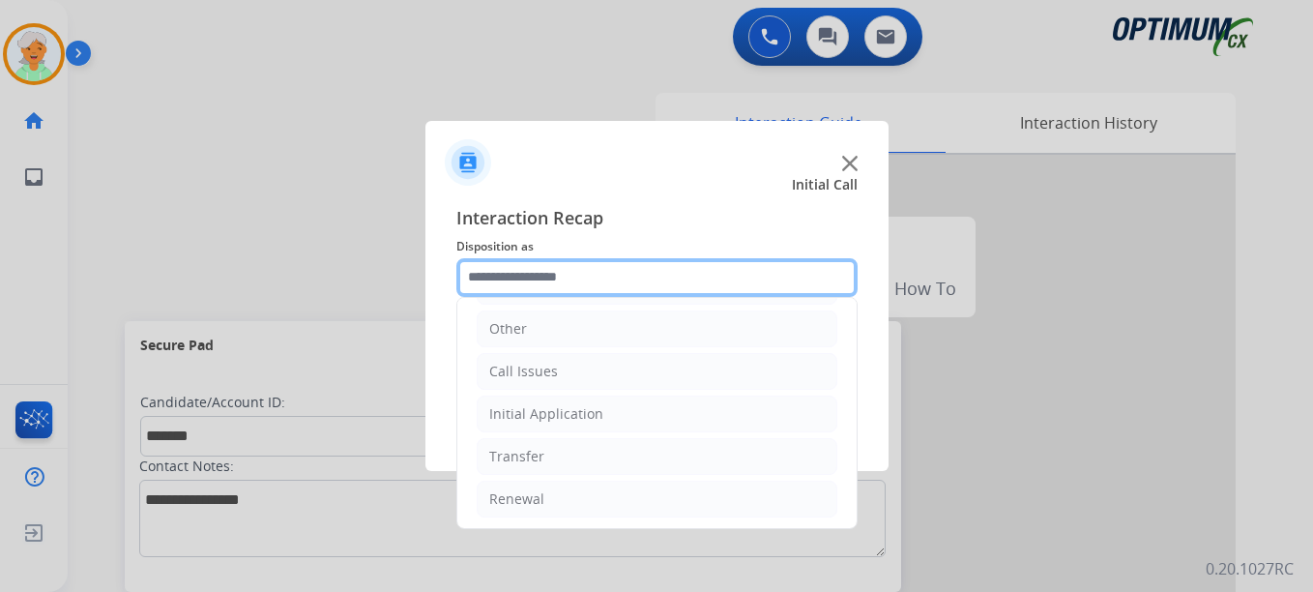
scroll to position [131, 0]
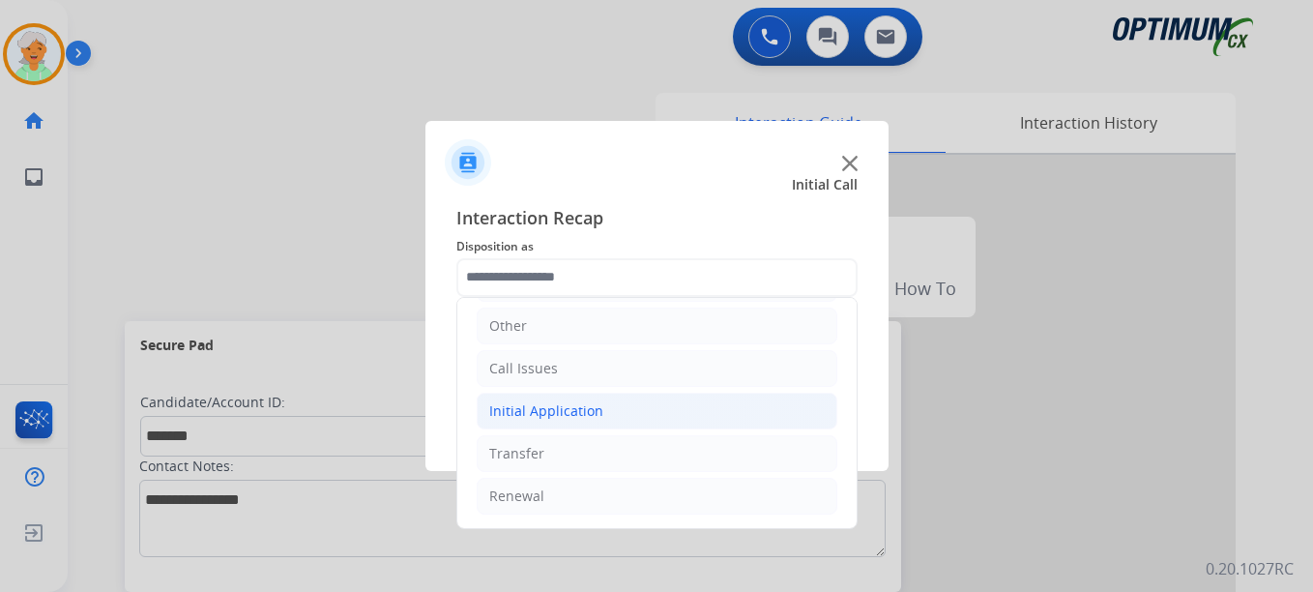
click at [540, 411] on div "Initial Application" at bounding box center [546, 410] width 114 height 19
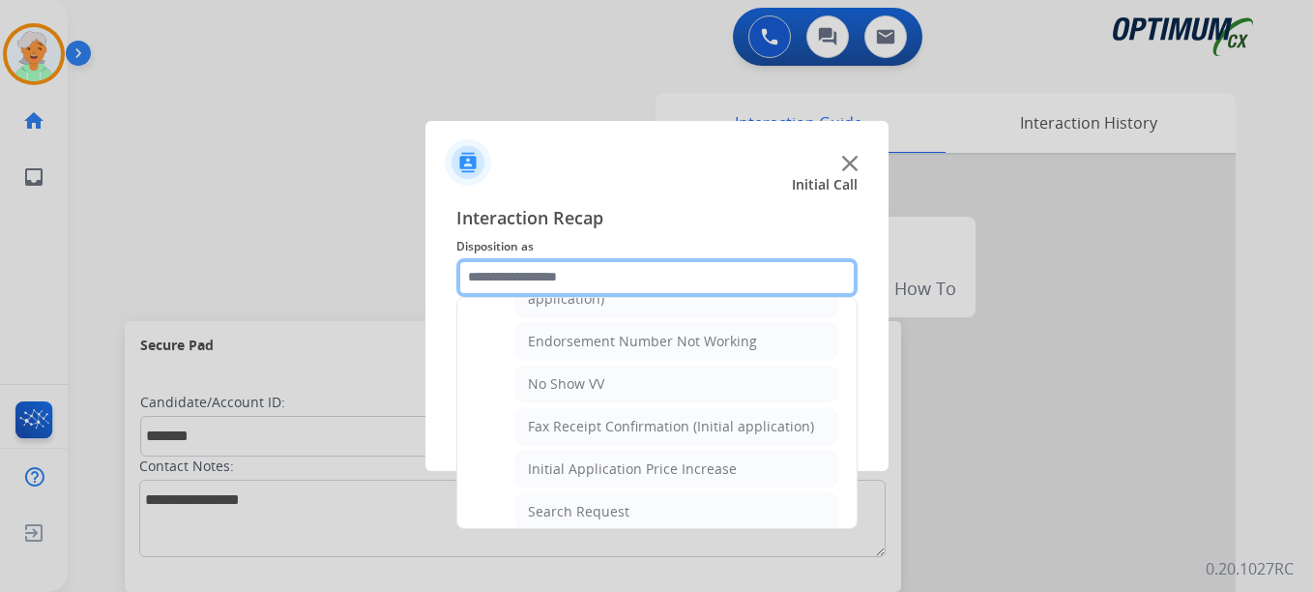
scroll to position [422, 0]
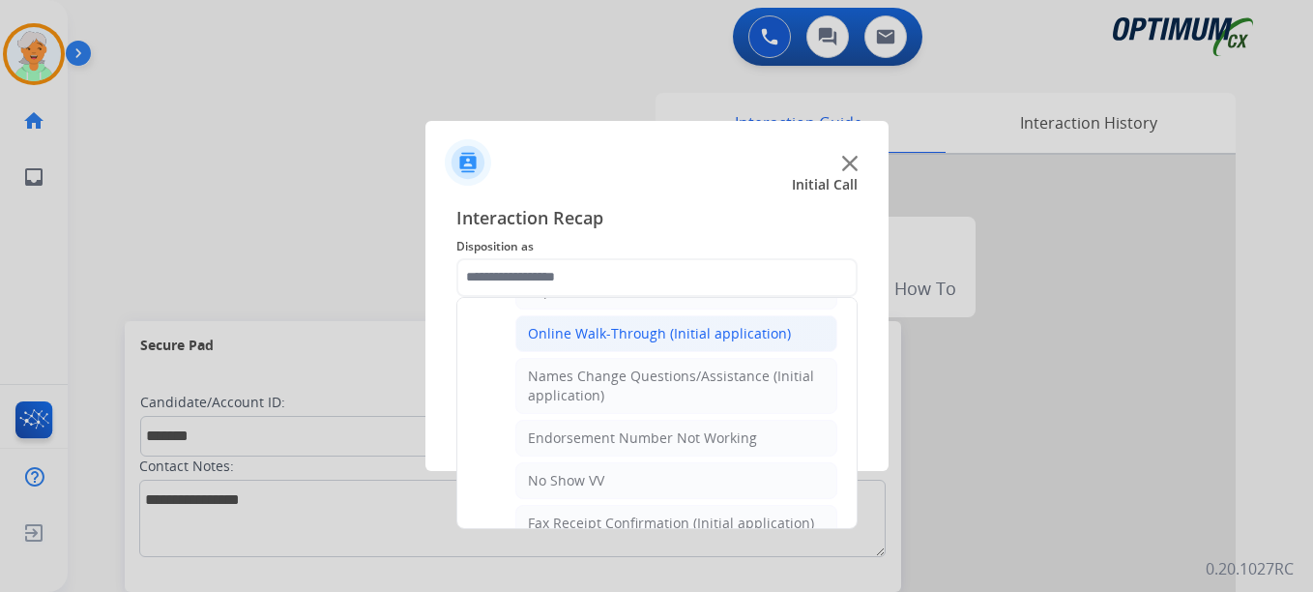
click at [595, 328] on div "Online Walk-Through (Initial application)" at bounding box center [659, 333] width 263 height 19
type input "**********"
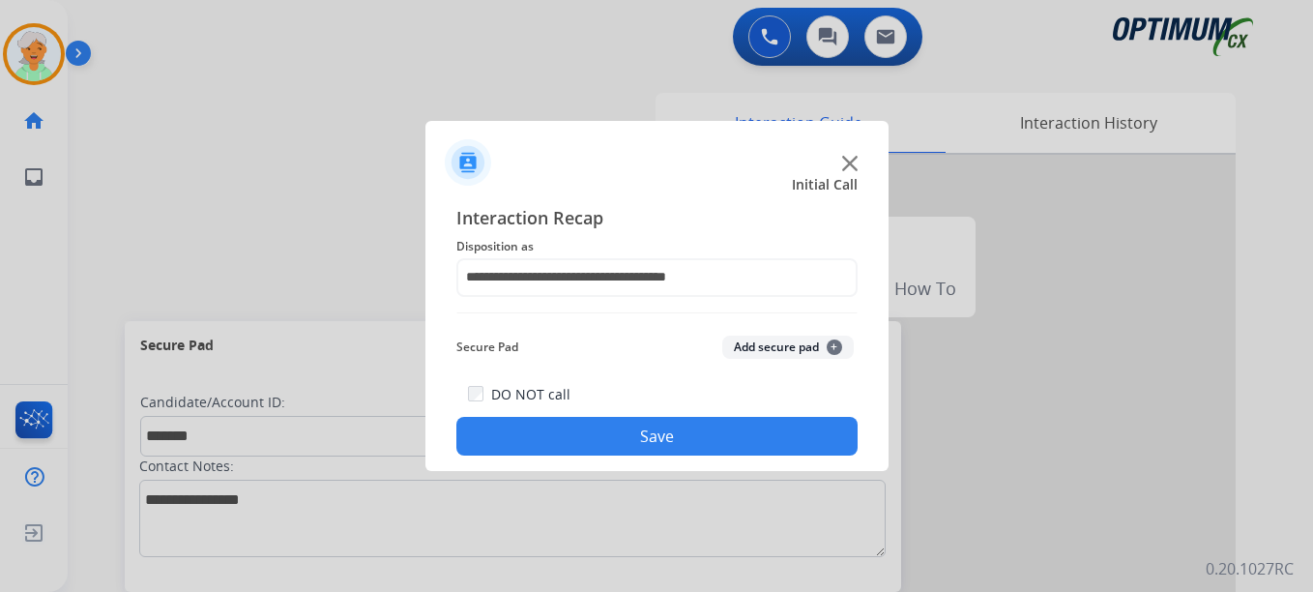
click at [597, 430] on button "Save" at bounding box center [656, 436] width 401 height 39
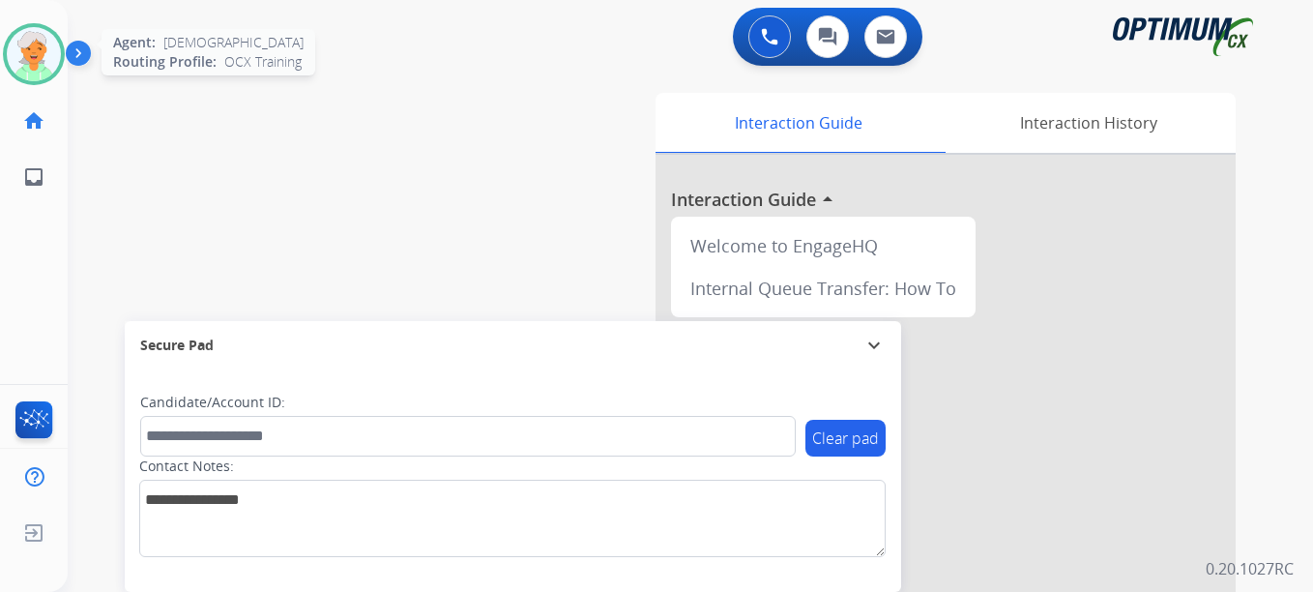
click at [47, 50] on img at bounding box center [34, 54] width 54 height 54
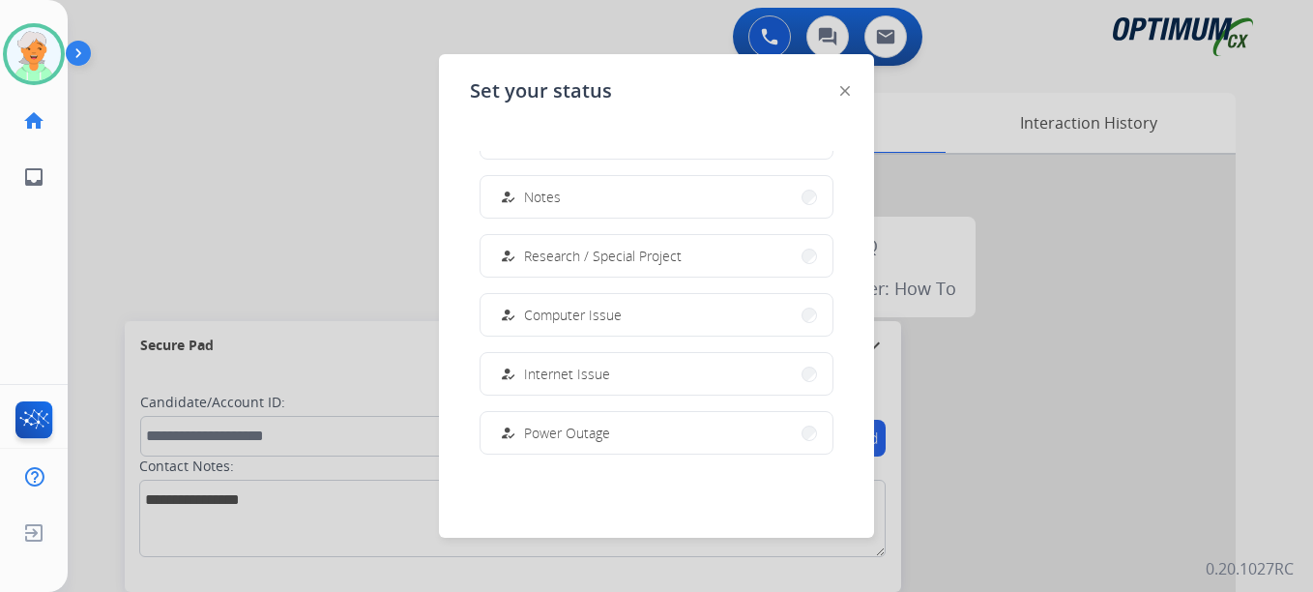
scroll to position [482, 0]
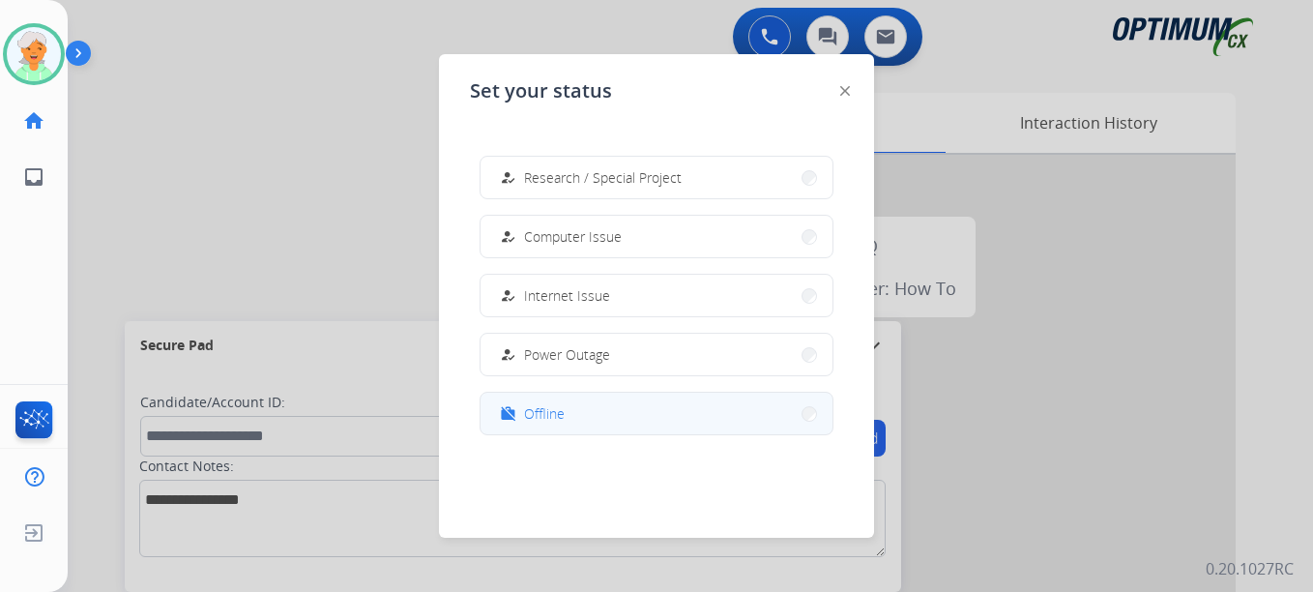
click at [554, 408] on span "Offline" at bounding box center [544, 413] width 41 height 20
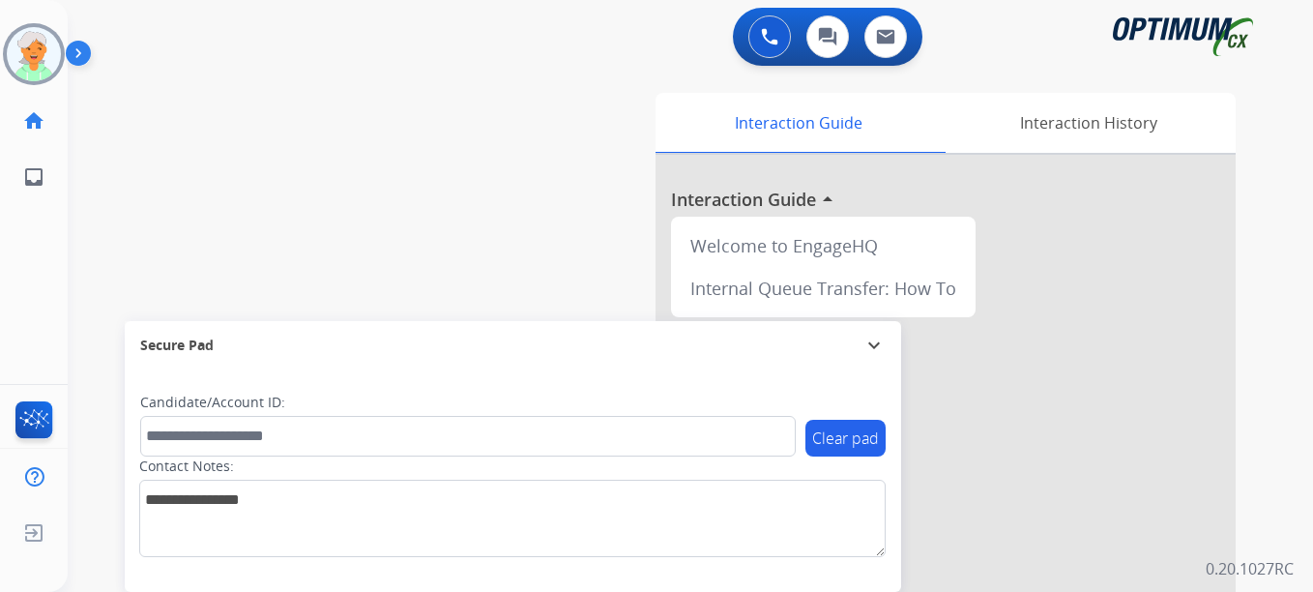
click at [1212, 418] on div at bounding box center [946, 515] width 580 height 721
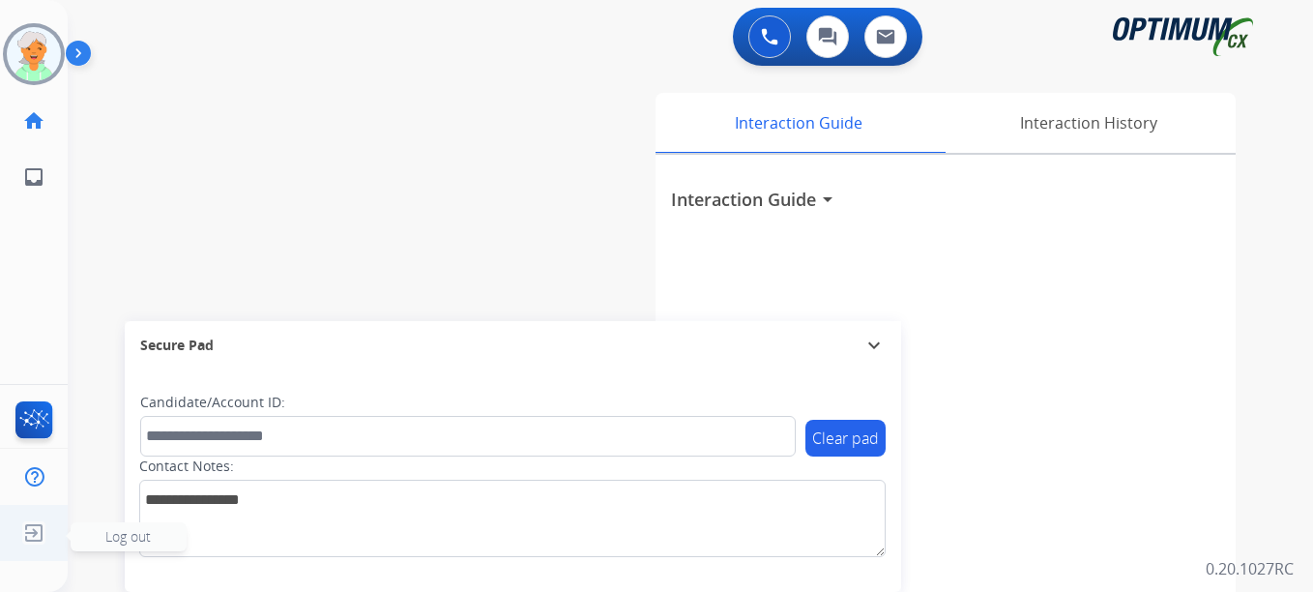
click at [31, 550] on img at bounding box center [33, 532] width 35 height 37
click at [105, 540] on span "Log out" at bounding box center [127, 536] width 45 height 18
